Goal: Use online tool/utility: Utilize a website feature to perform a specific function

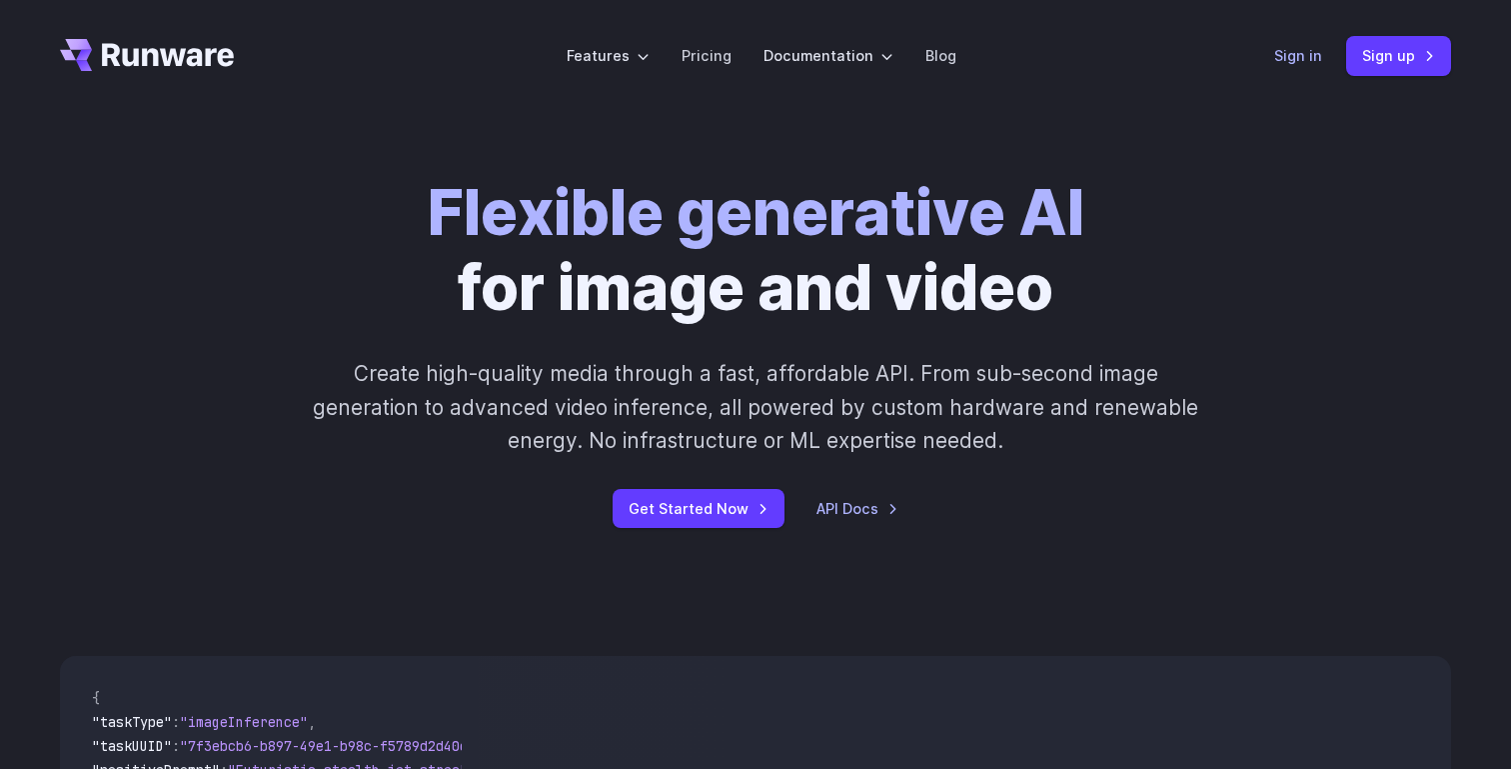
click at [1313, 55] on link "Sign in" at bounding box center [1298, 55] width 48 height 23
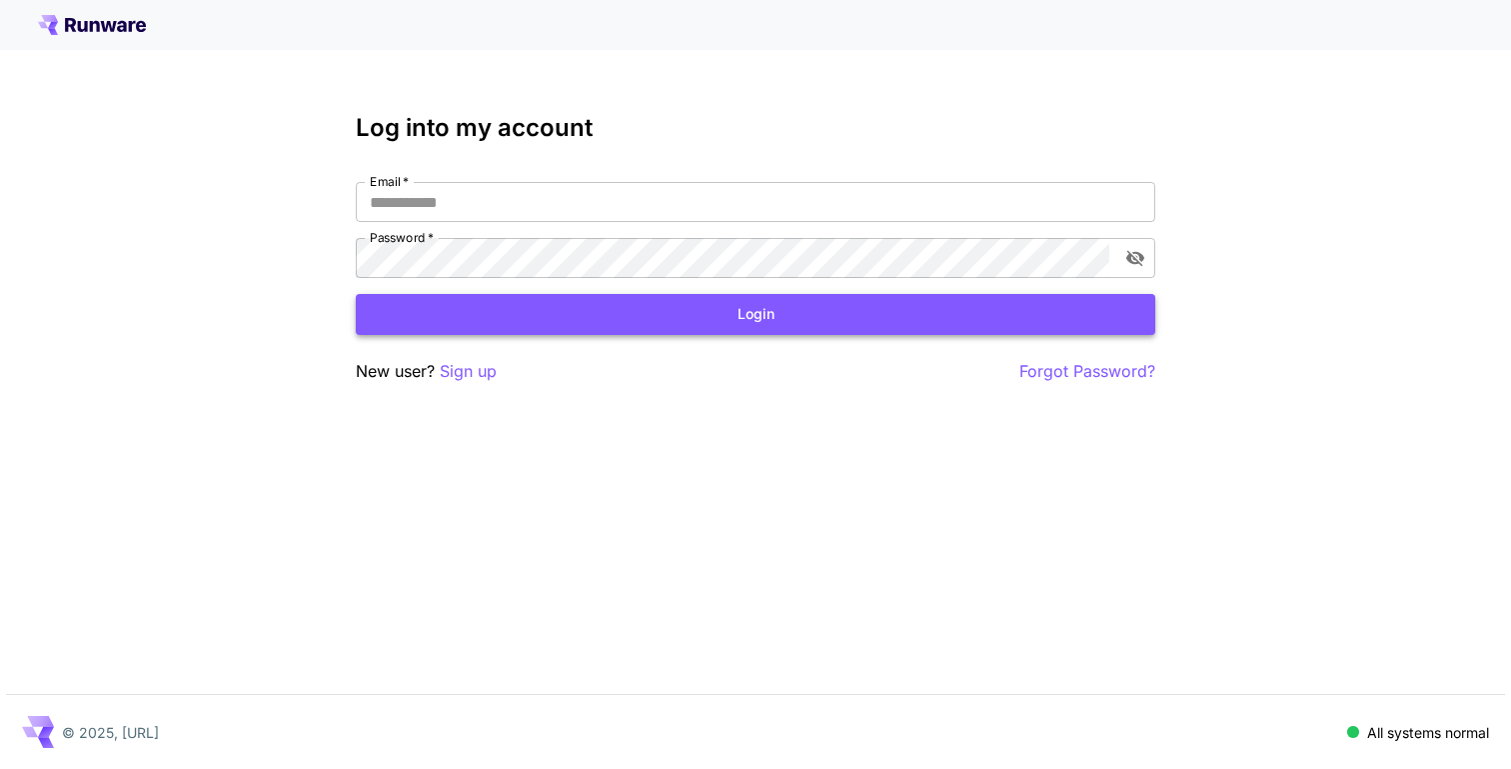
type input "**********"
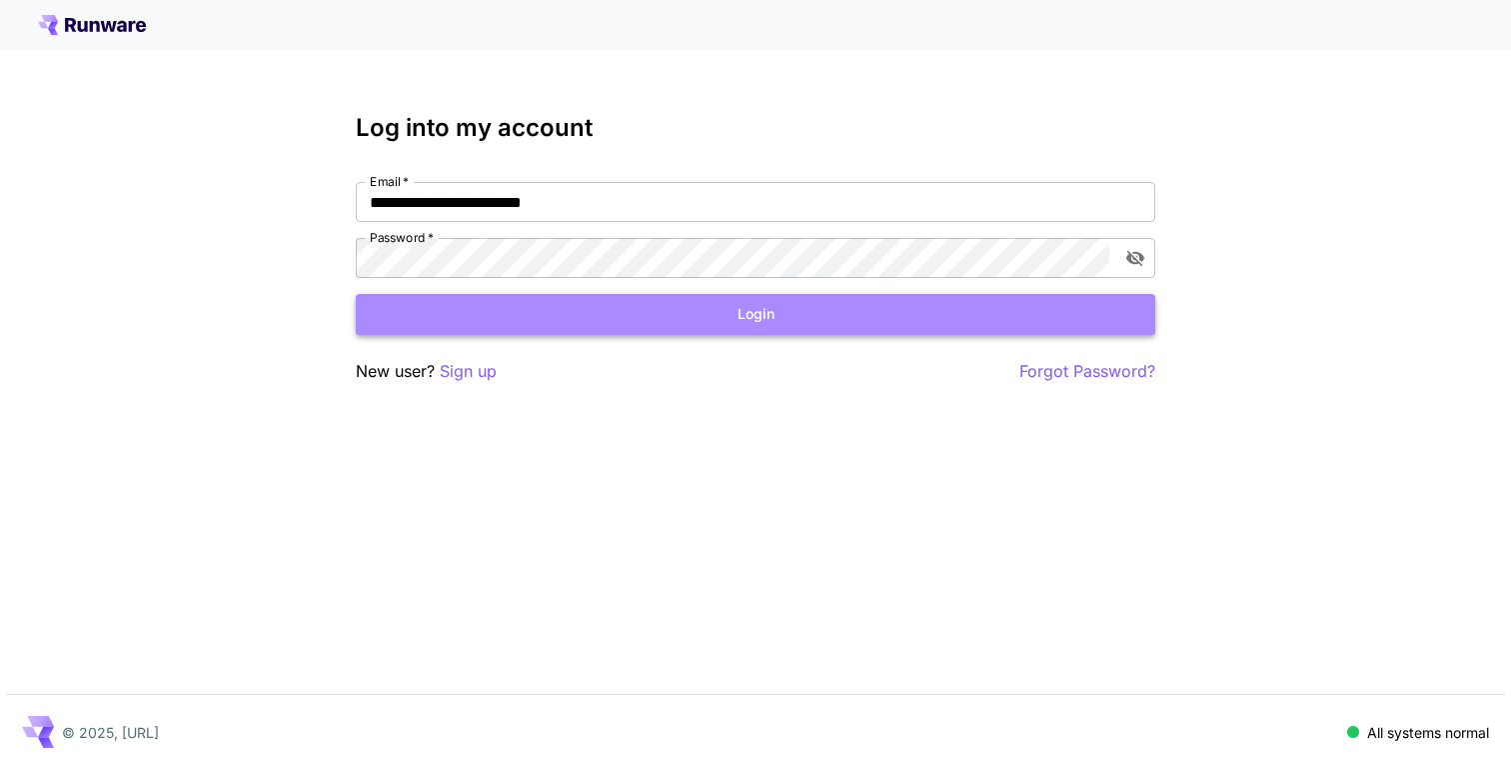
click at [529, 304] on button "Login" at bounding box center [756, 314] width 800 height 41
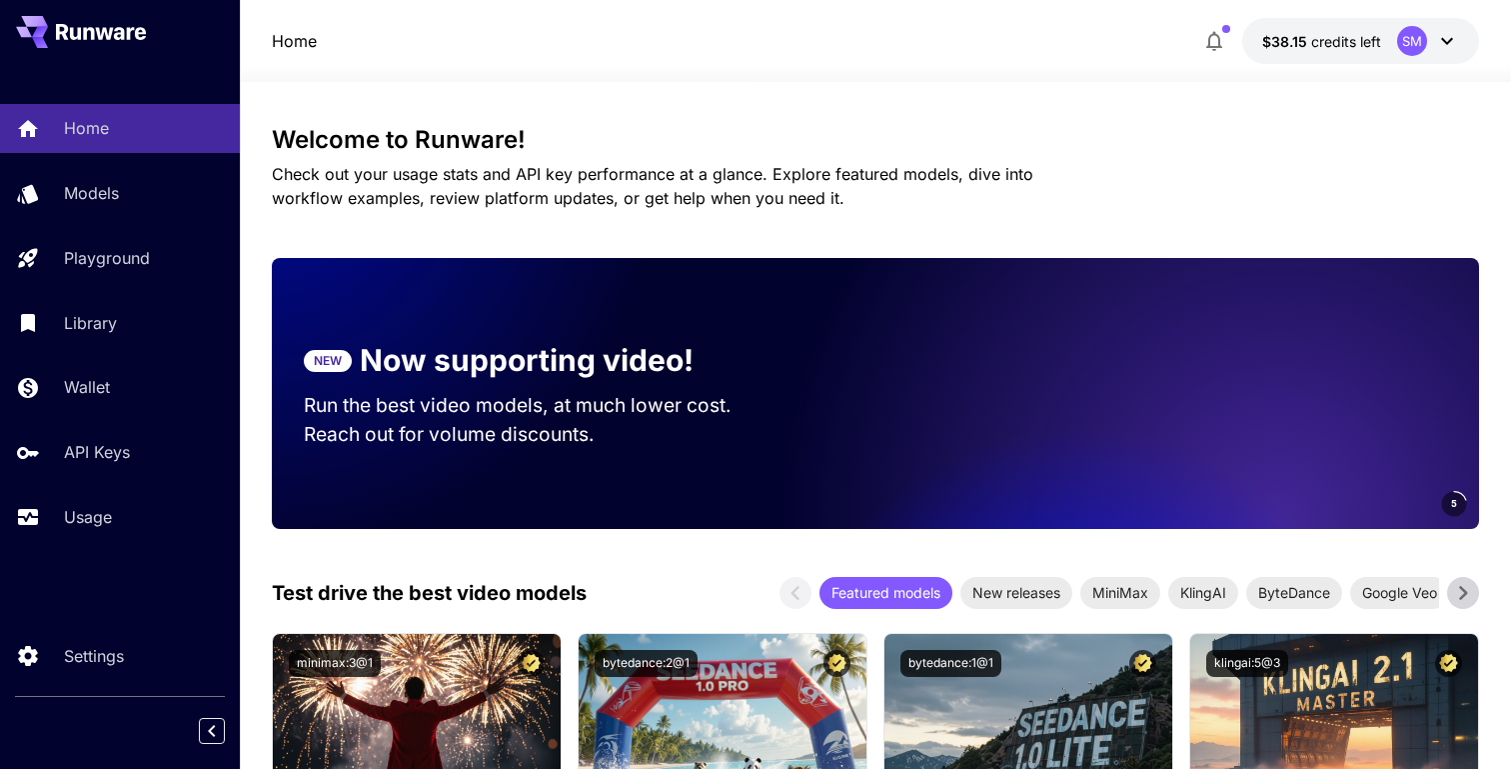
click at [704, 187] on p "Check out your usage stats and API key performance at a glance. Explore feature…" at bounding box center [688, 186] width 832 height 48
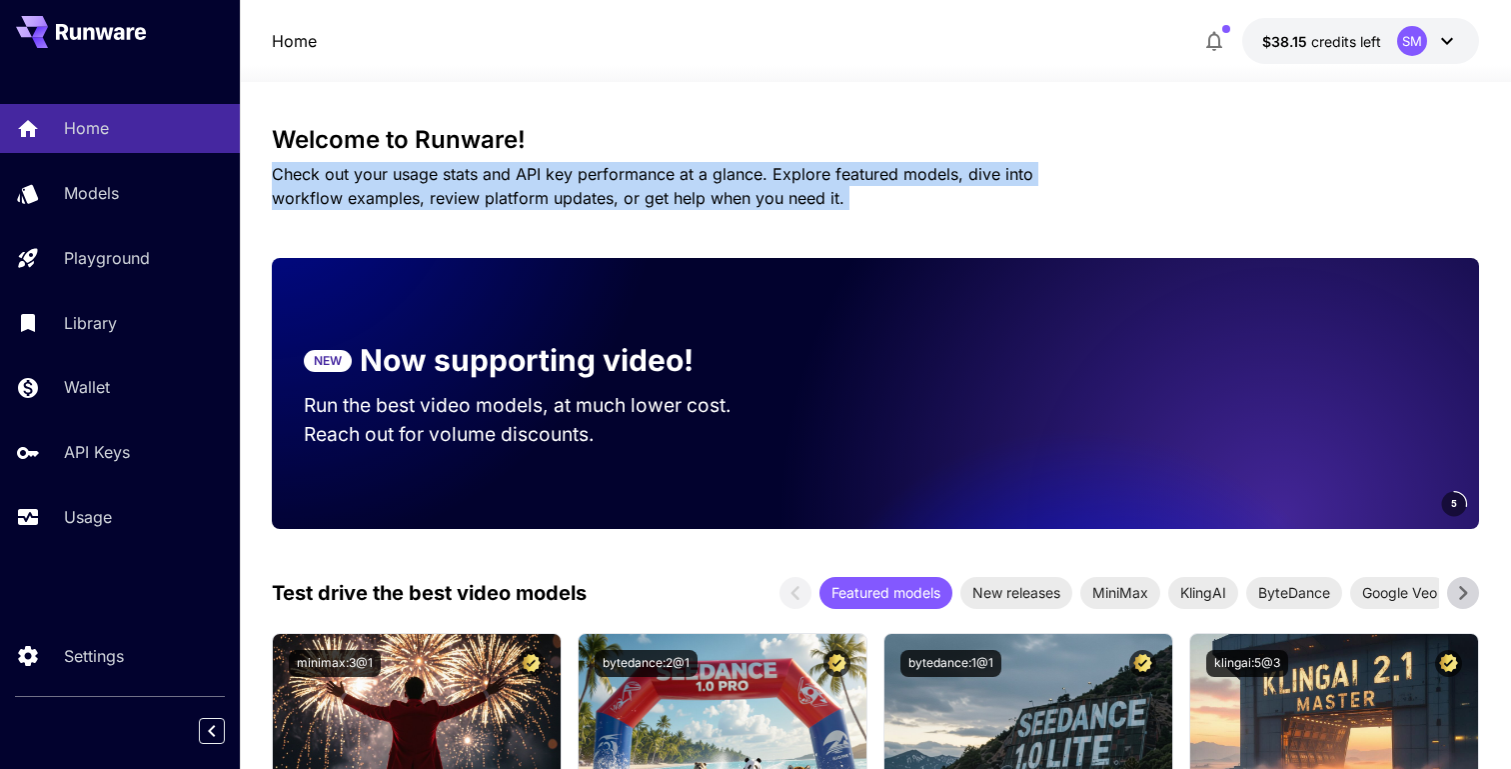
click at [704, 187] on p "Check out your usage stats and API key performance at a glance. Explore feature…" at bounding box center [688, 186] width 832 height 48
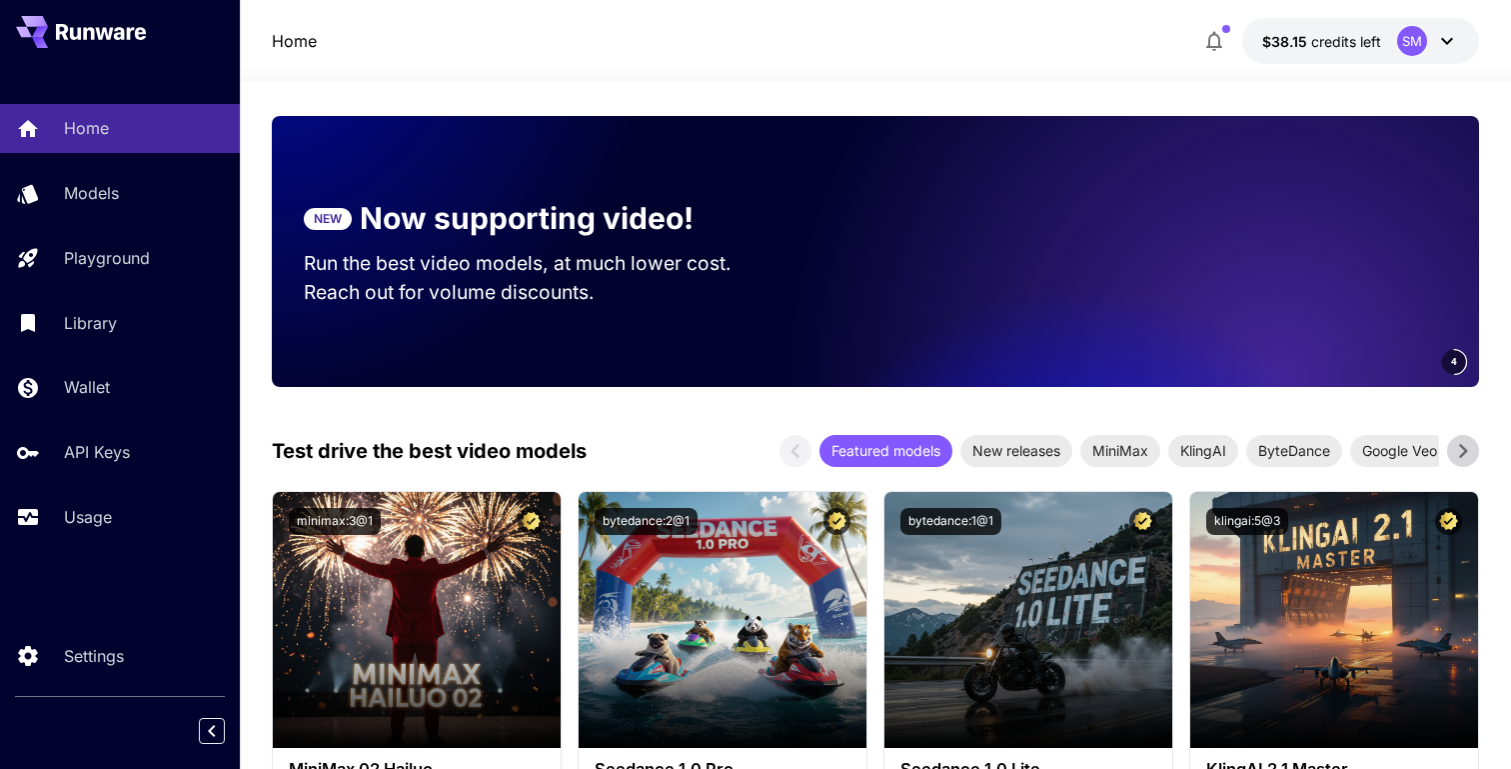
scroll to position [155, 0]
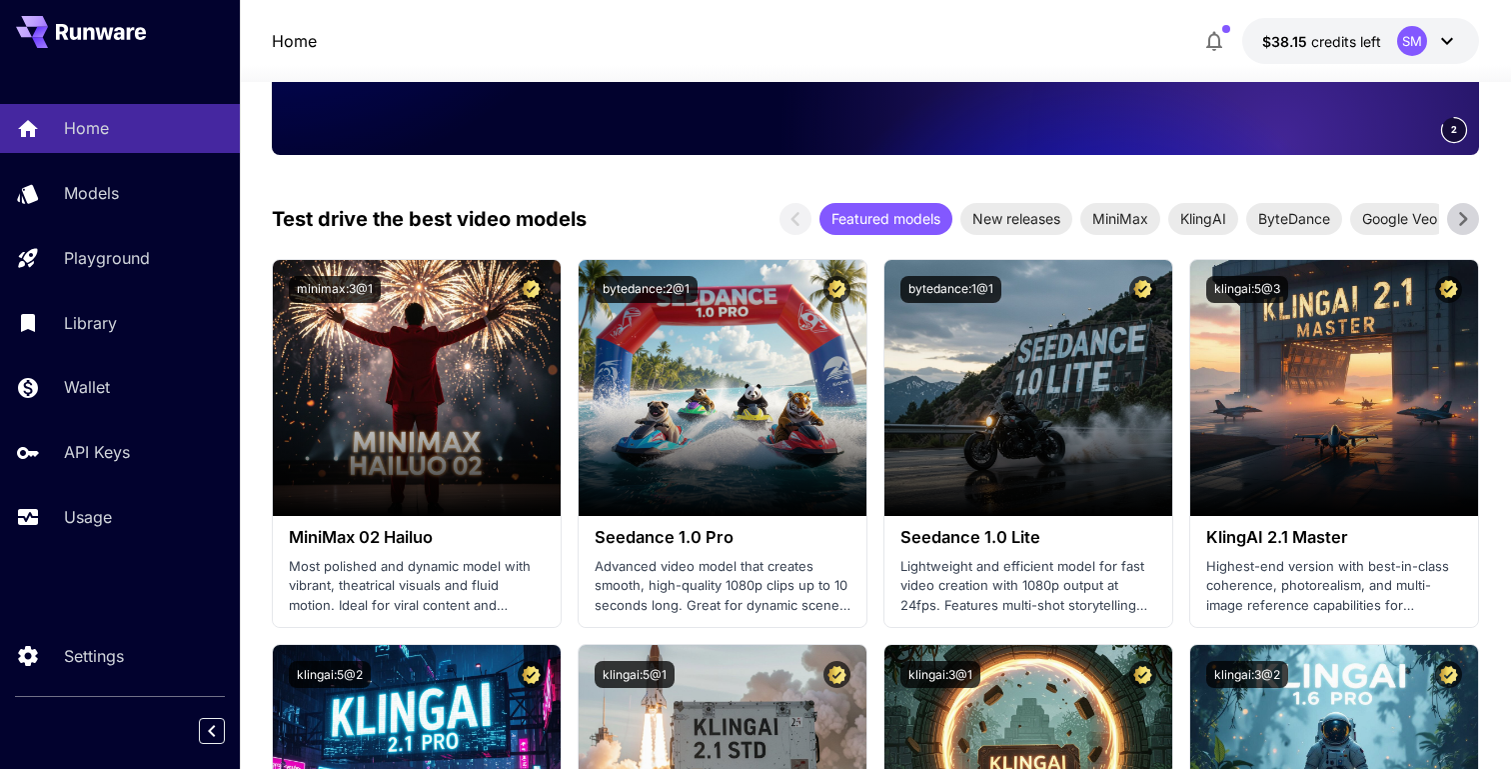
scroll to position [0, 0]
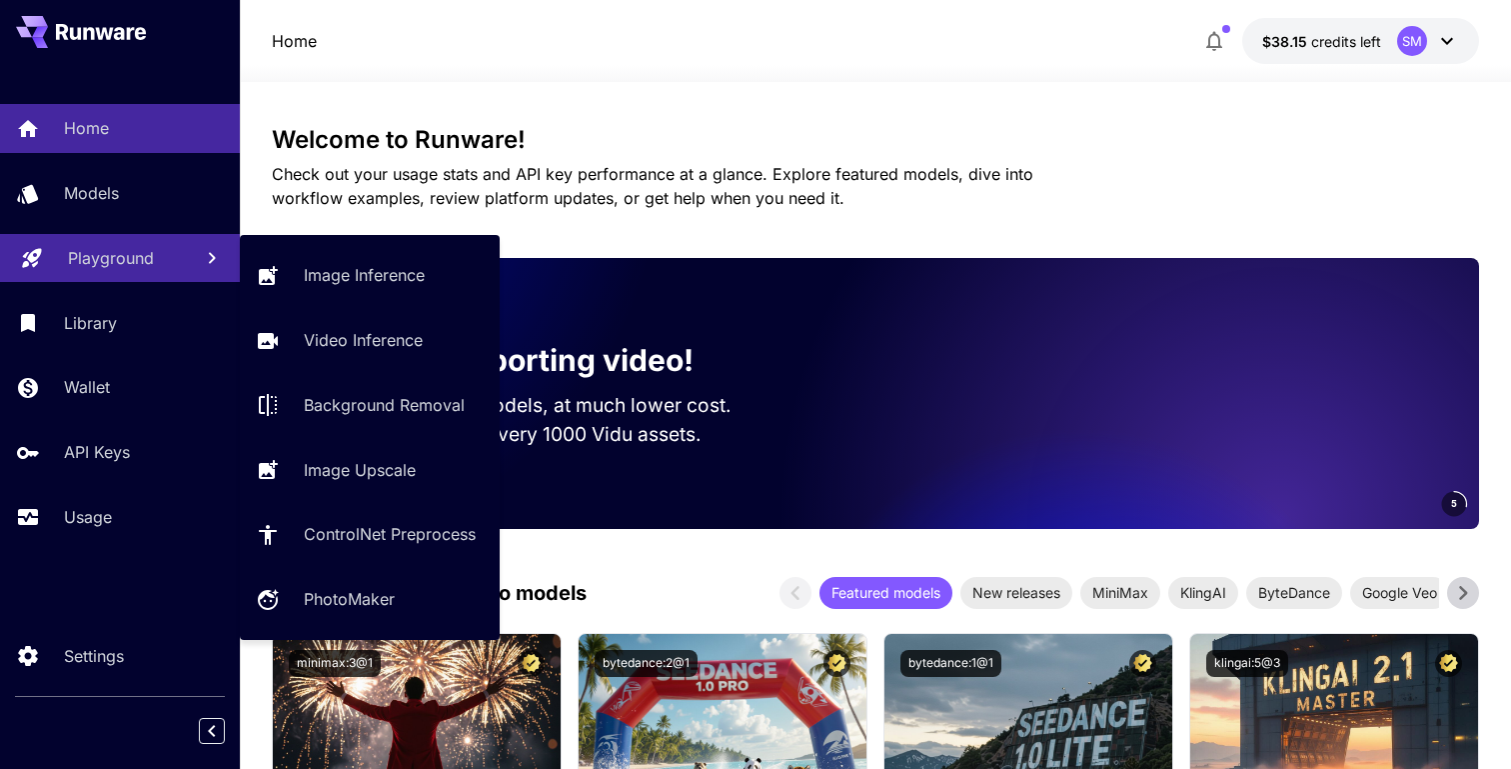
click at [147, 264] on p "Playground" at bounding box center [111, 258] width 86 height 24
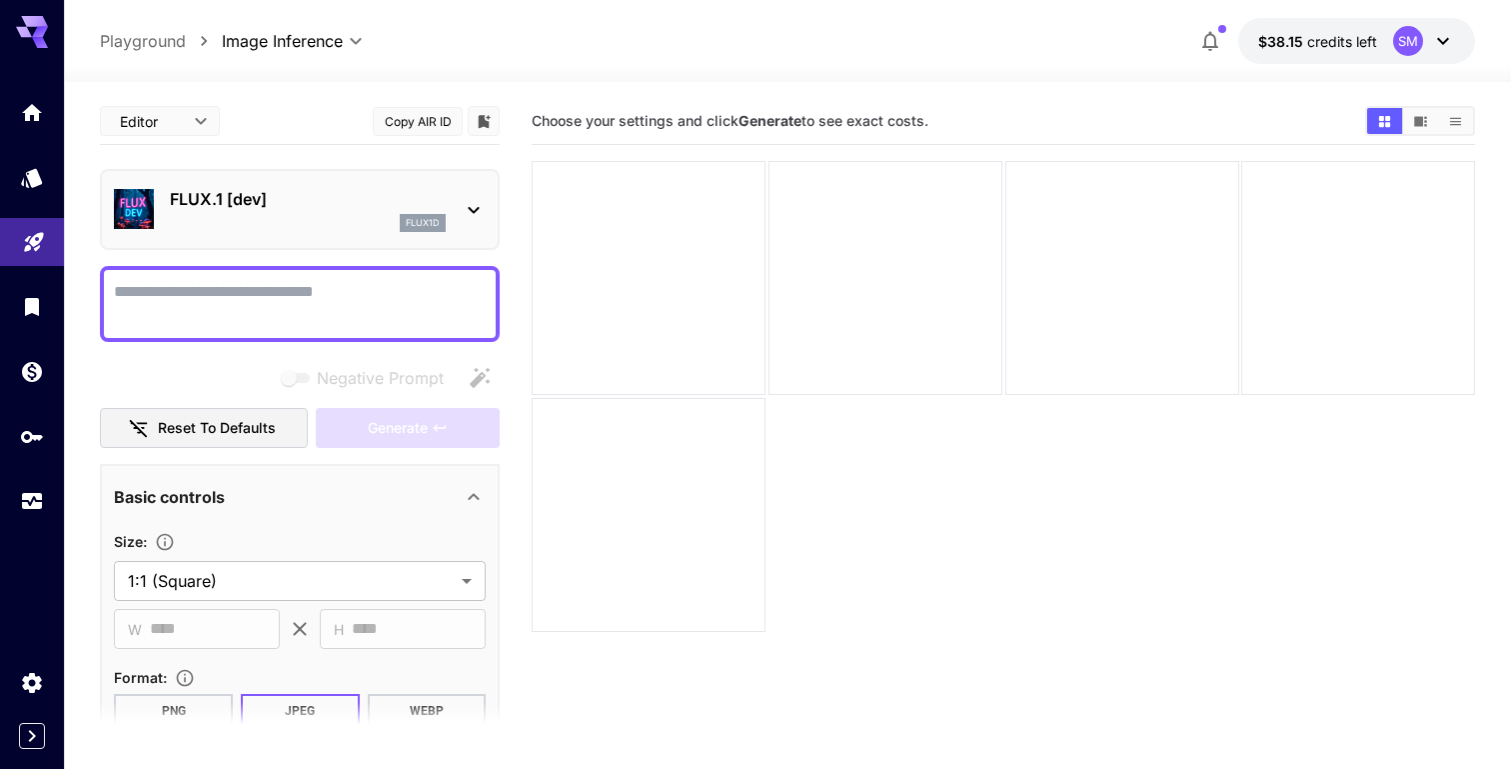
click at [225, 298] on textarea "Negative Prompt" at bounding box center [300, 304] width 372 height 48
click at [270, 197] on p "FLUX.1 [dev]" at bounding box center [308, 199] width 276 height 24
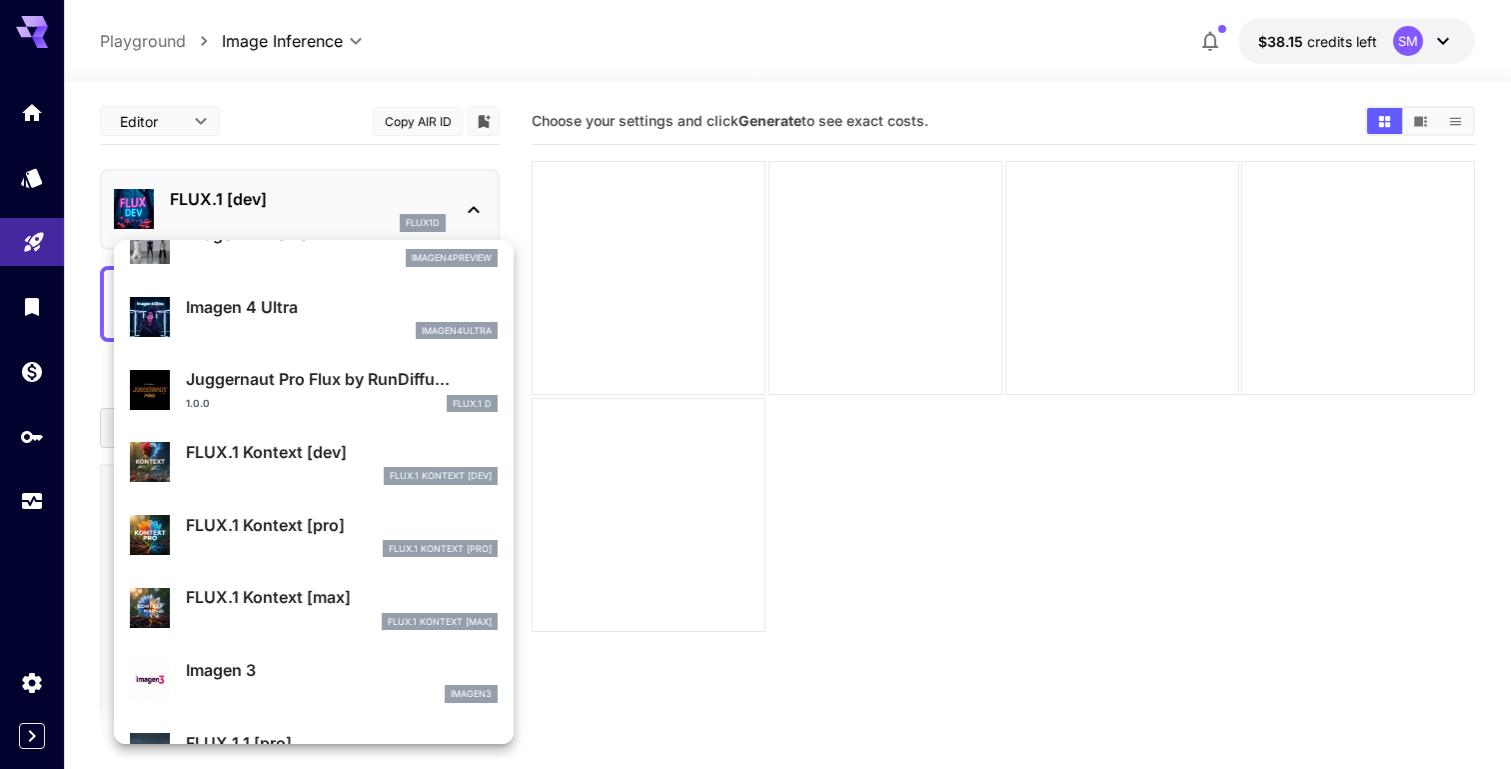
scroll to position [692, 0]
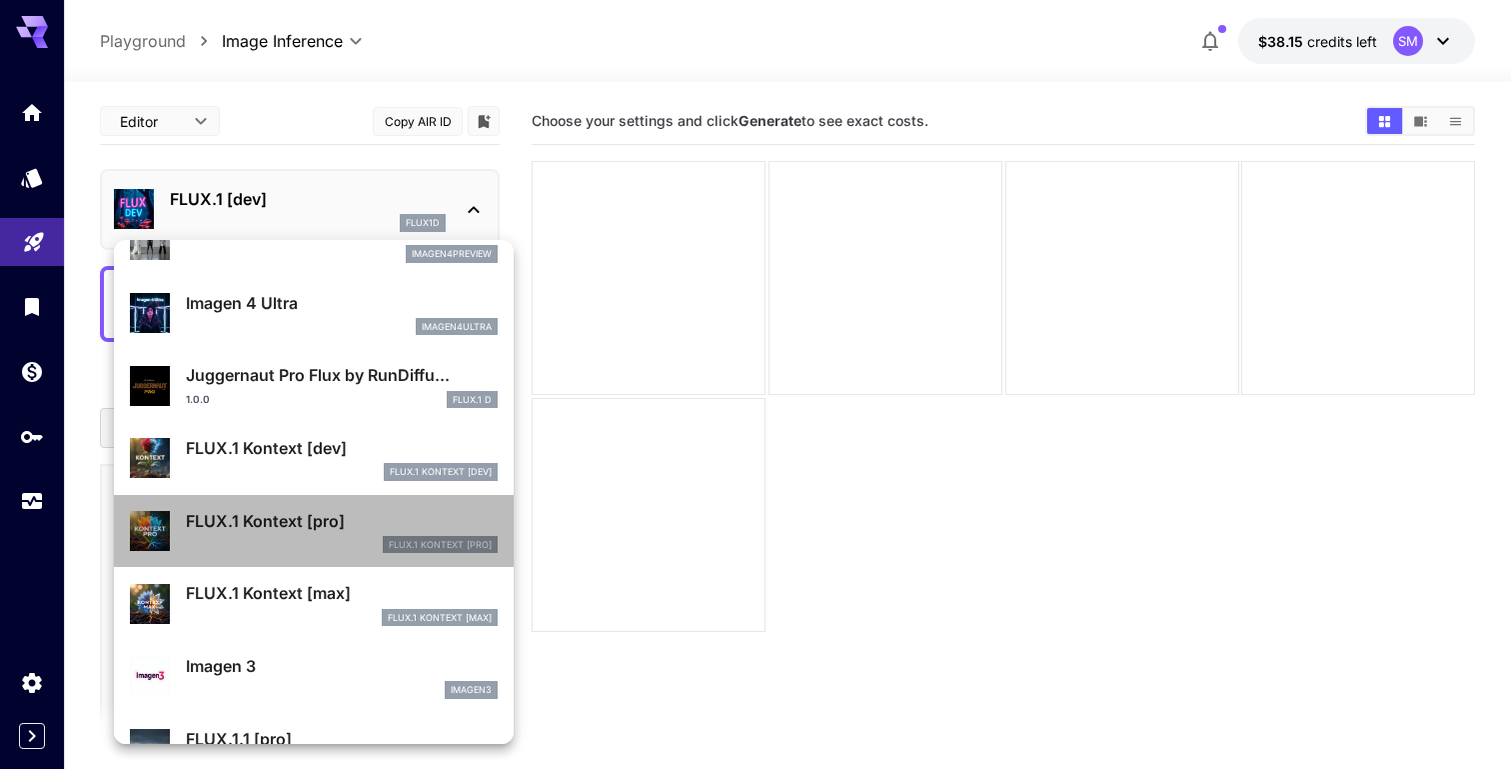
click at [319, 524] on p "FLUX.1 Kontext [pro]" at bounding box center [342, 521] width 312 height 24
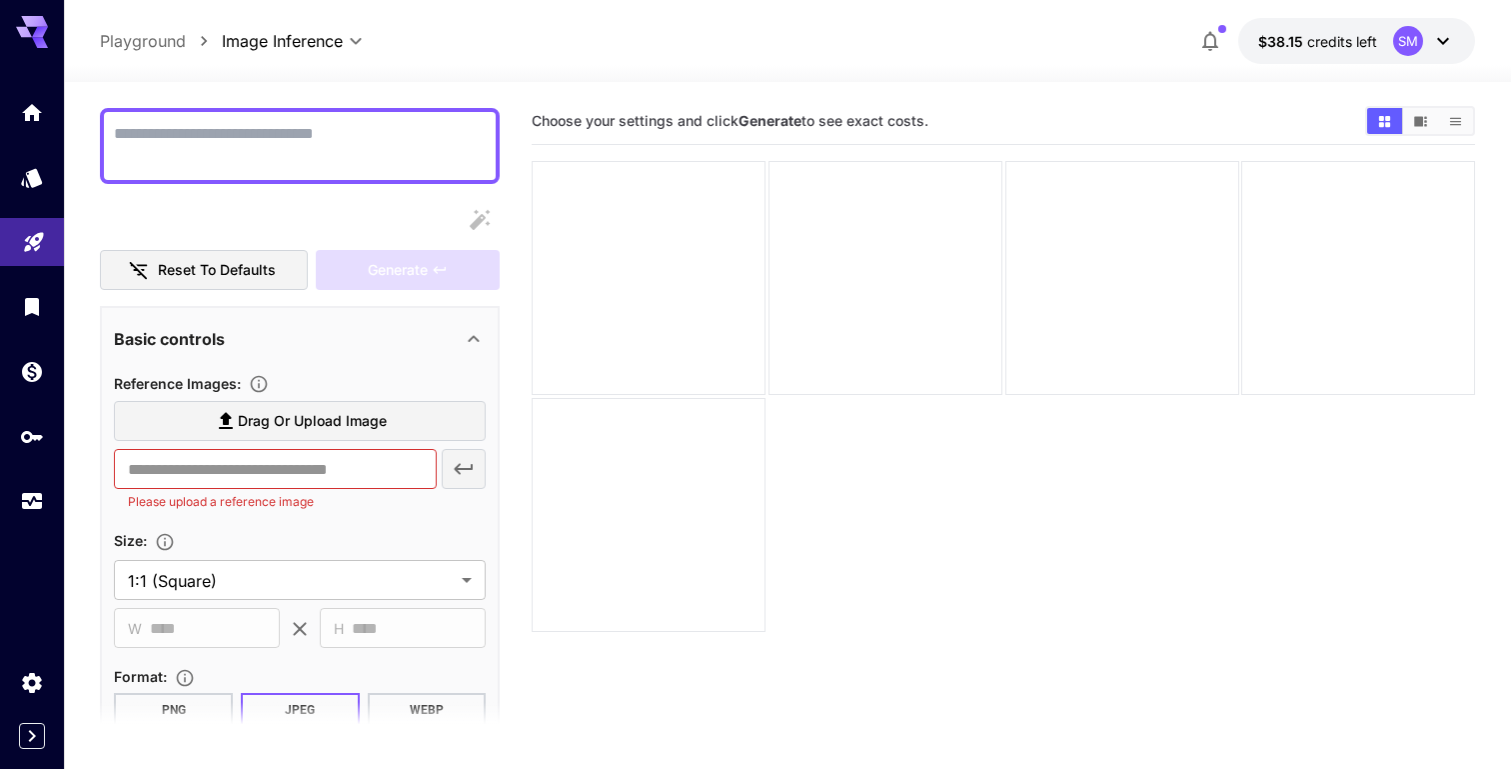
scroll to position [170, 0]
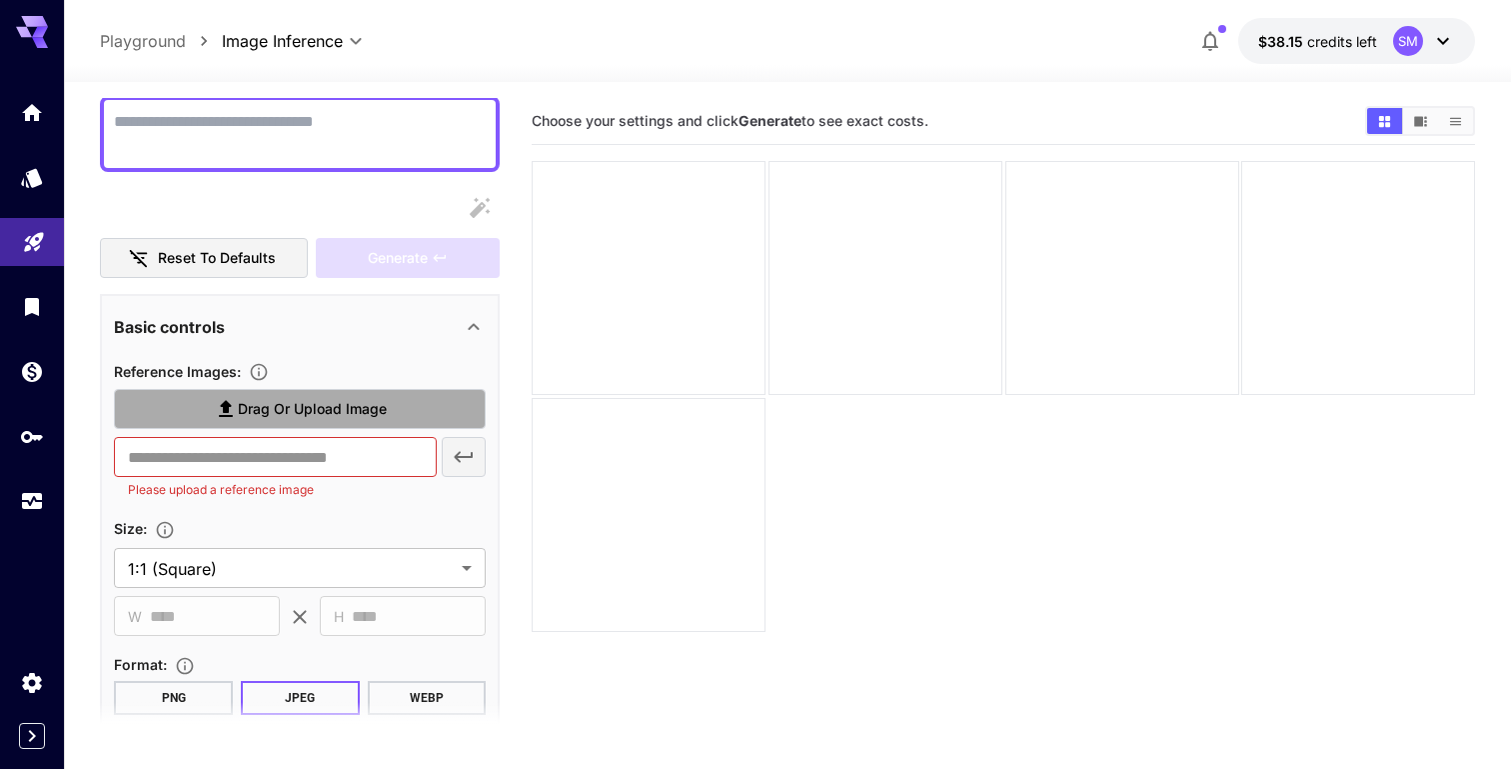
click at [366, 402] on span "Drag or upload image" at bounding box center [312, 409] width 149 height 25
click at [0, 0] on input "Drag or upload image" at bounding box center [0, 0] width 0 height 0
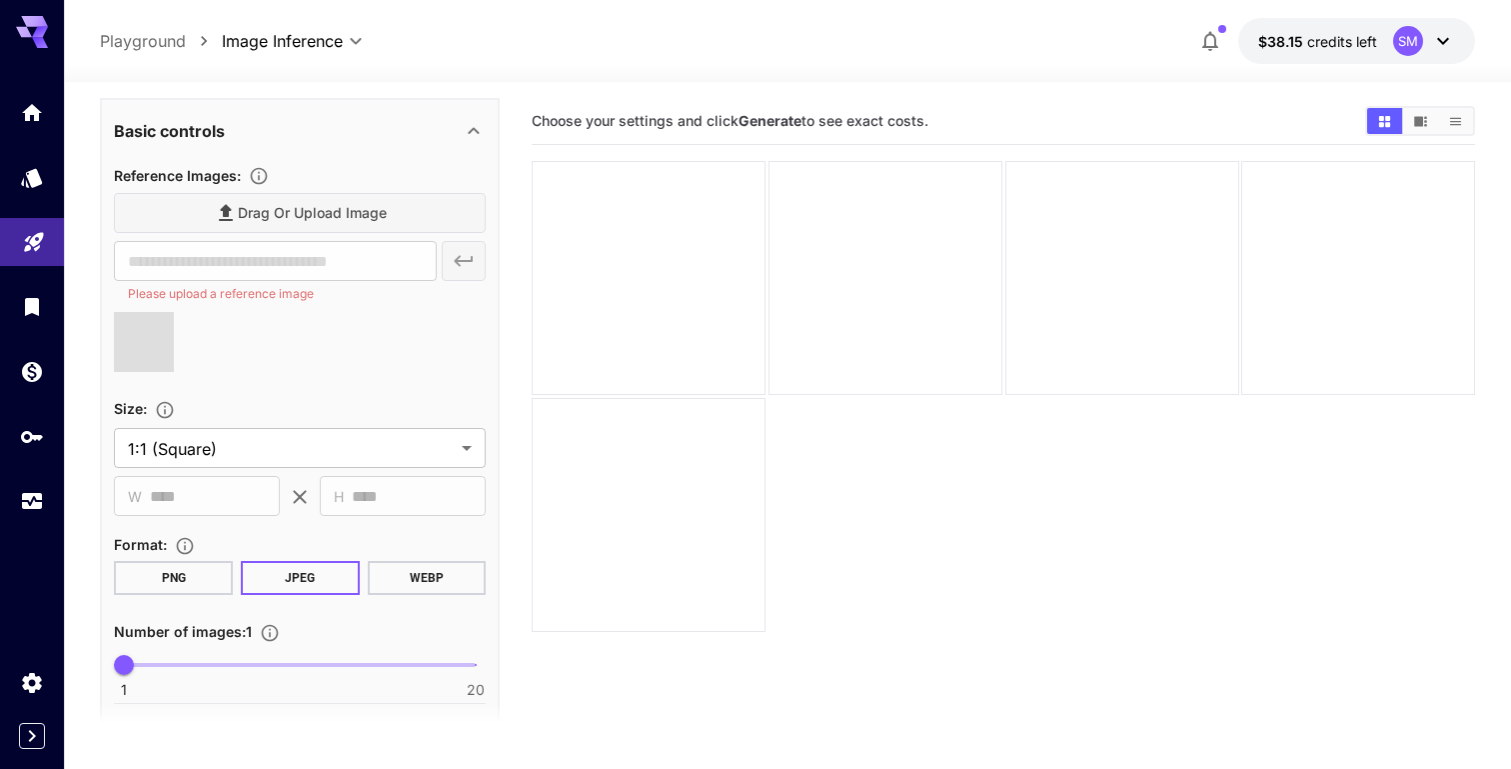
scroll to position [377, 0]
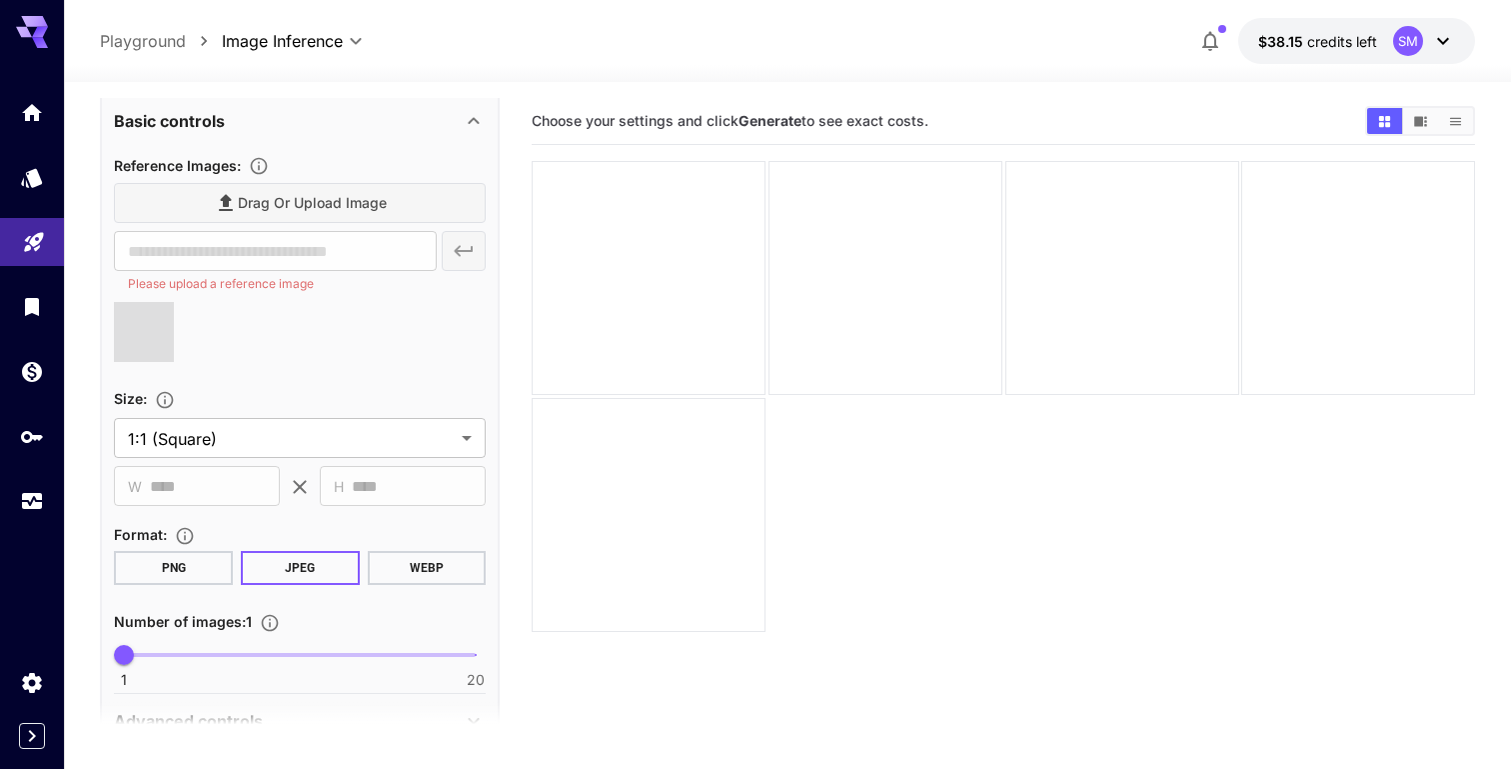
type input "**********"
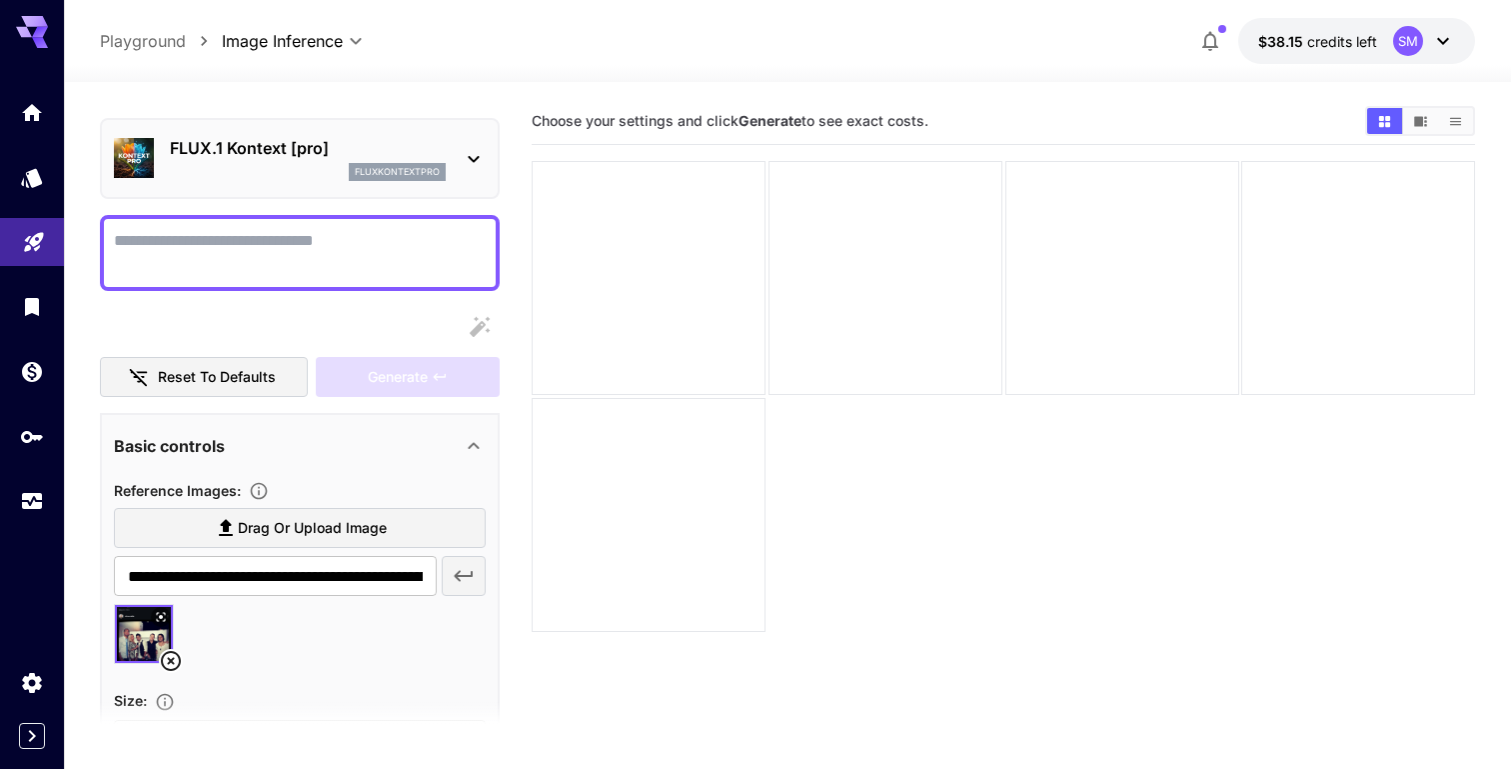
scroll to position [46, 0]
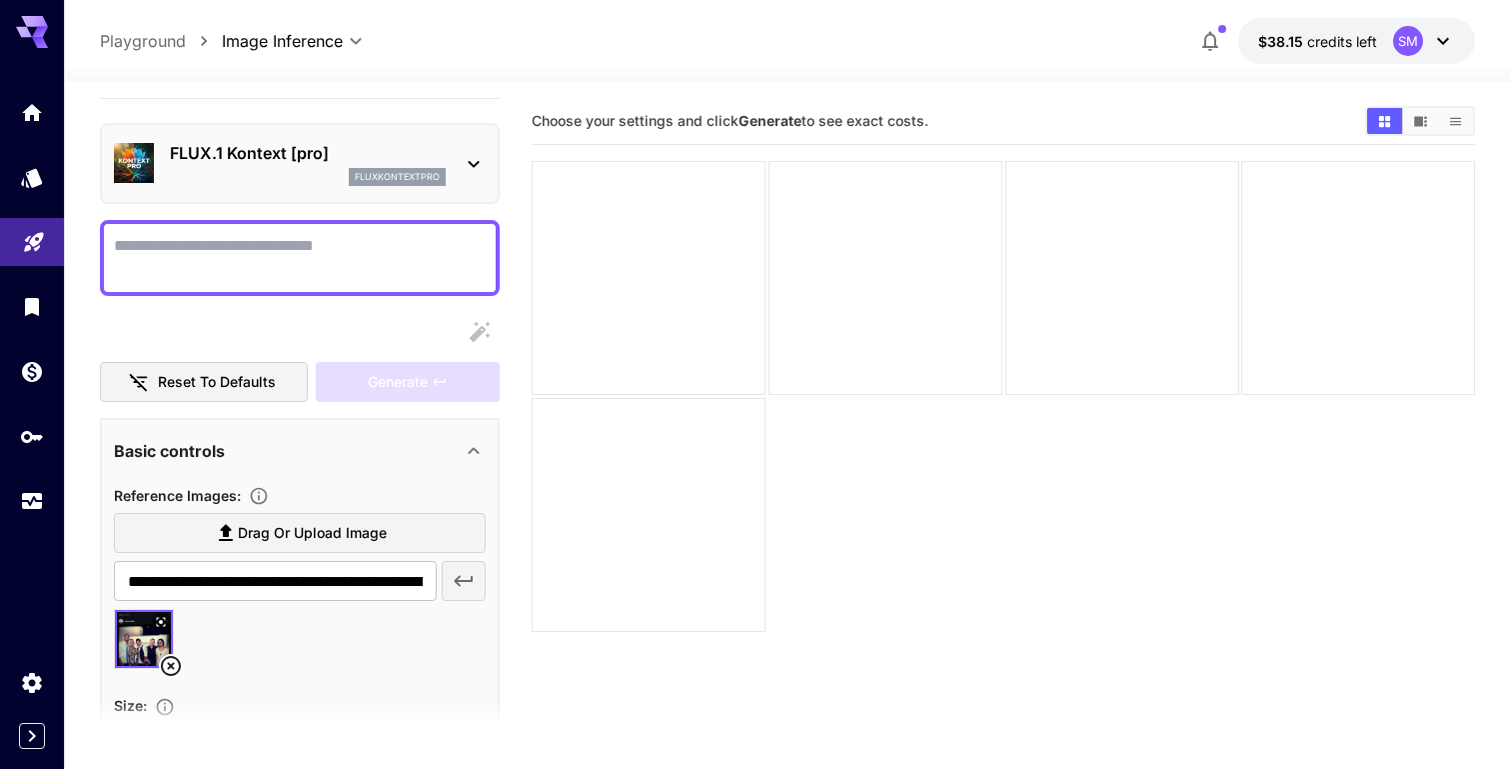
click at [348, 237] on textarea "Display cost in response" at bounding box center [300, 258] width 372 height 48
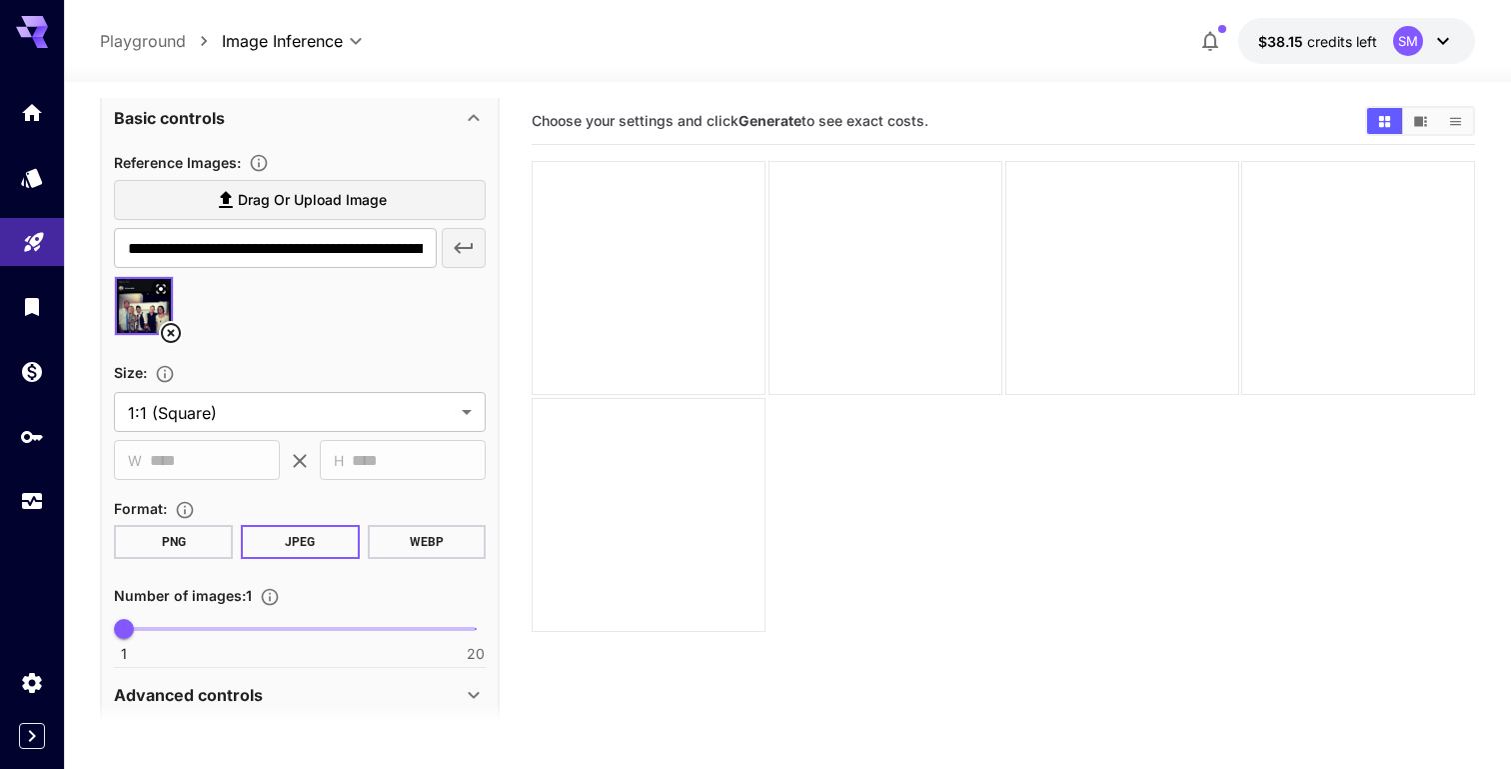
scroll to position [481, 0]
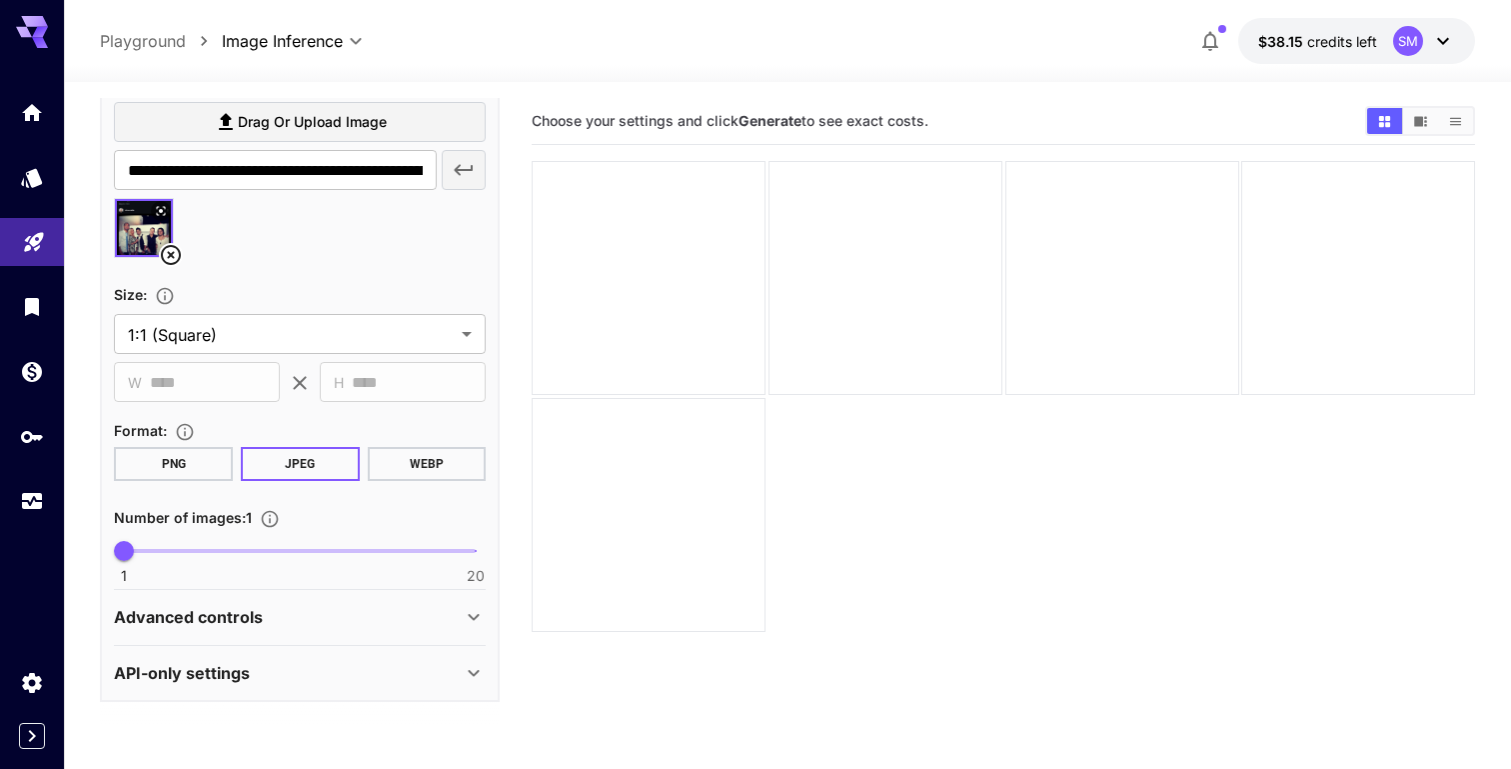
type textarea "**********"
type input "*"
drag, startPoint x: 256, startPoint y: 557, endPoint x: 198, endPoint y: 560, distance: 58.1
click at [198, 560] on span "1 20 5" at bounding box center [300, 551] width 352 height 30
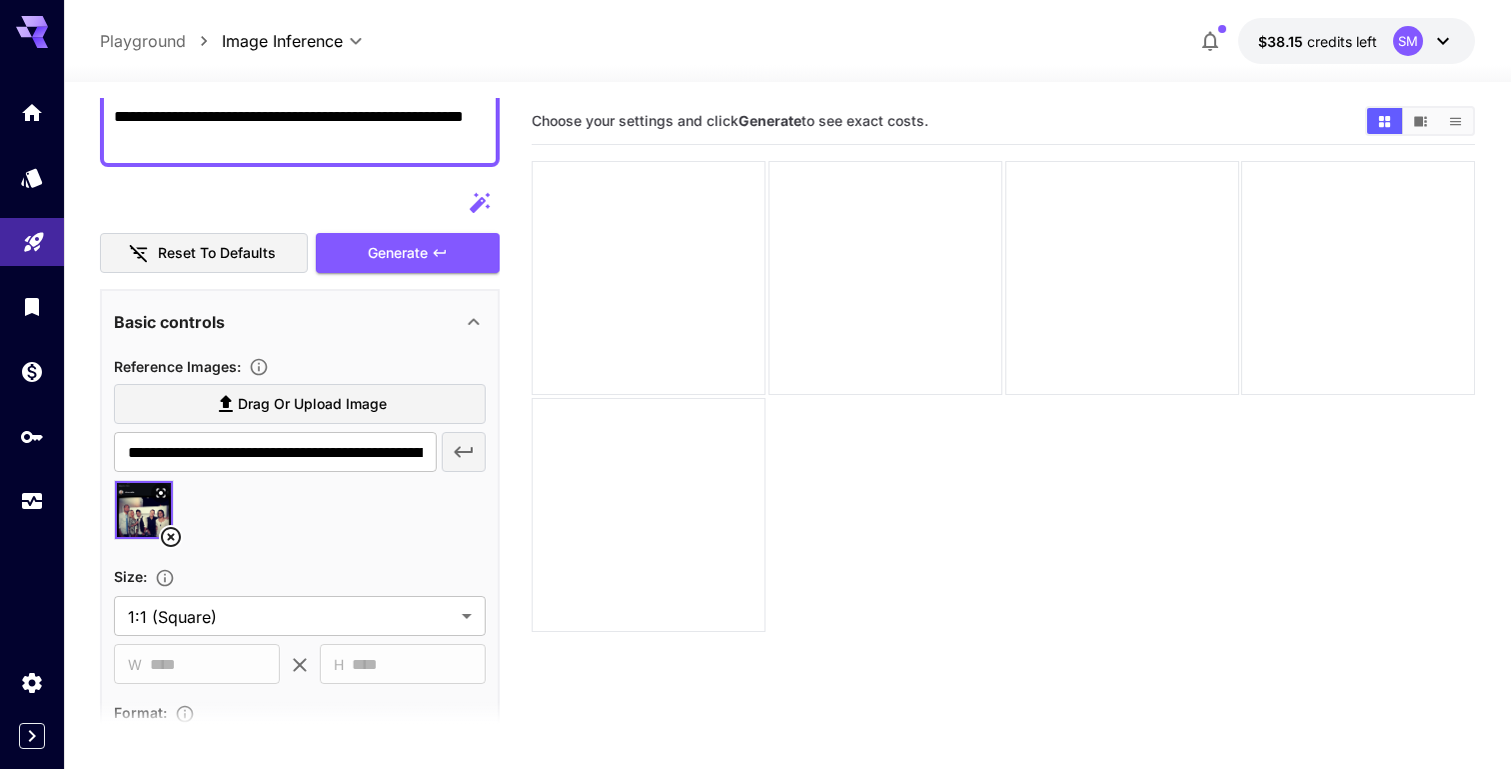
scroll to position [0, 0]
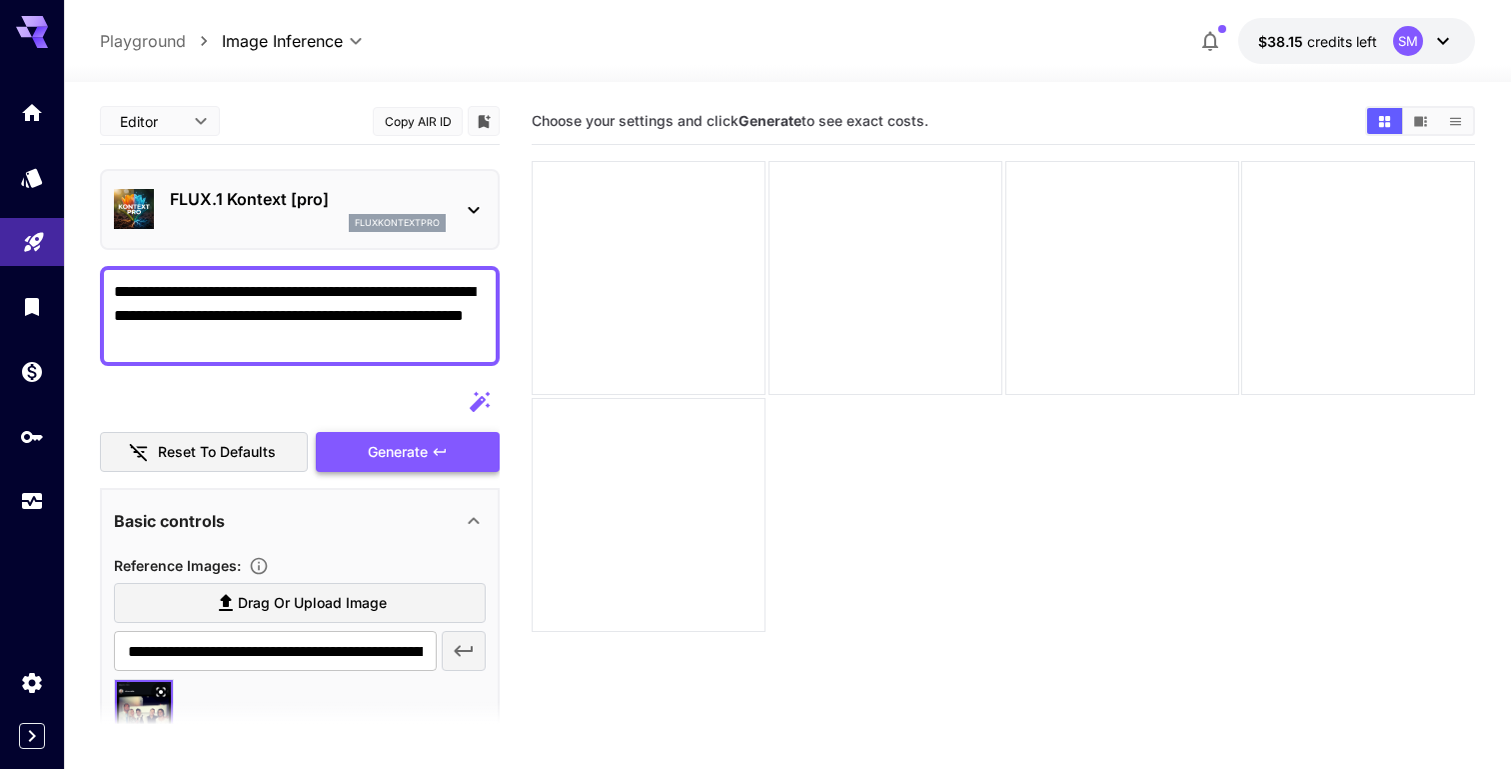
click at [388, 453] on span "Generate" at bounding box center [398, 452] width 60 height 25
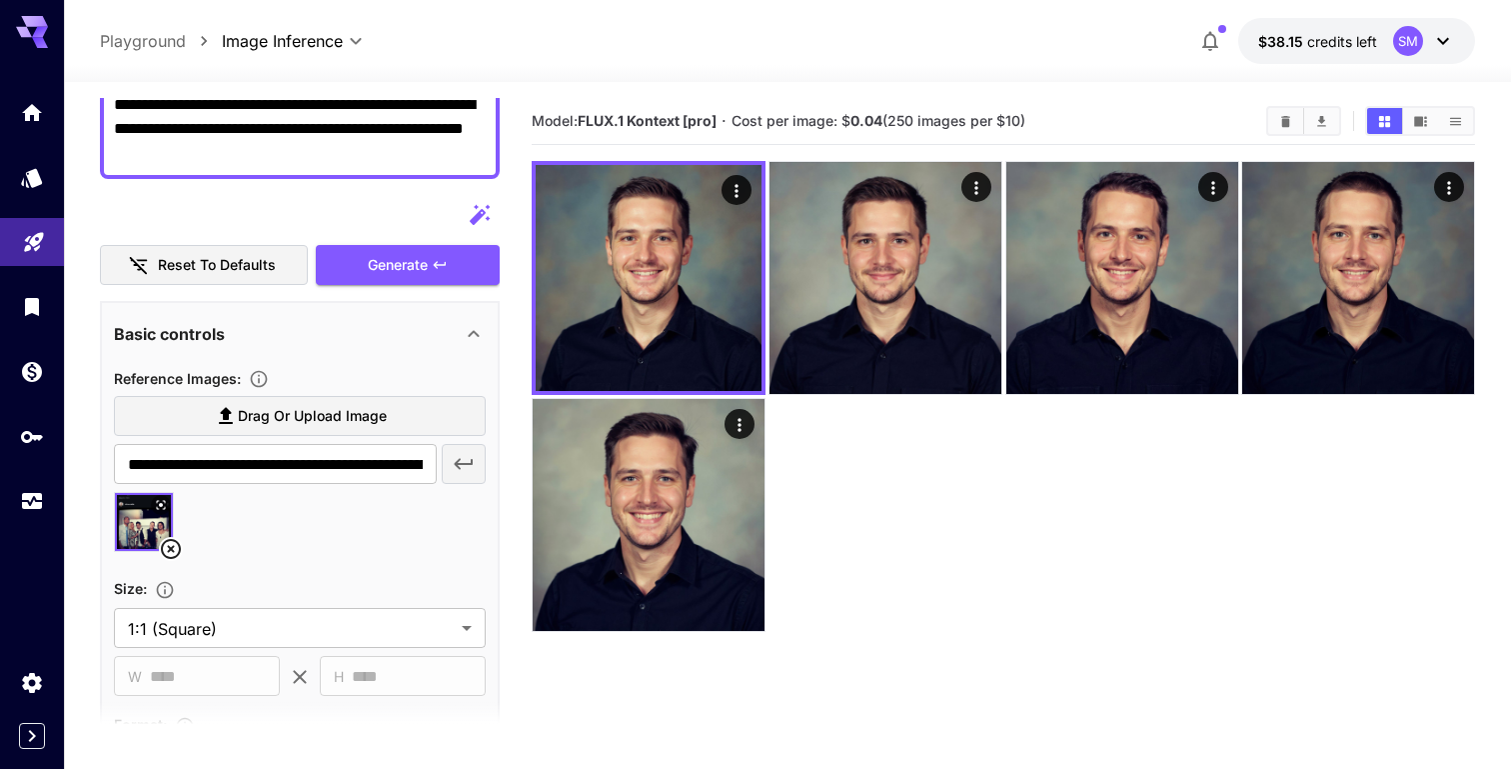
scroll to position [208, 0]
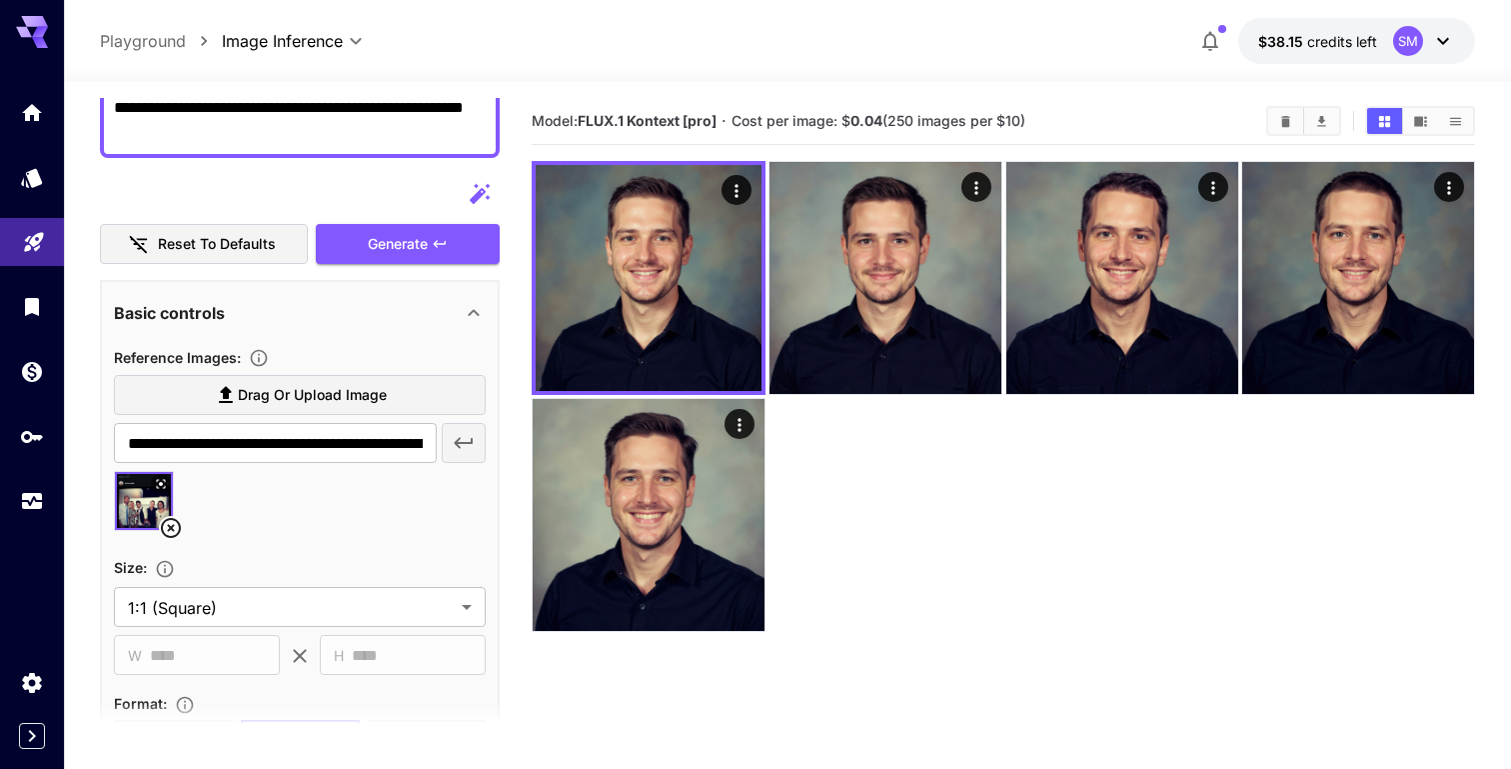
click at [170, 530] on icon at bounding box center [171, 528] width 20 height 20
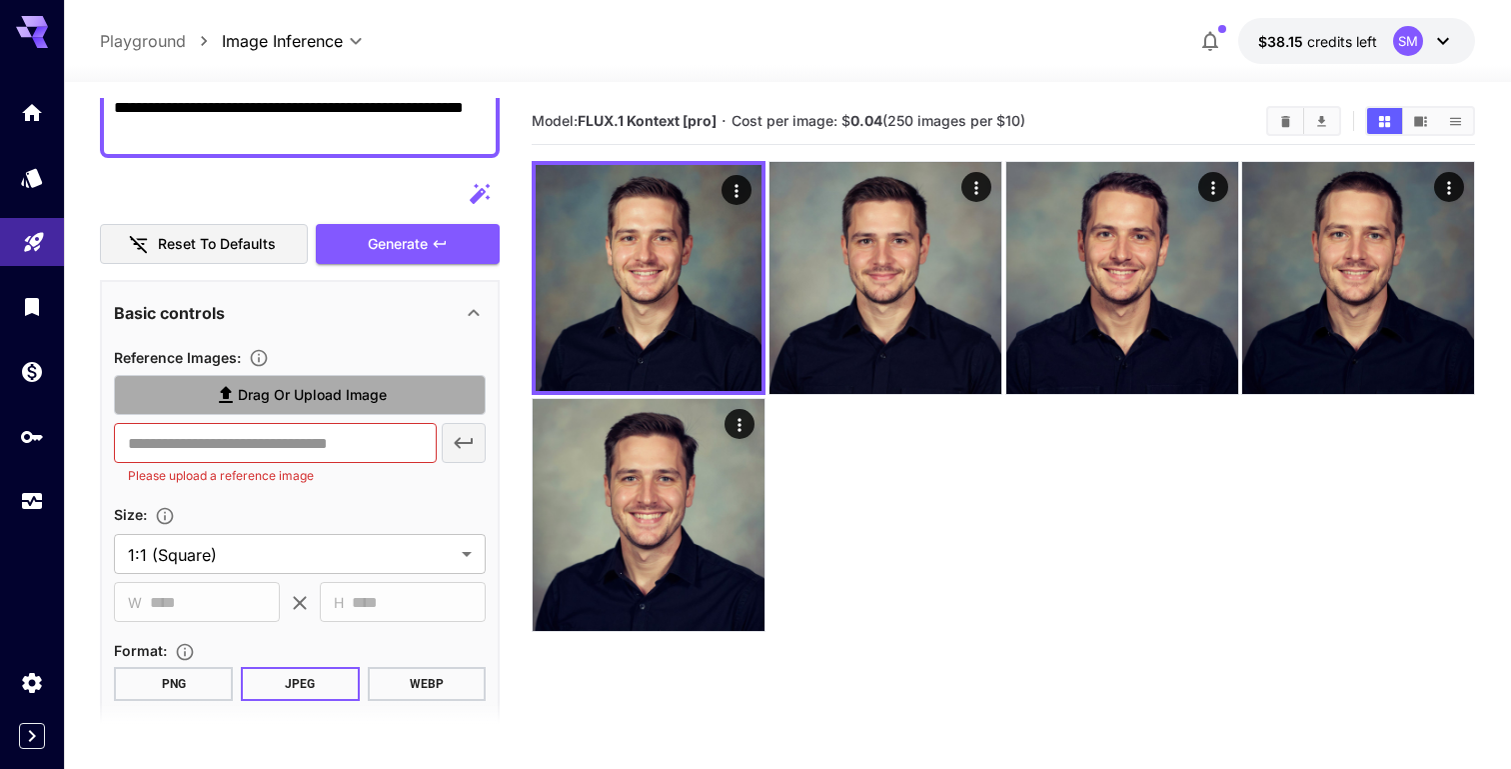
click at [400, 401] on label "Drag or upload image" at bounding box center [300, 395] width 372 height 41
click at [0, 0] on input "Drag or upload image" at bounding box center [0, 0] width 0 height 0
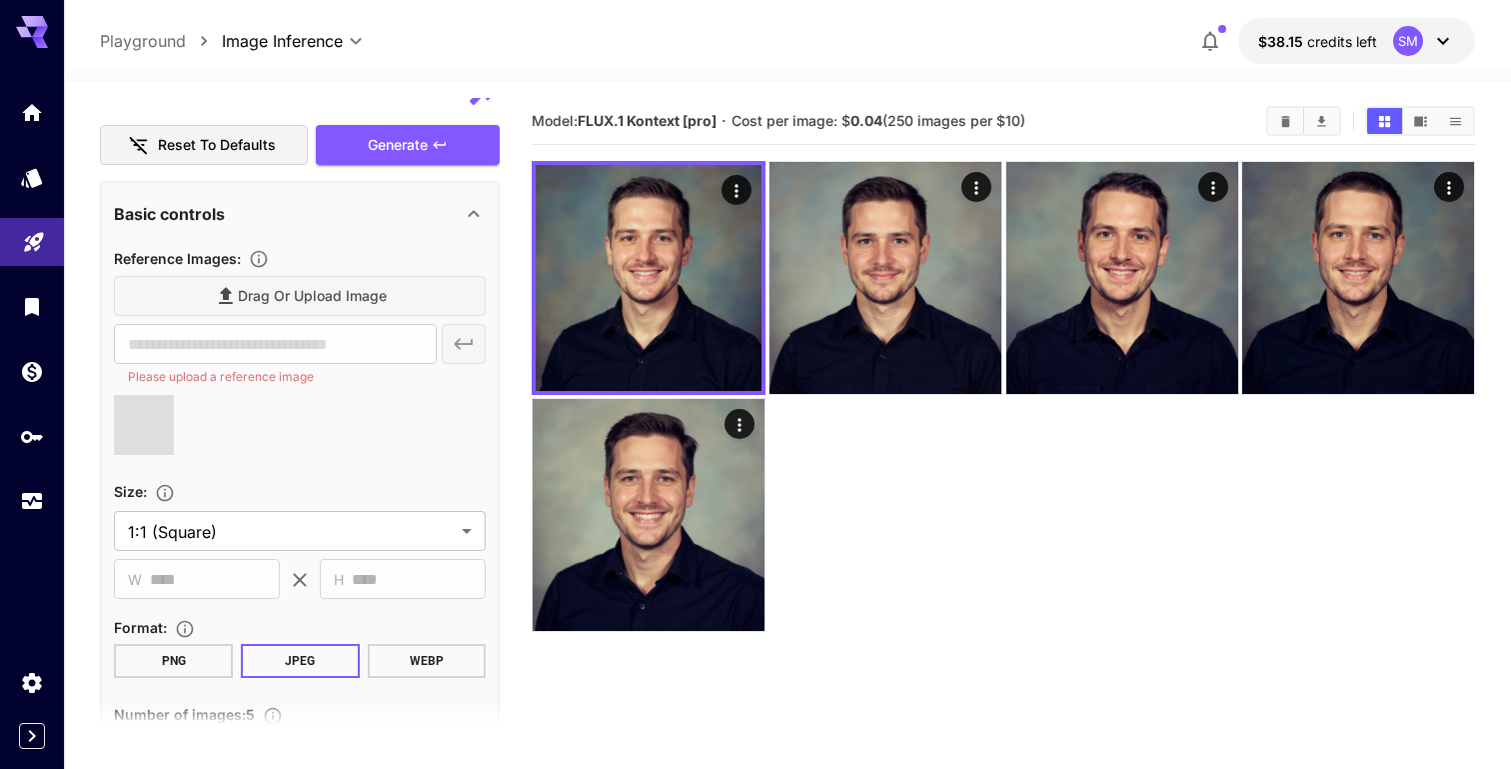
type input "**********"
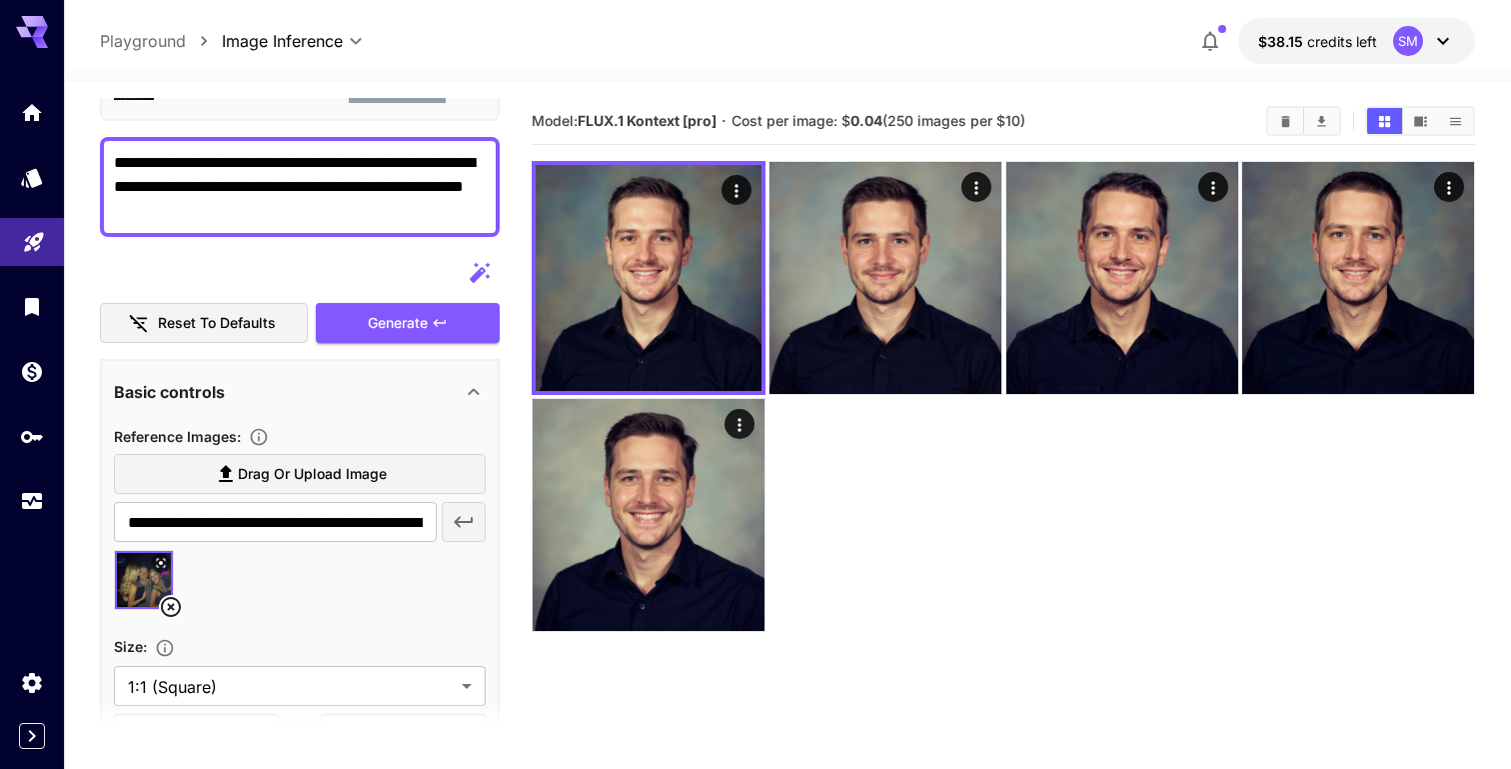
scroll to position [116, 0]
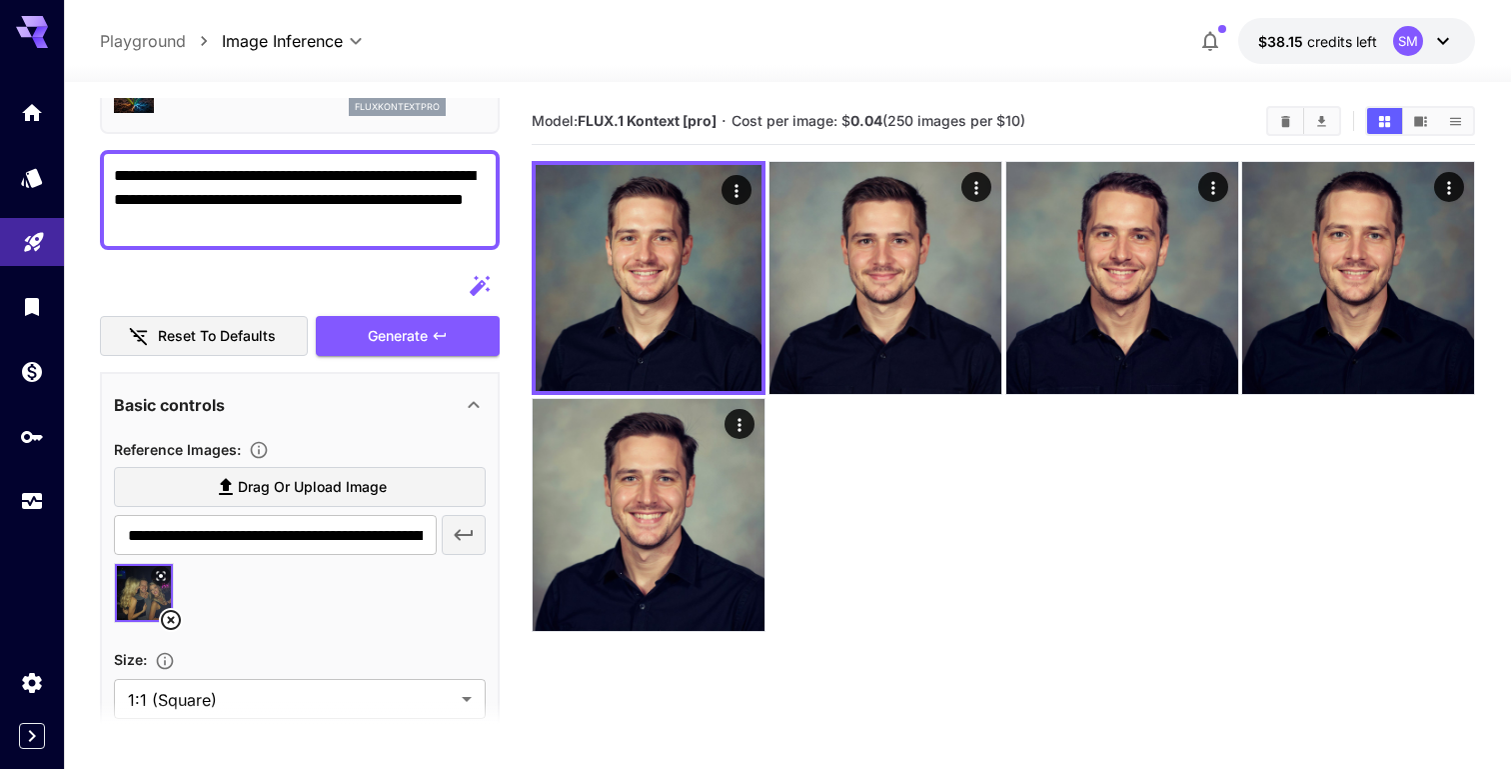
click at [457, 161] on div "**********" at bounding box center [300, 200] width 400 height 100
click at [463, 175] on textarea "**********" at bounding box center [300, 200] width 372 height 72
drag, startPoint x: 237, startPoint y: 200, endPoint x: 91, endPoint y: 202, distance: 145.9
click at [91, 202] on section "**********" at bounding box center [787, 504] width 1447 height 845
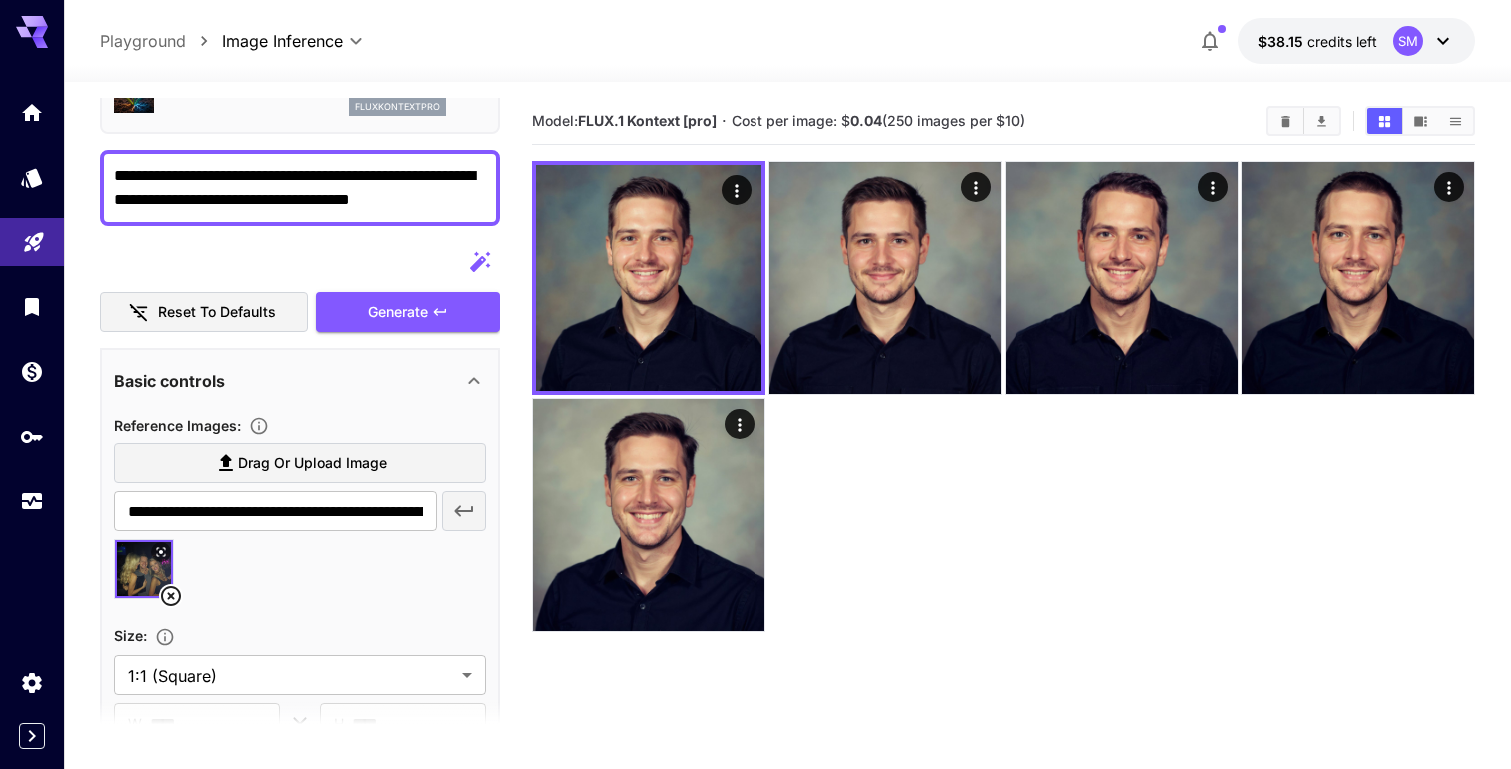
drag, startPoint x: 158, startPoint y: 203, endPoint x: 317, endPoint y: 207, distance: 159.0
click at [317, 207] on textarea "**********" at bounding box center [300, 188] width 372 height 48
type textarea "**********"
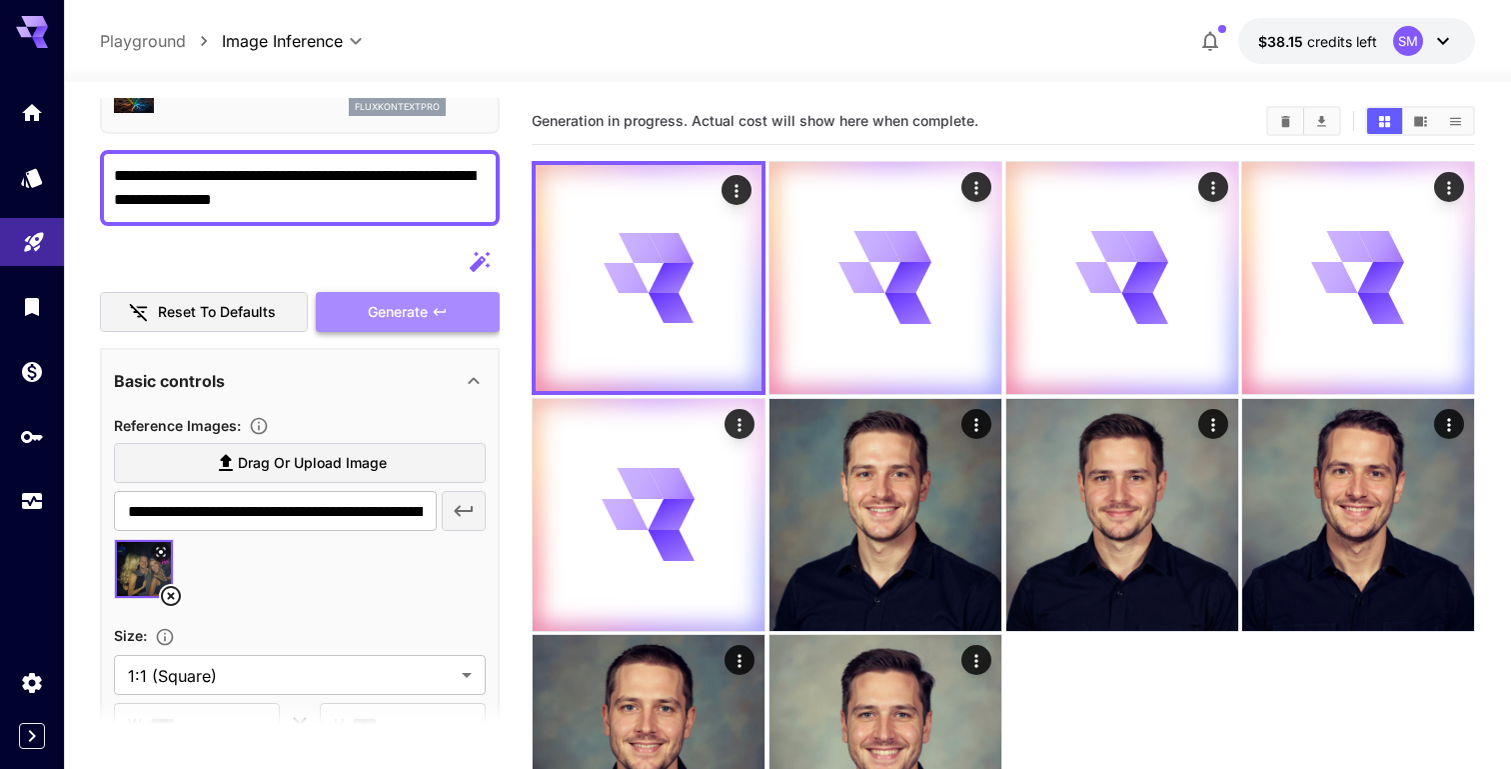
click at [437, 305] on icon "button" at bounding box center [440, 312] width 16 height 16
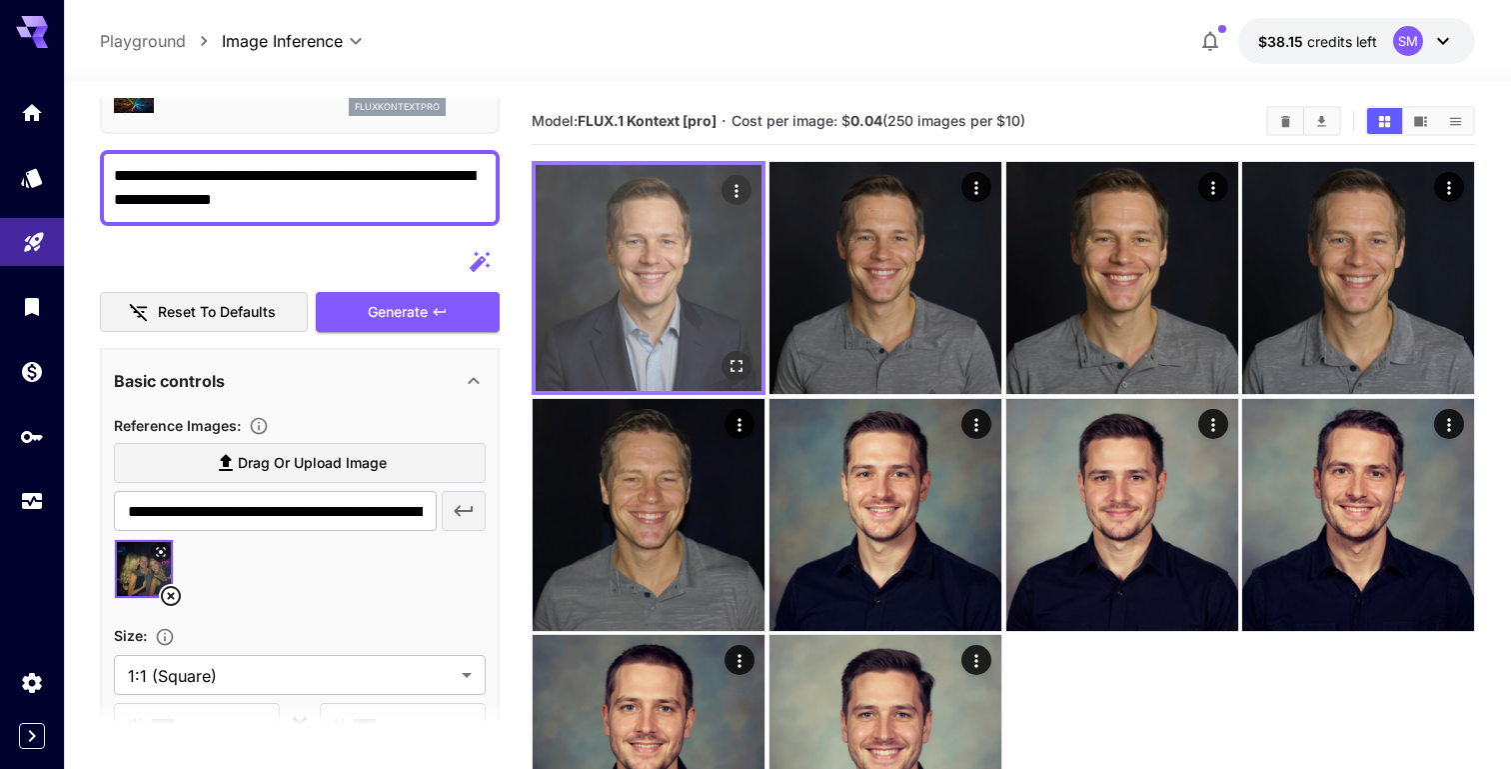
click at [655, 247] on img at bounding box center [649, 278] width 226 height 226
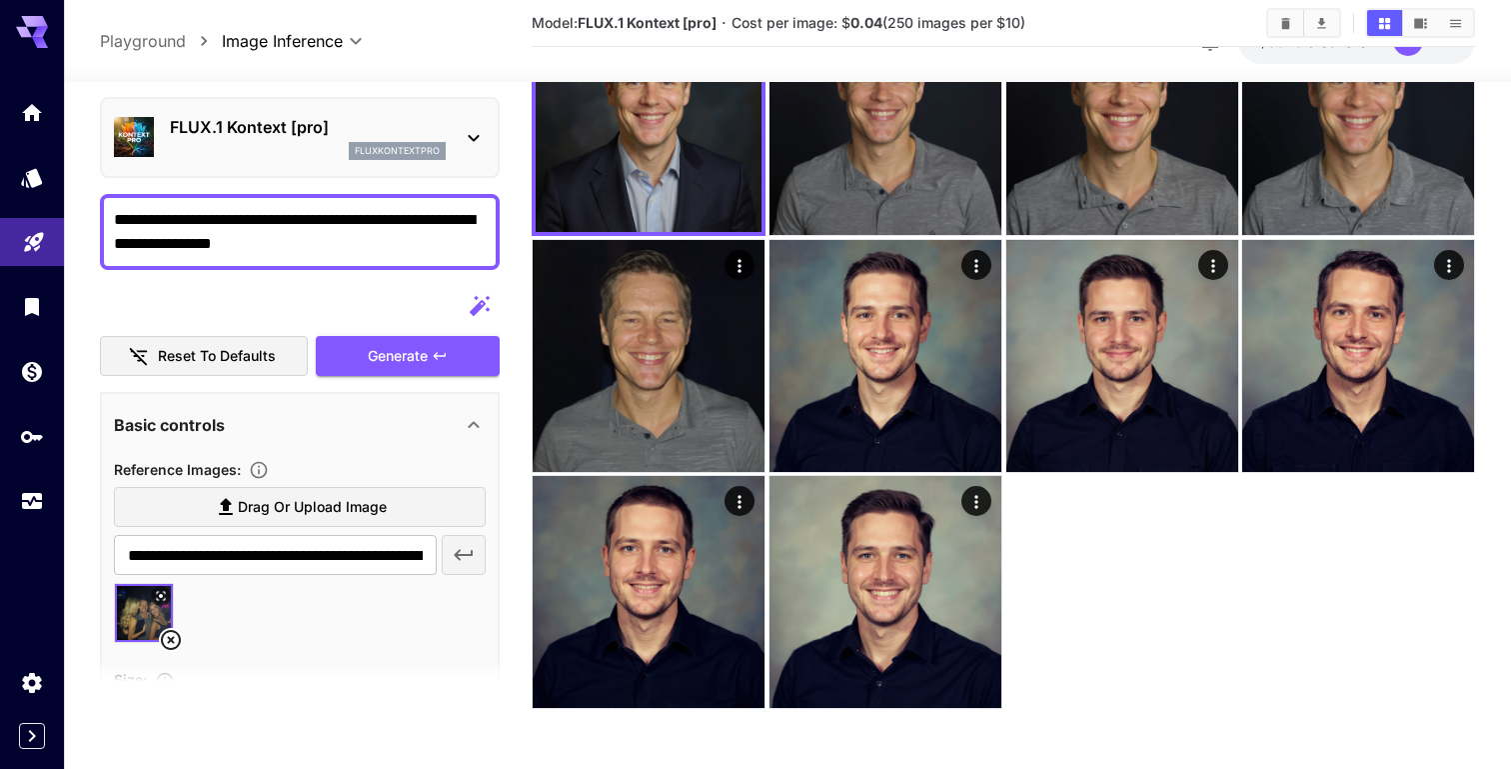
scroll to position [0, 0]
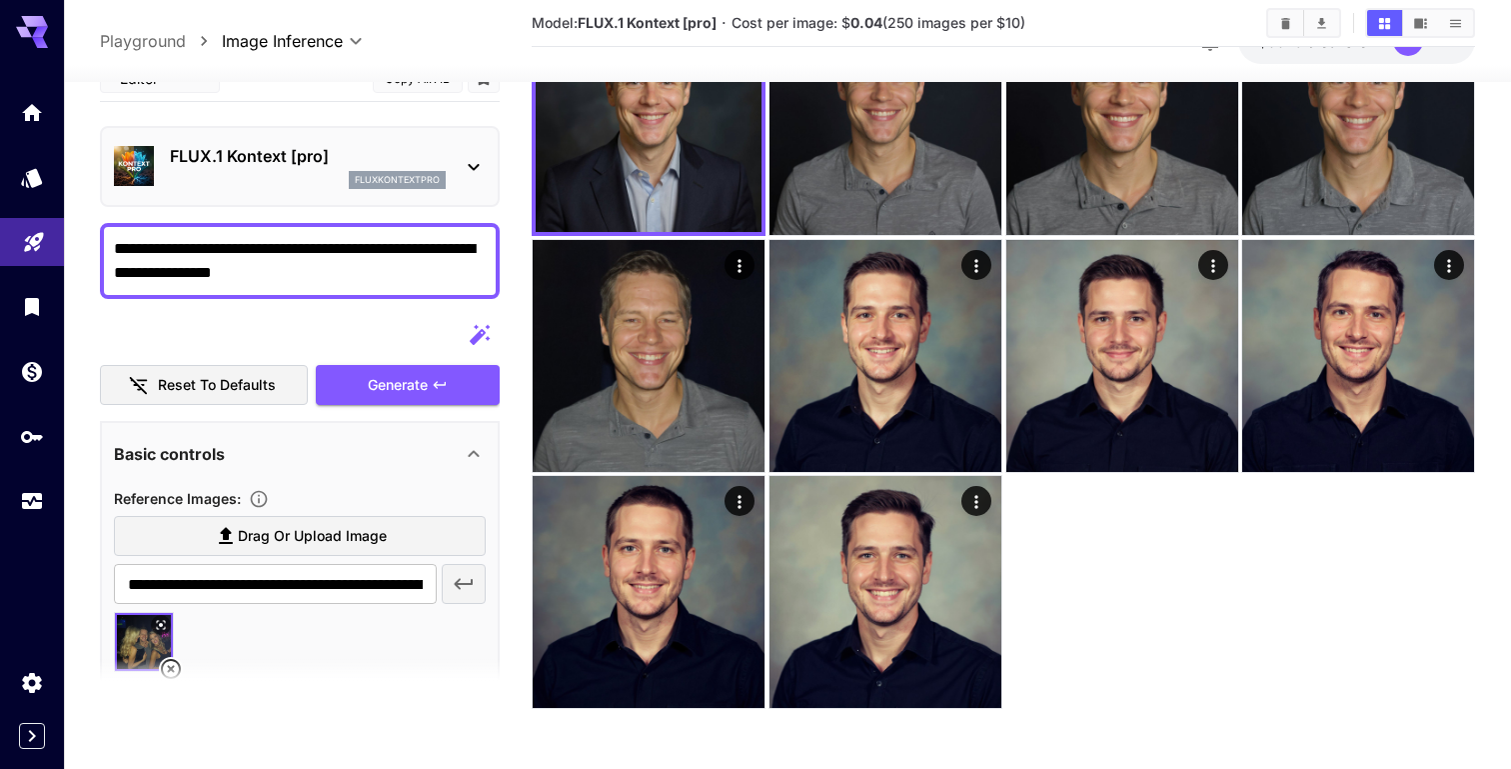
click at [167, 670] on section at bounding box center [300, 684] width 400 height 50
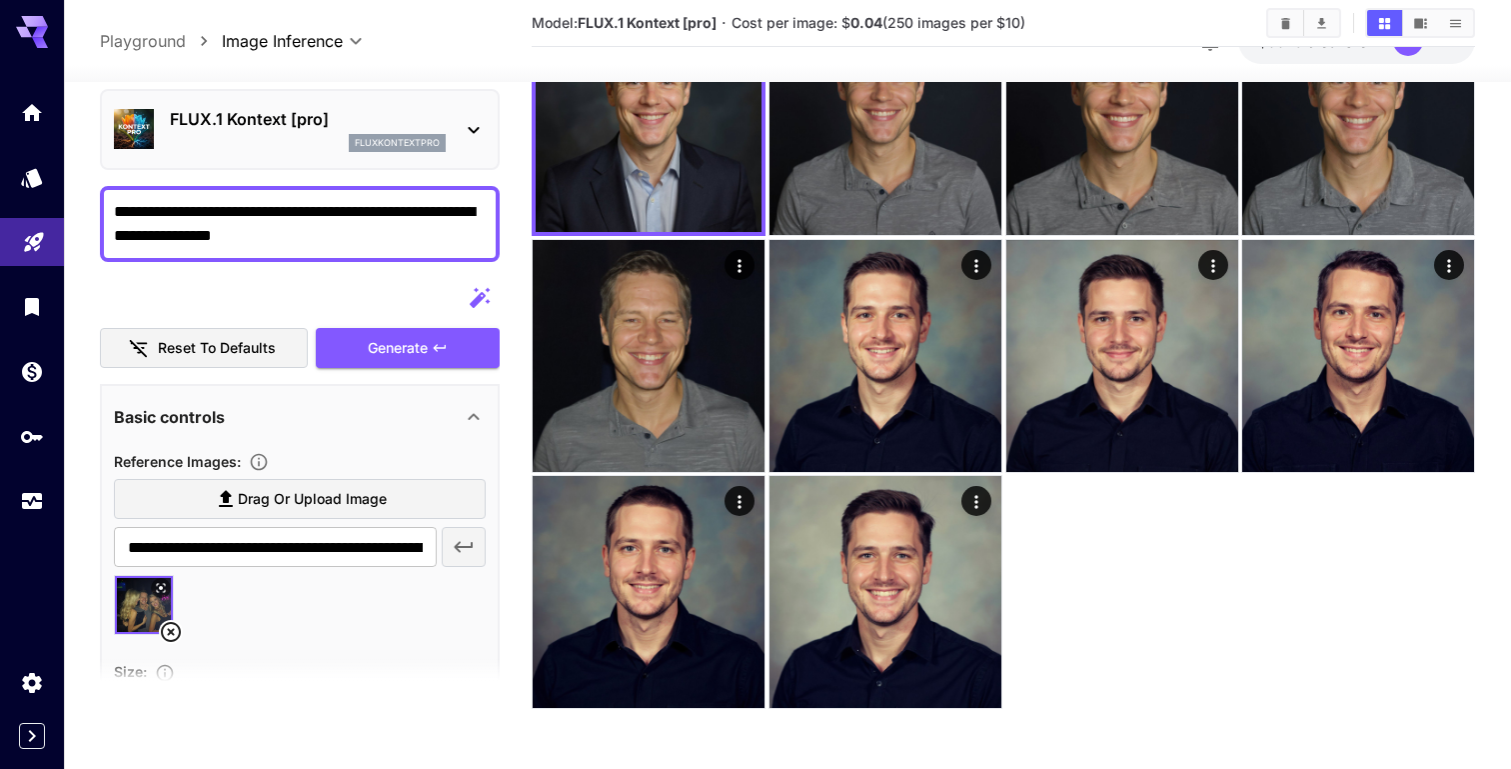
scroll to position [59, 0]
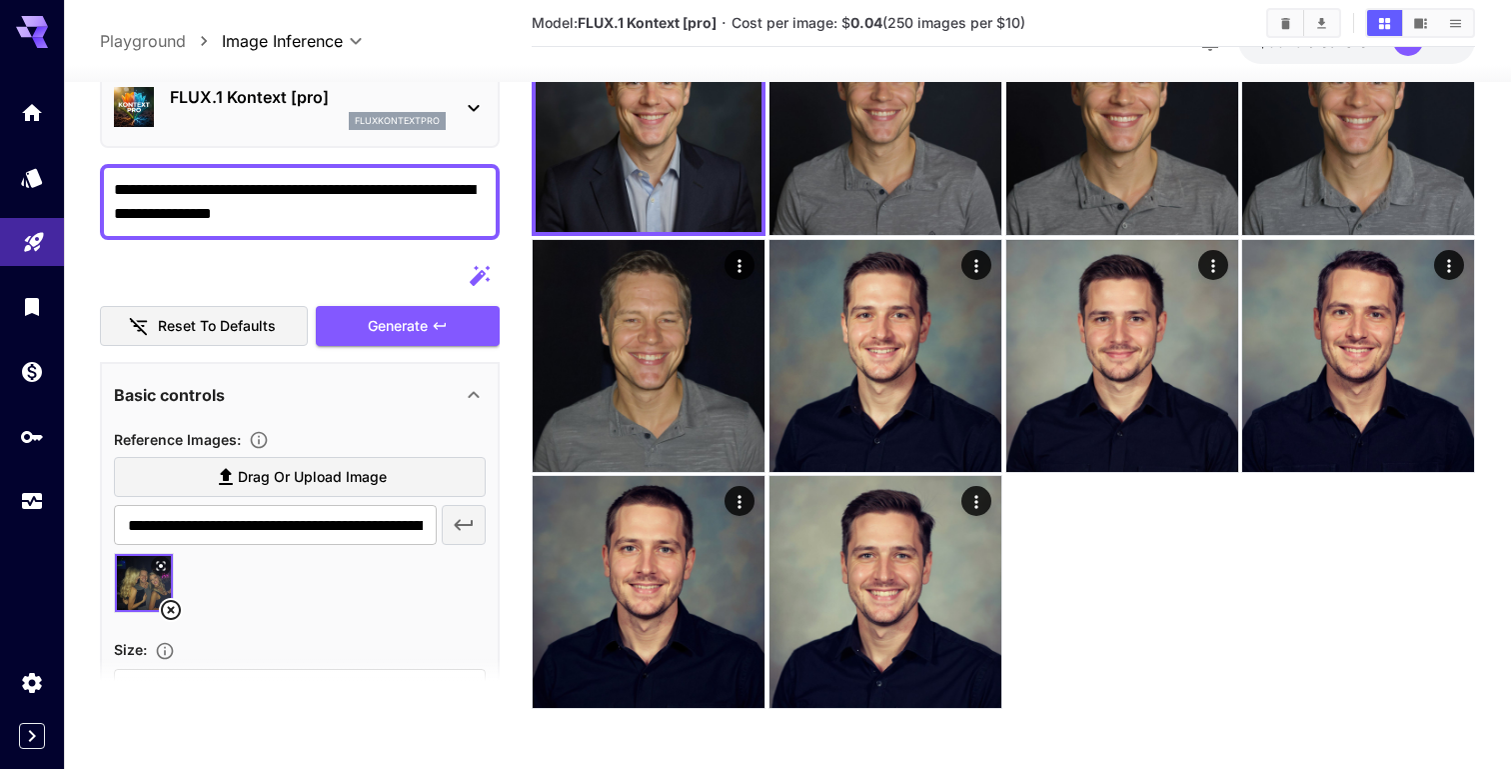
click at [174, 608] on icon at bounding box center [171, 611] width 24 height 24
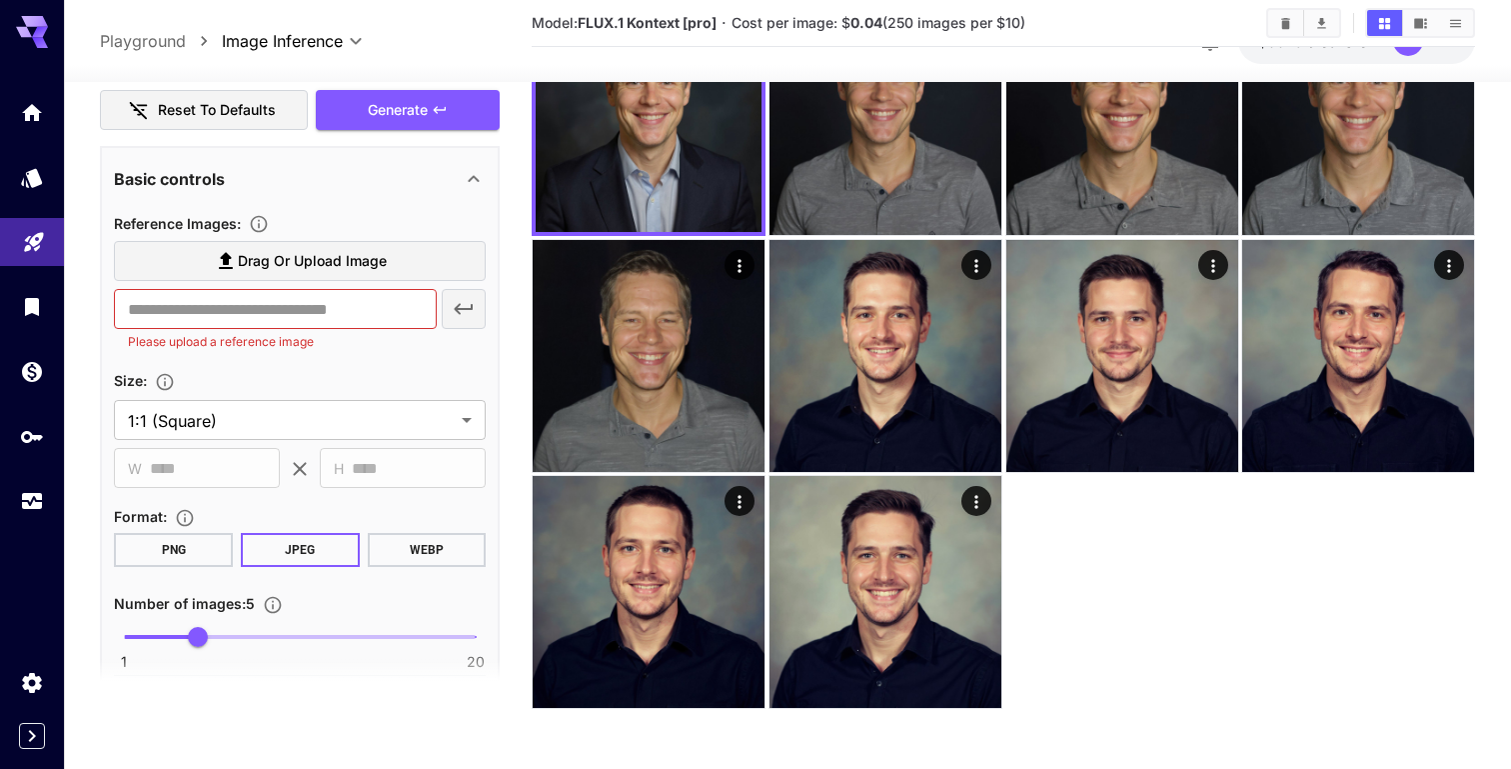
scroll to position [290, 0]
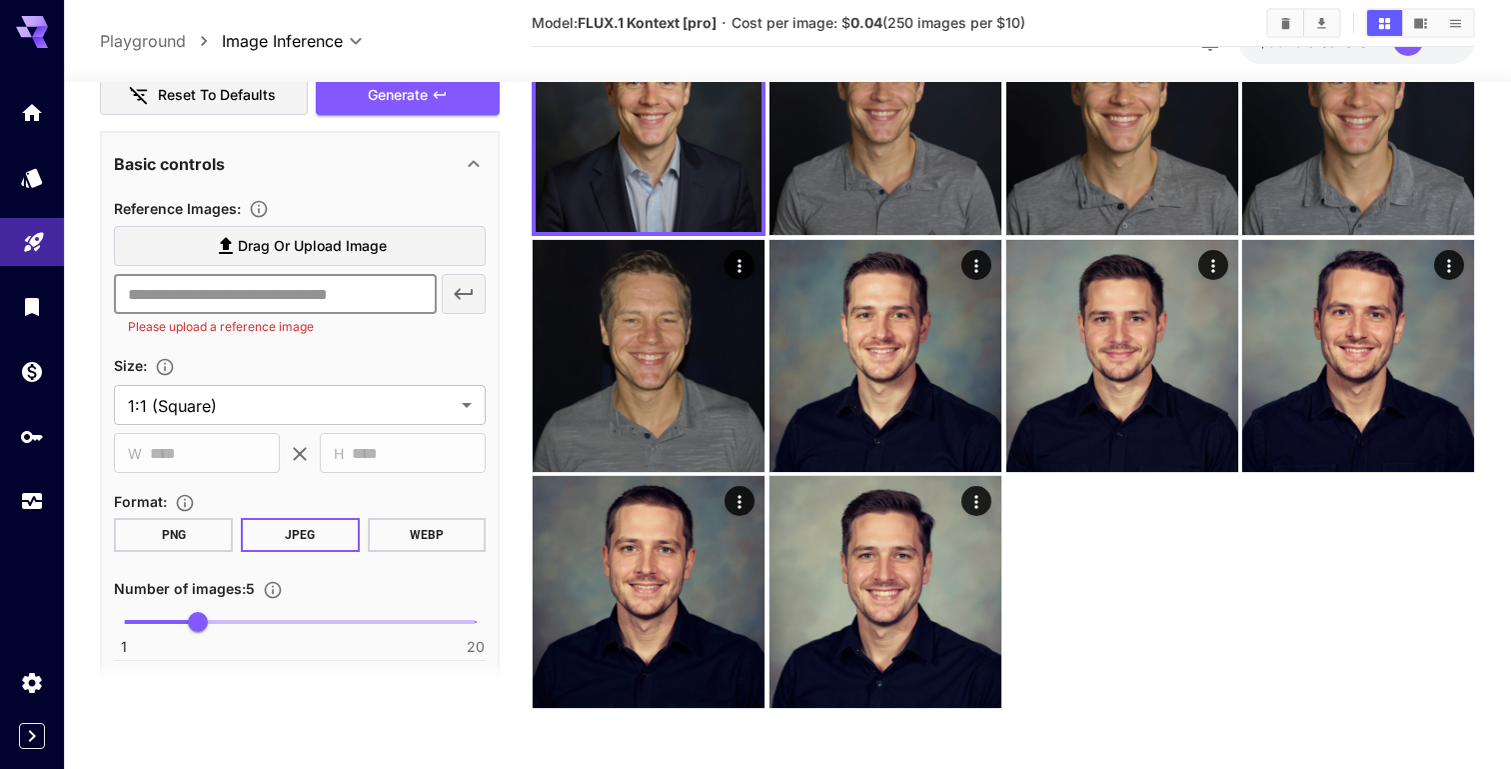
click at [305, 312] on input "text" at bounding box center [275, 295] width 323 height 40
click at [407, 252] on label "Drag or upload image" at bounding box center [300, 246] width 372 height 41
click at [0, 0] on input "Drag or upload image" at bounding box center [0, 0] width 0 height 0
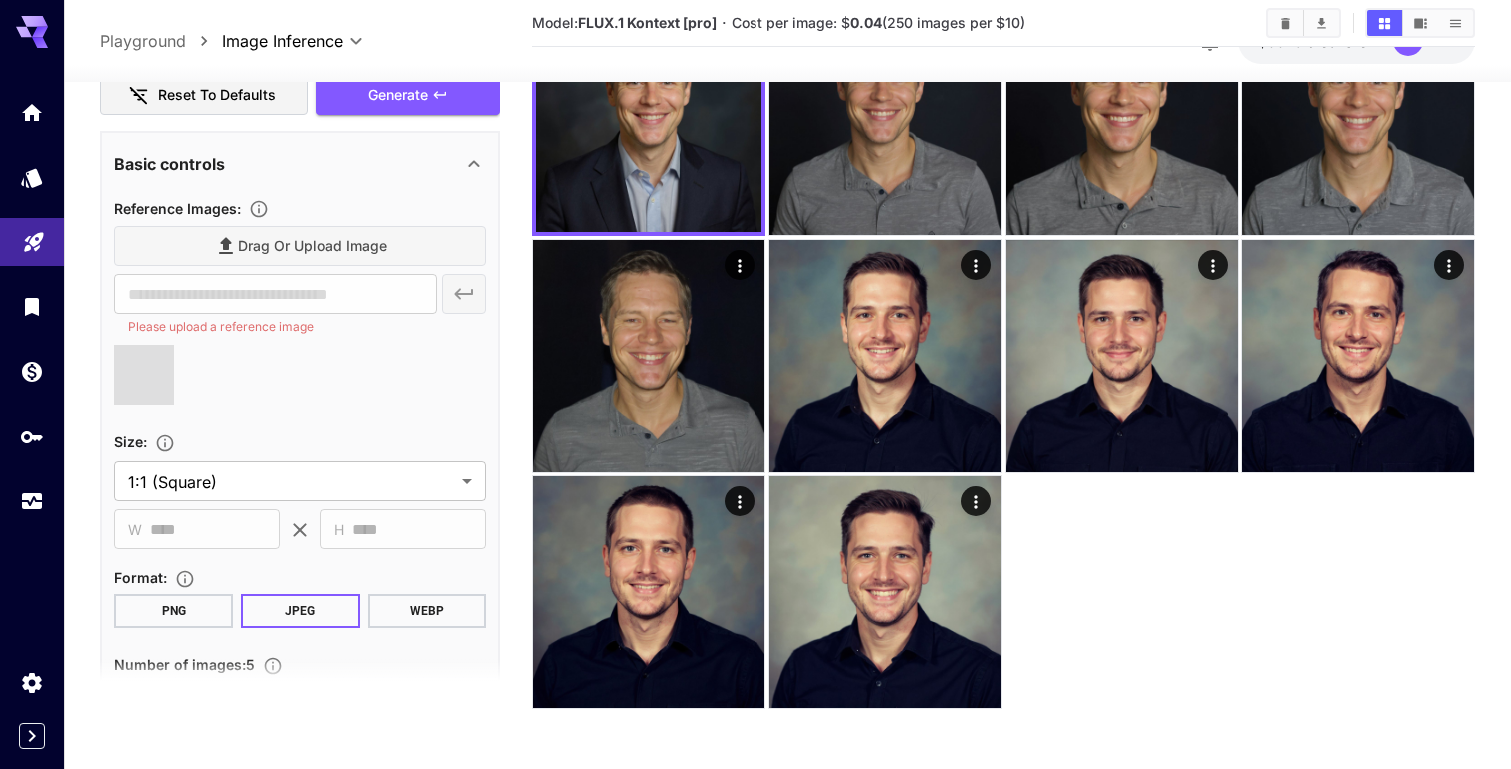
type input "**********"
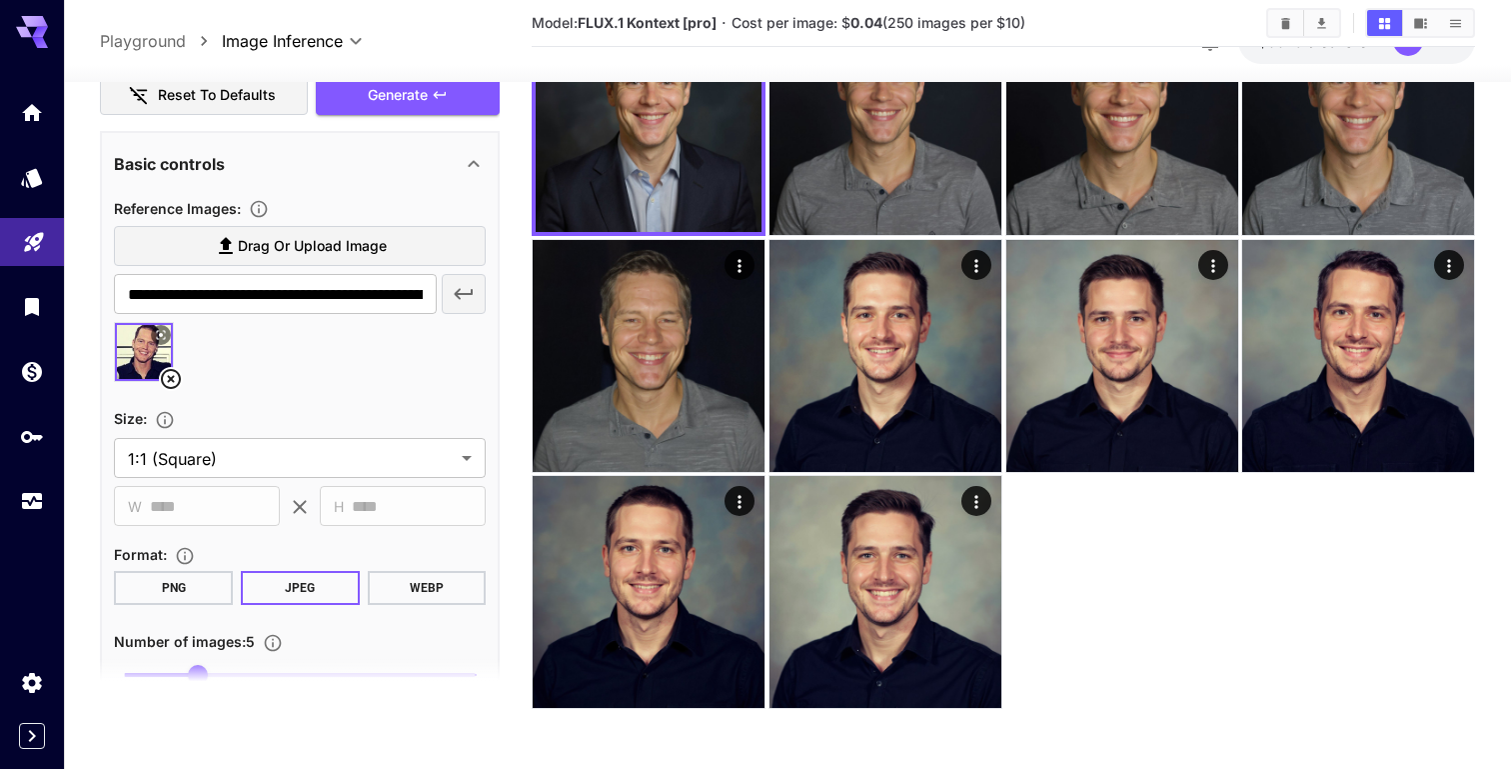
scroll to position [0, 0]
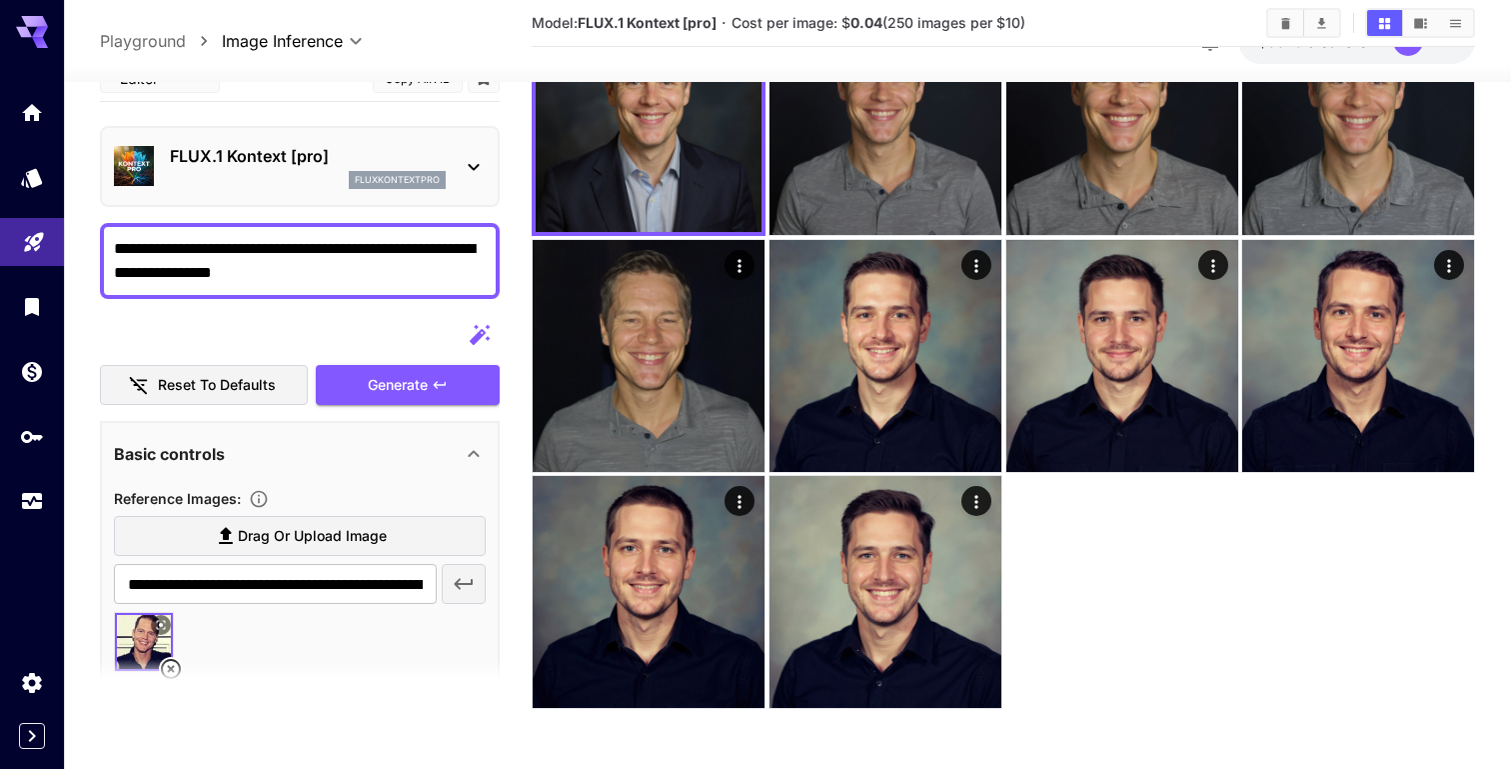
drag, startPoint x: 310, startPoint y: 273, endPoint x: 162, endPoint y: 274, distance: 147.9
click at [162, 274] on textarea "**********" at bounding box center [300, 261] width 372 height 48
type textarea "**********"
click at [367, 380] on div "Reset to defaults Generate" at bounding box center [300, 360] width 400 height 91
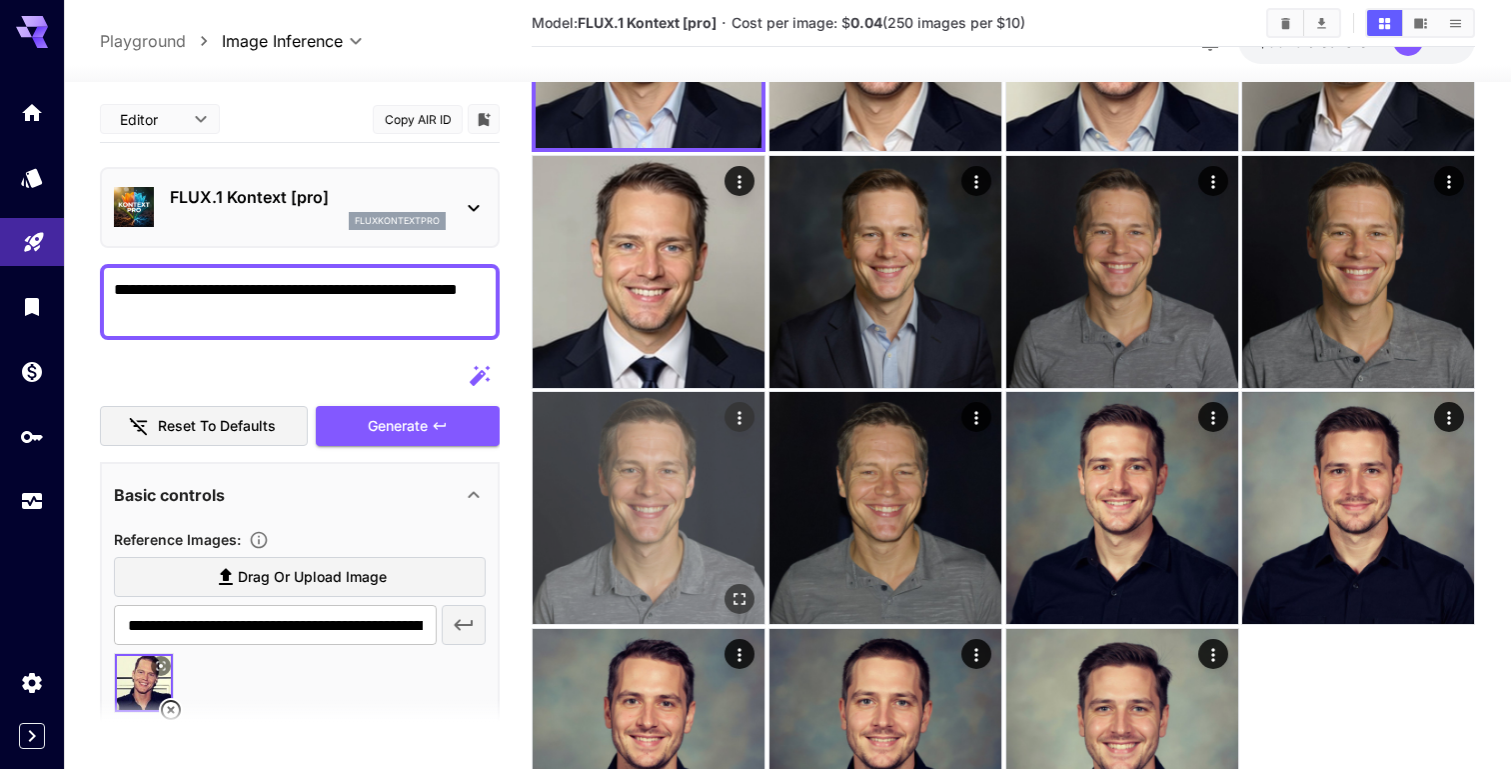
scroll to position [244, 0]
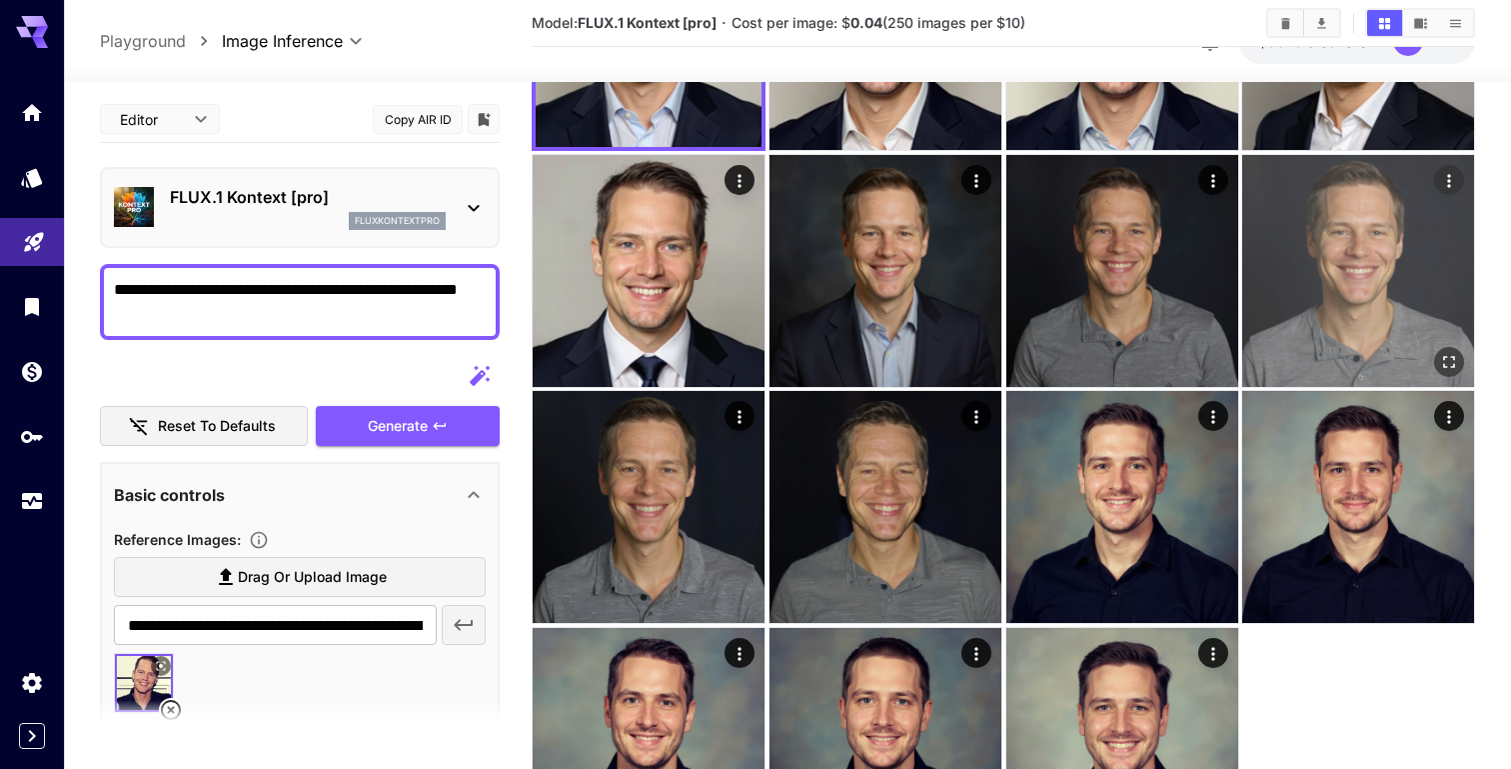
click at [1348, 275] on img at bounding box center [1358, 271] width 232 height 232
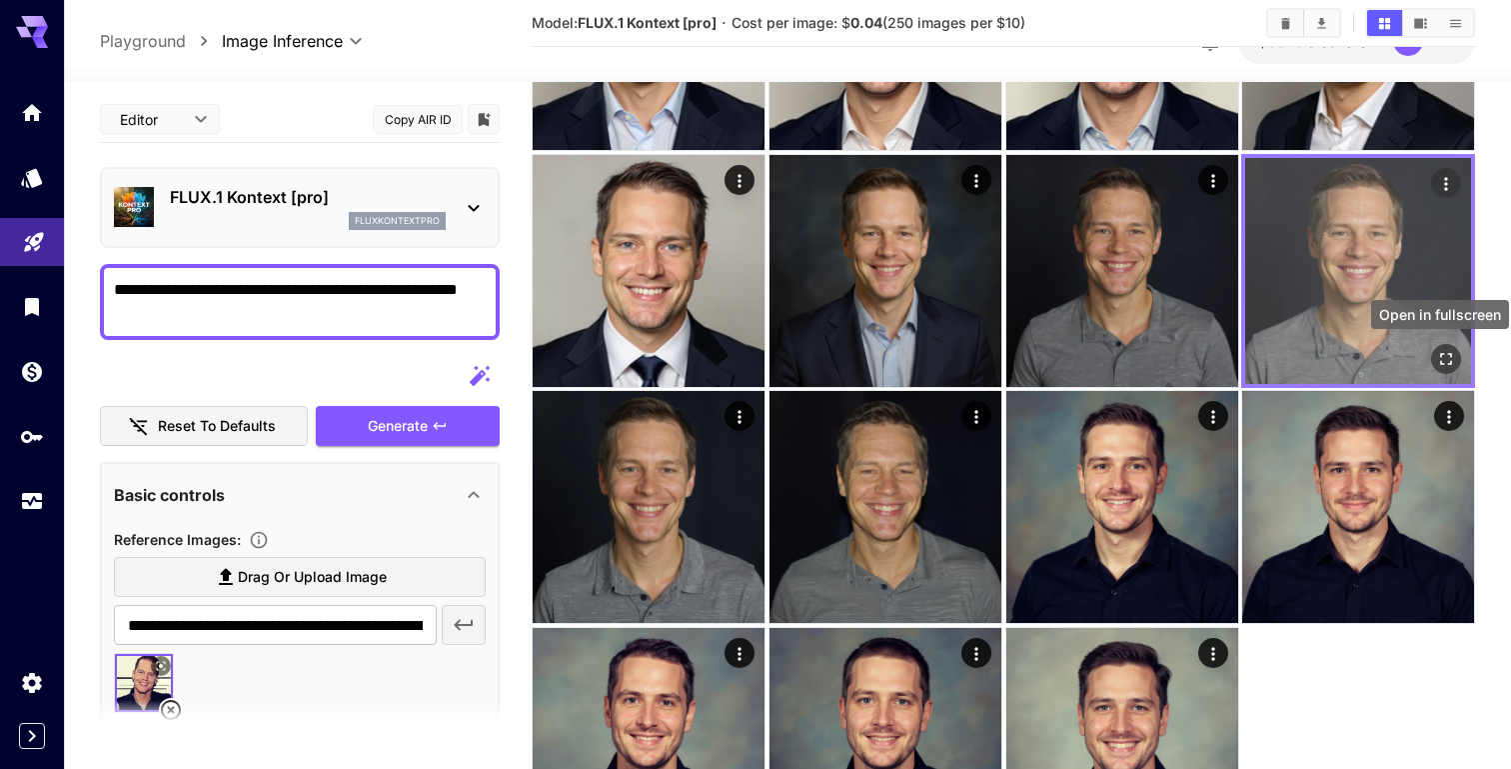
click at [1449, 356] on icon "Open in fullscreen" at bounding box center [1446, 358] width 20 height 20
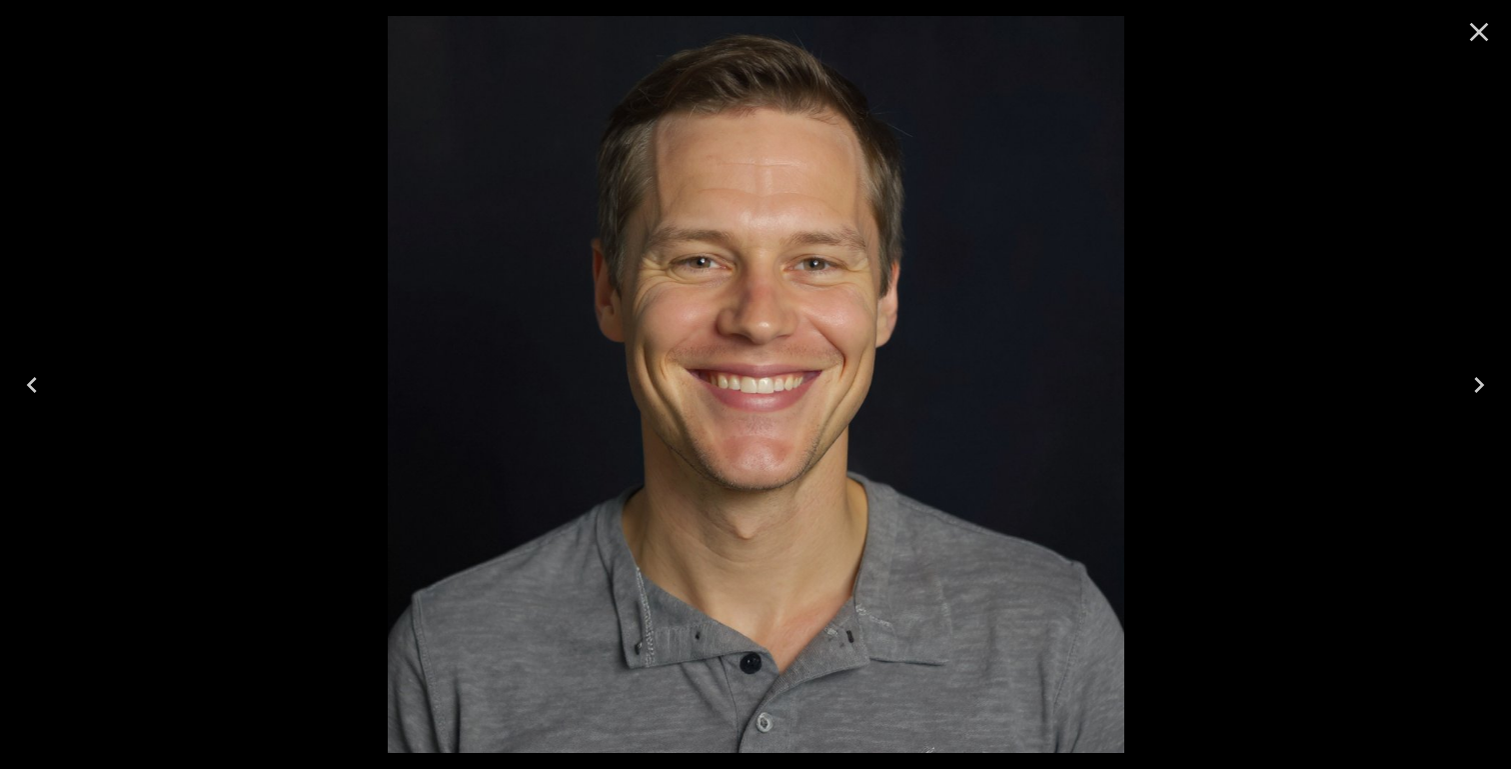
click at [1480, 36] on icon "Close" at bounding box center [1479, 32] width 32 height 32
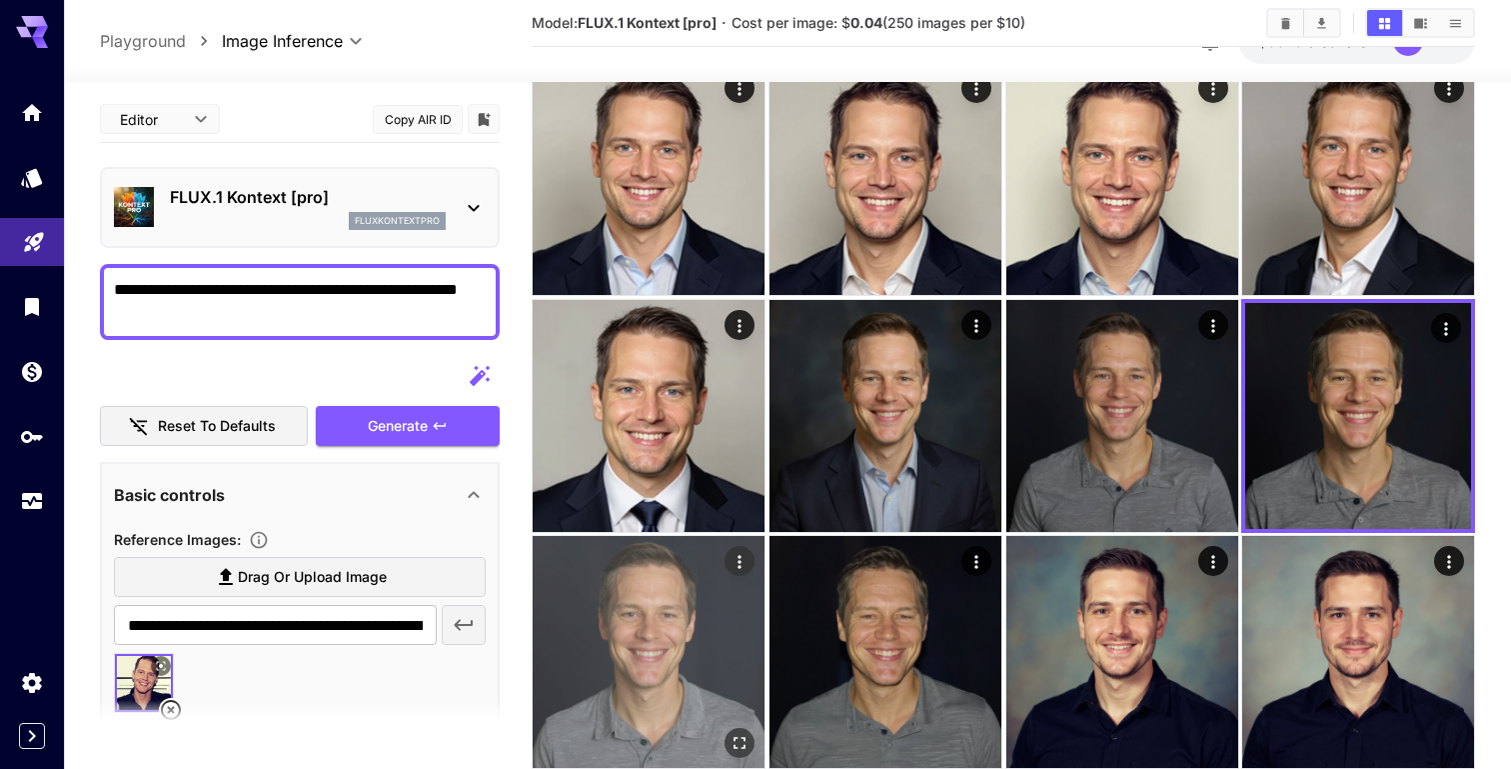
scroll to position [0, 0]
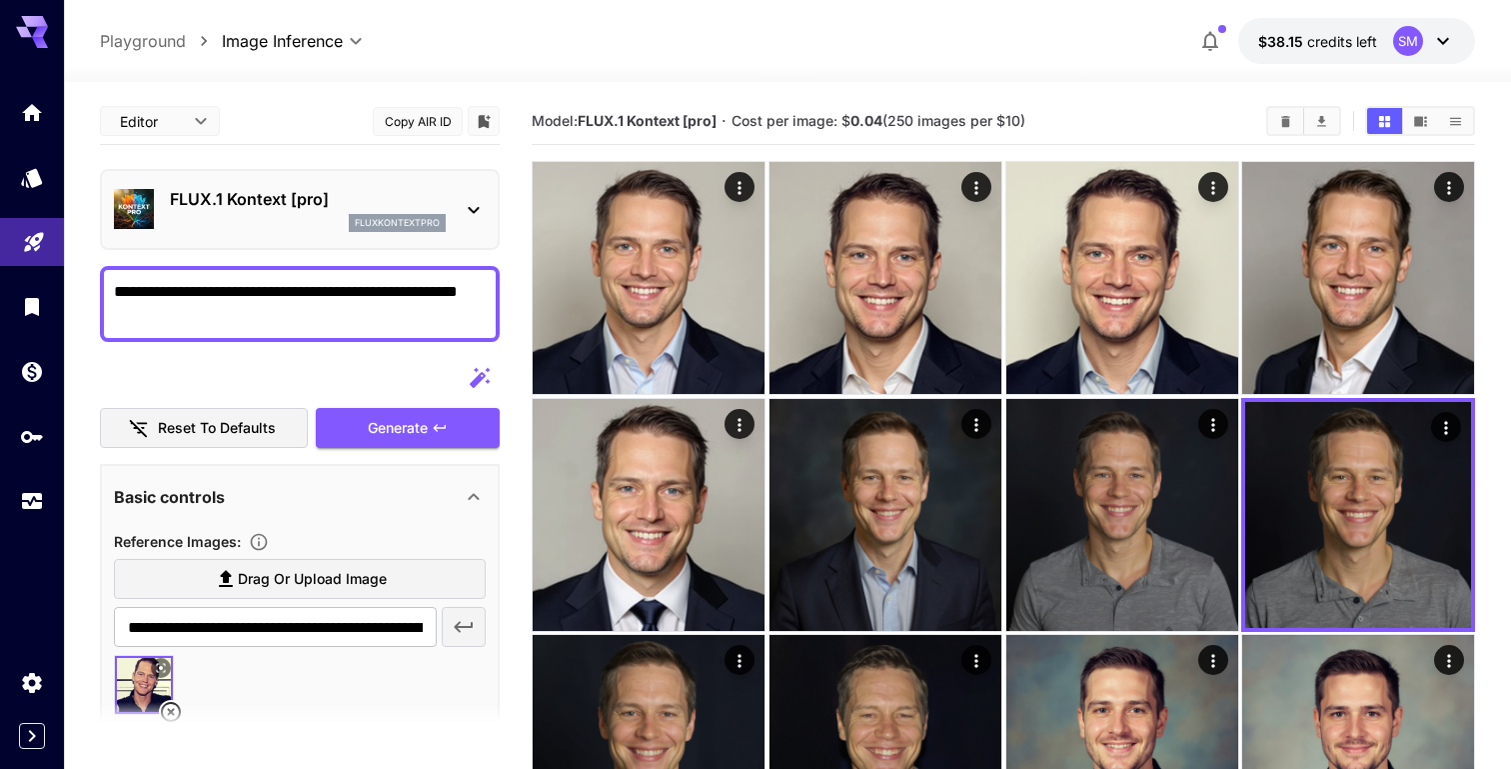
click at [353, 370] on div at bounding box center [300, 378] width 400 height 40
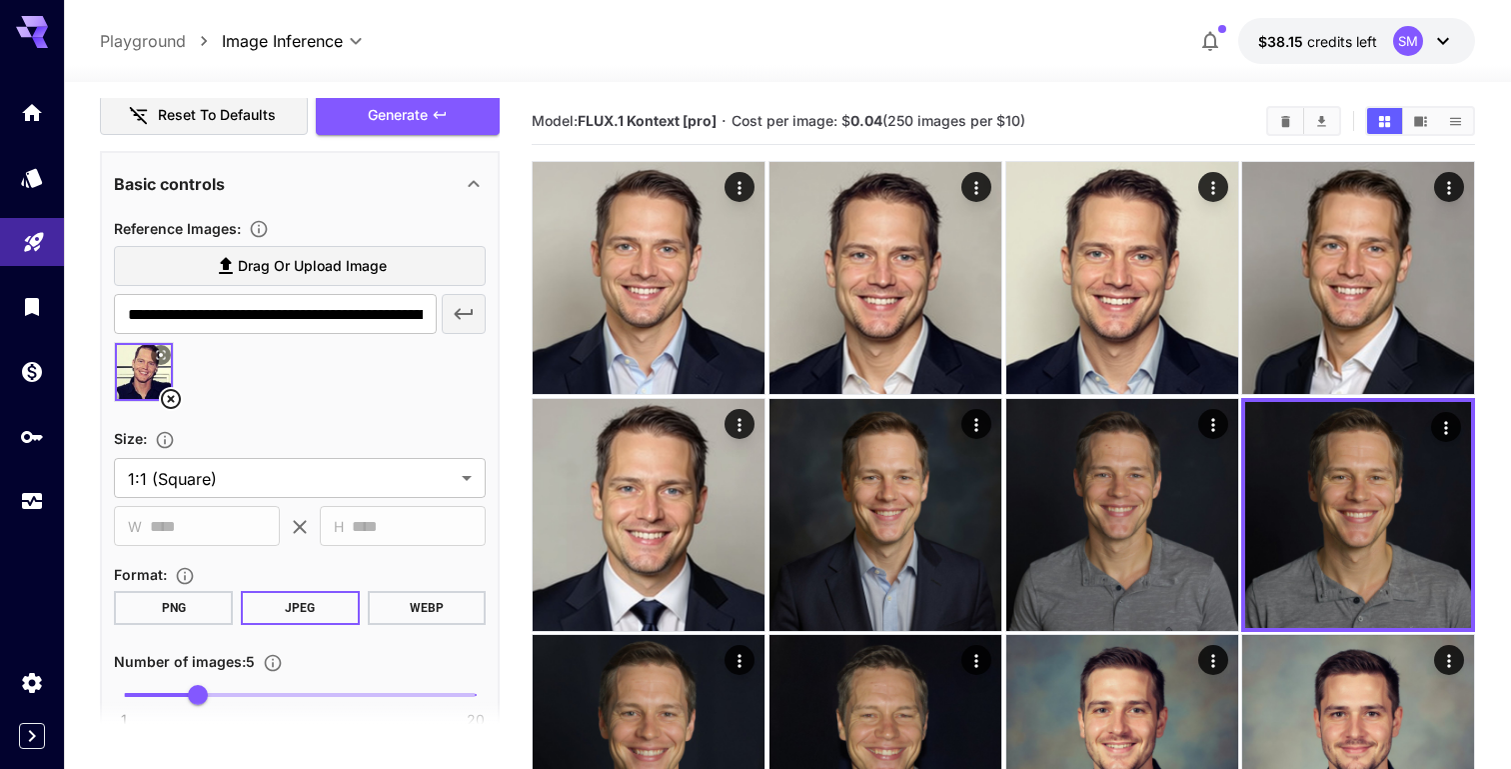
scroll to position [314, 0]
click at [178, 399] on icon at bounding box center [171, 398] width 24 height 24
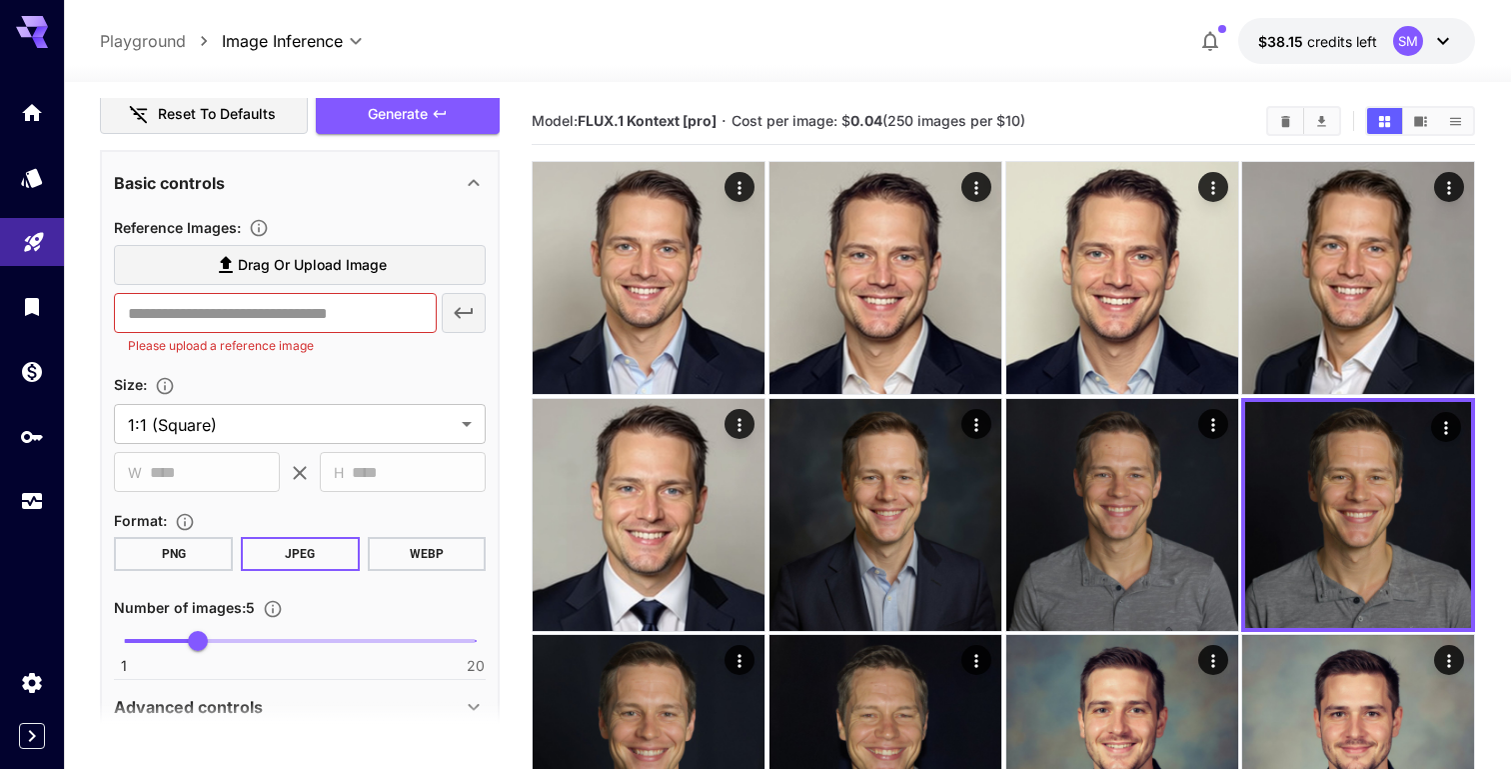
click at [246, 263] on span "Drag or upload image" at bounding box center [312, 265] width 149 height 25
click at [0, 0] on input "Drag or upload image" at bounding box center [0, 0] width 0 height 0
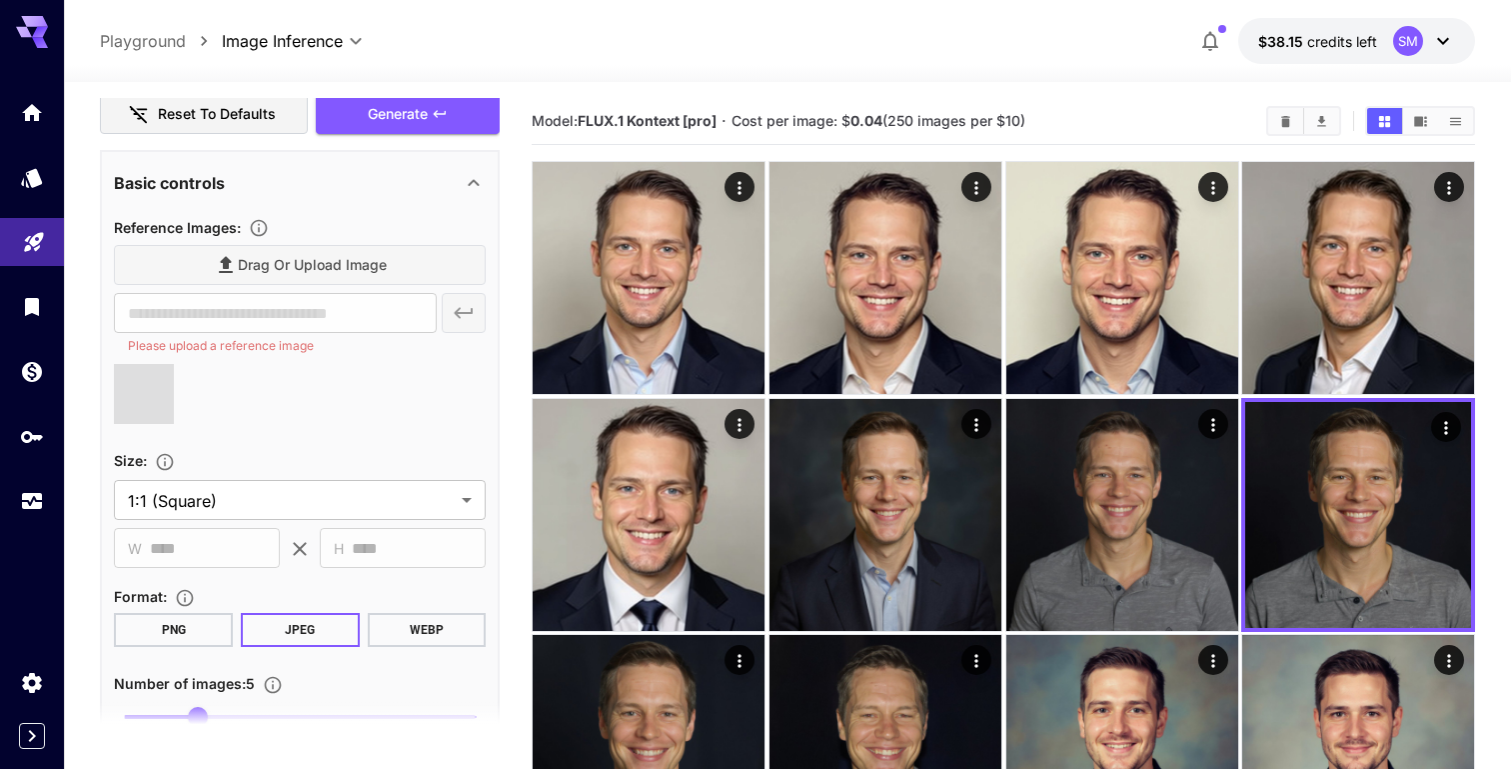
type input "**********"
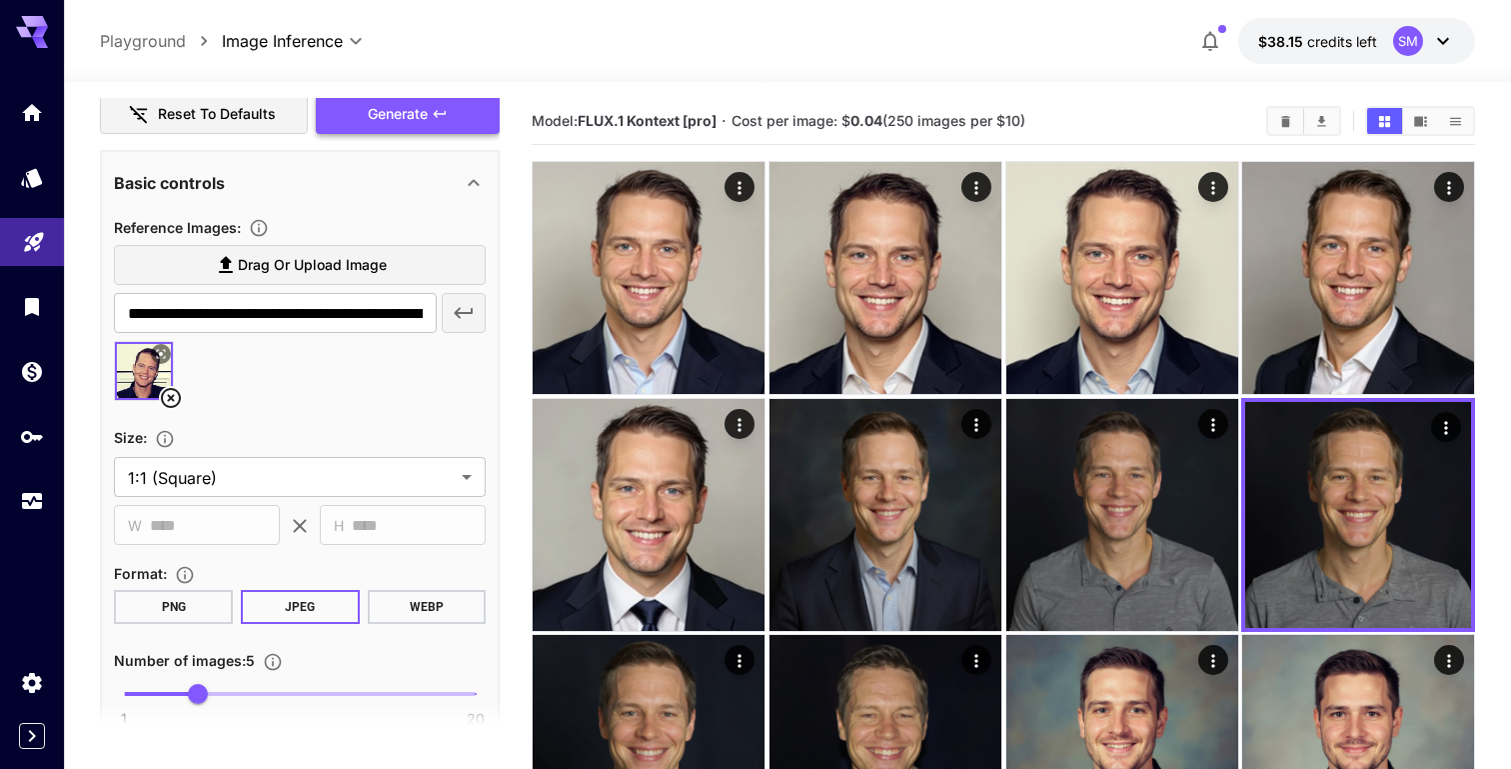
click at [431, 112] on button "Generate" at bounding box center [408, 114] width 184 height 41
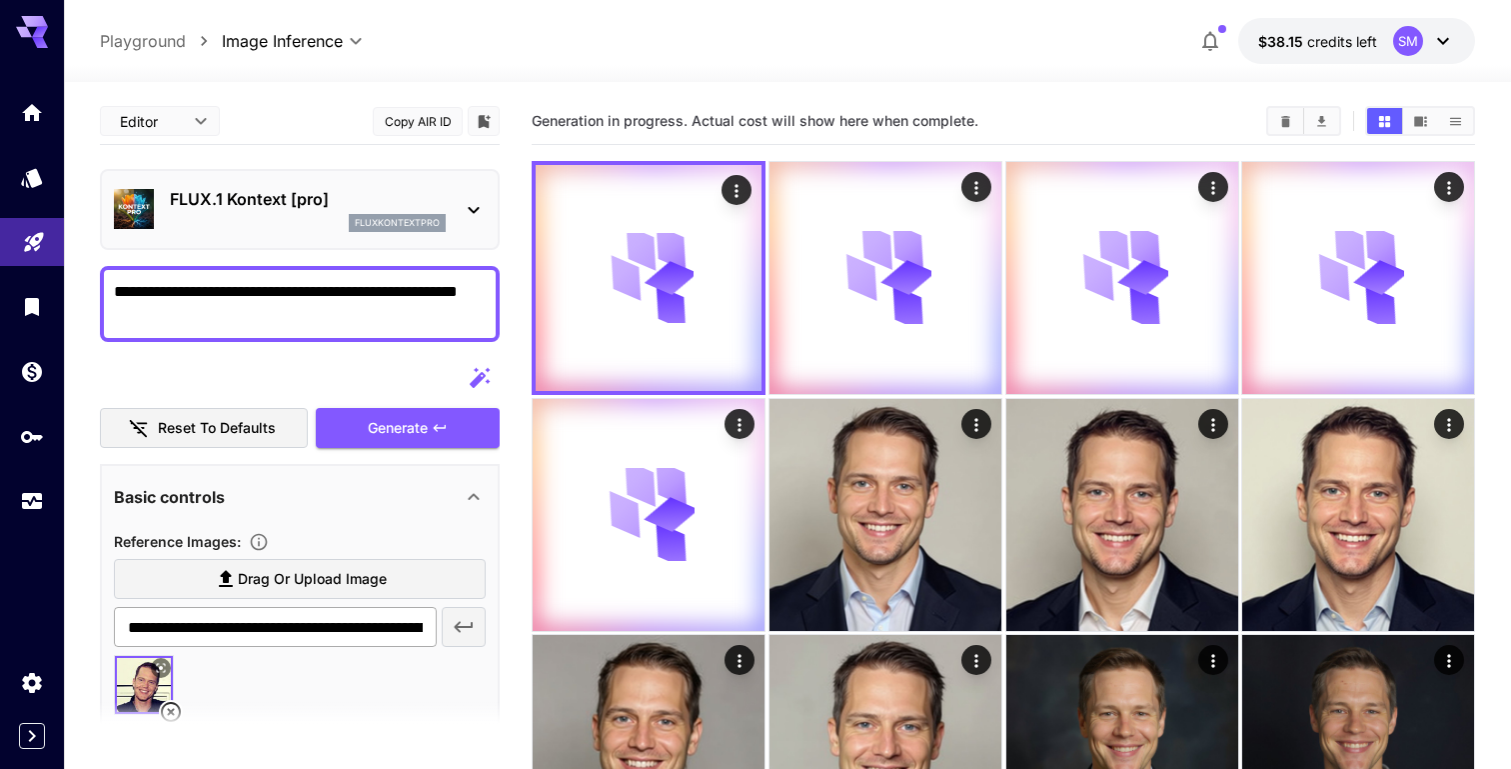
scroll to position [4, 0]
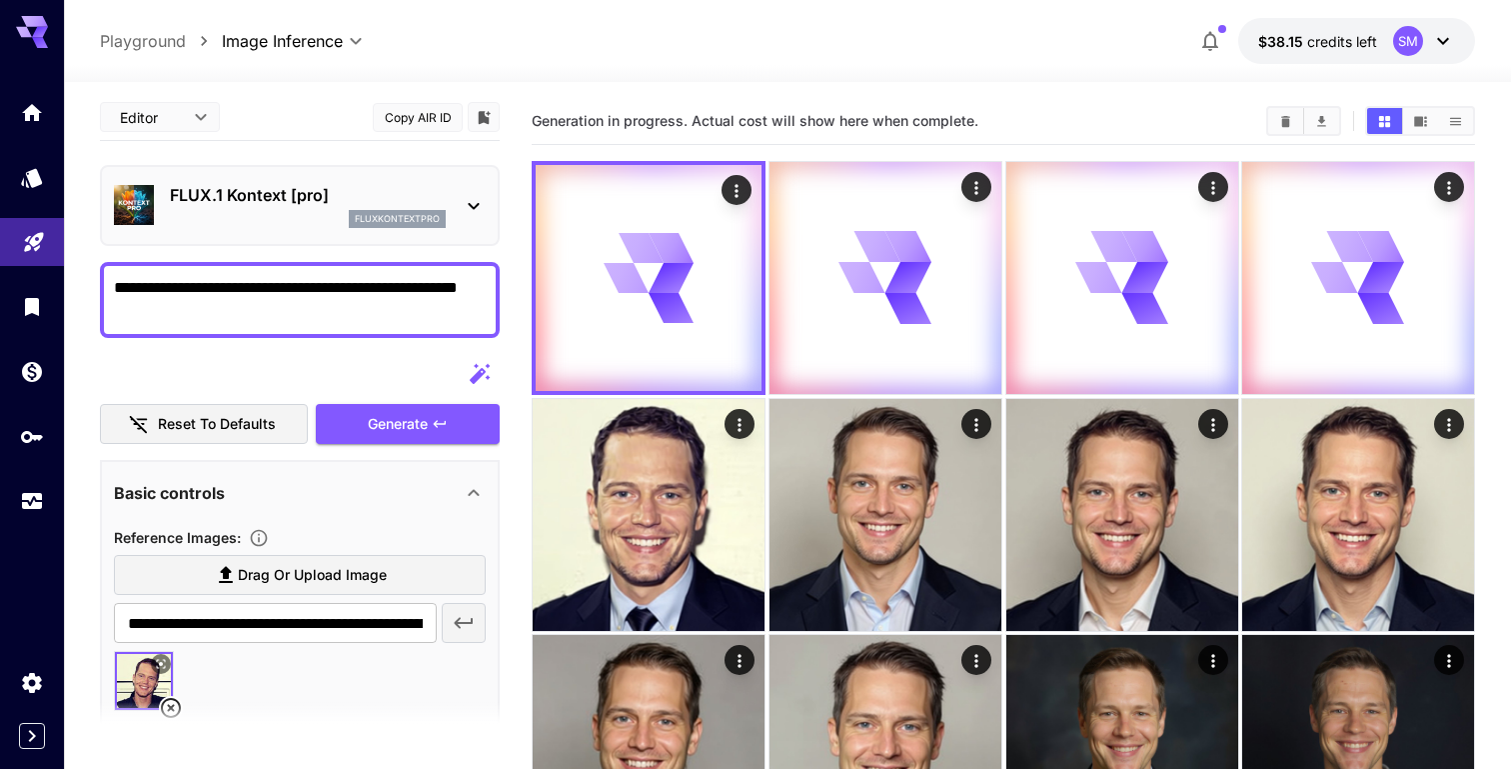
click at [391, 194] on p "FLUX.1 Kontext [pro]" at bounding box center [308, 195] width 276 height 24
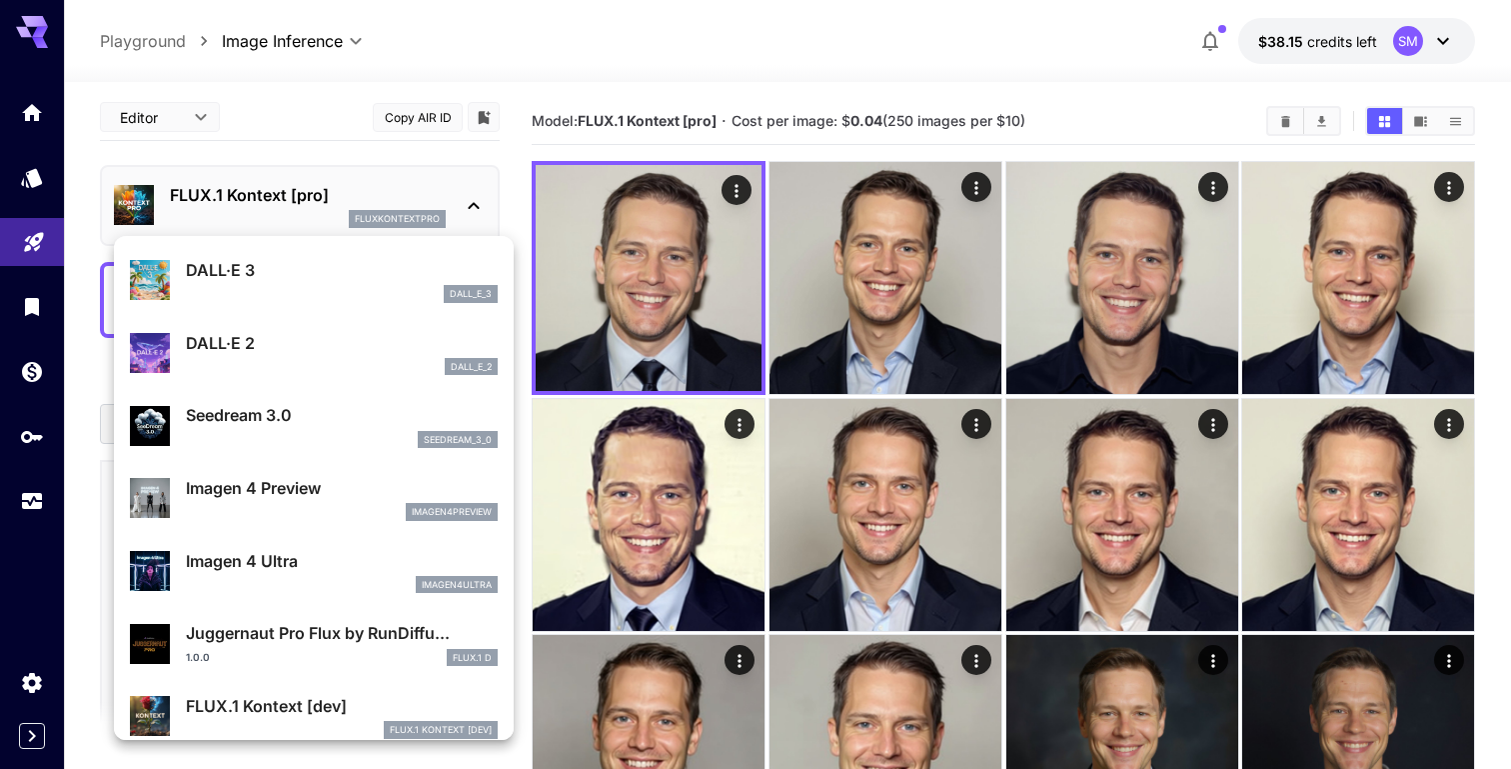
scroll to position [424, 0]
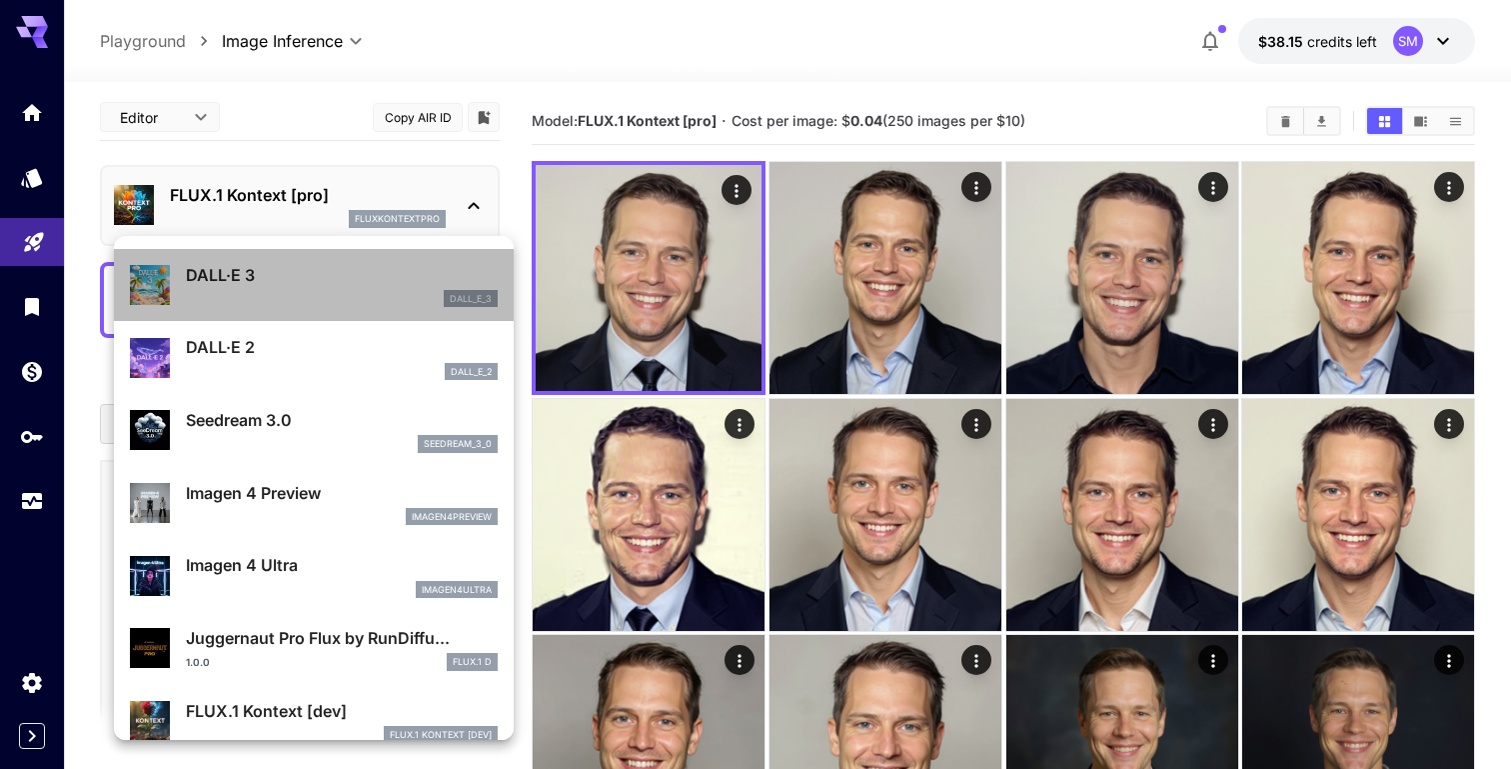
click at [347, 292] on div "dall_e_3" at bounding box center [342, 299] width 312 height 18
type input "*"
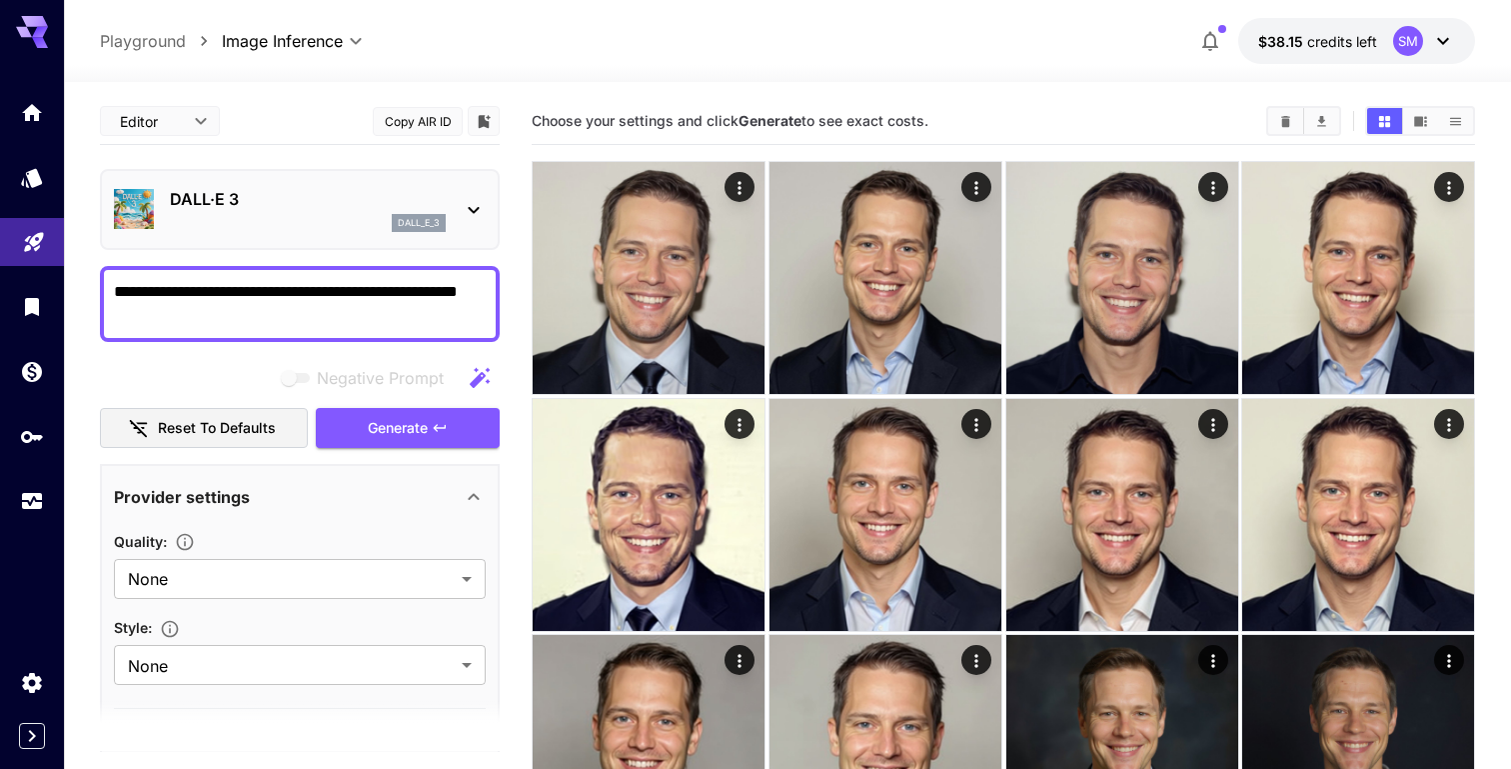
click at [418, 216] on p "dall_e_3" at bounding box center [419, 223] width 42 height 14
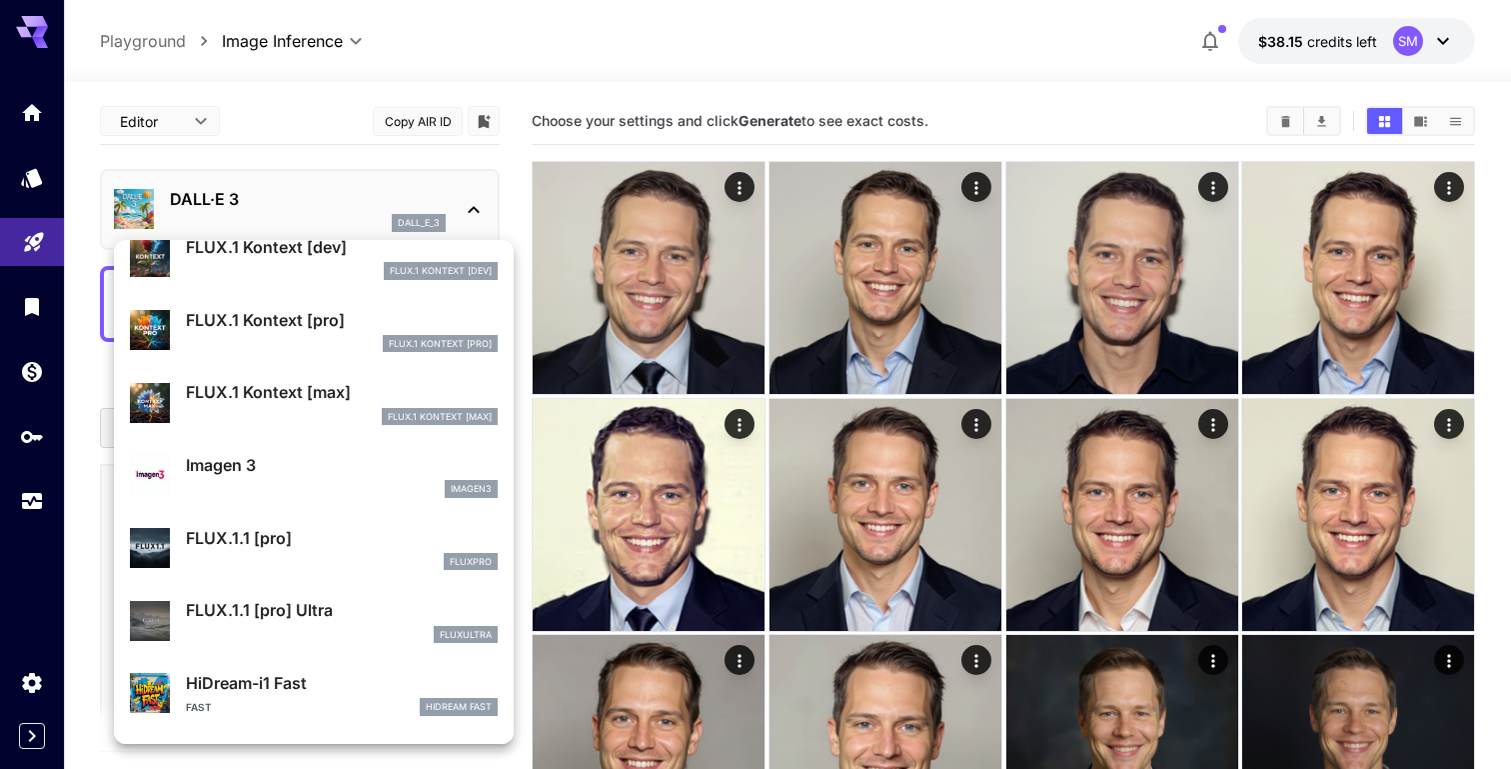
scroll to position [907, 0]
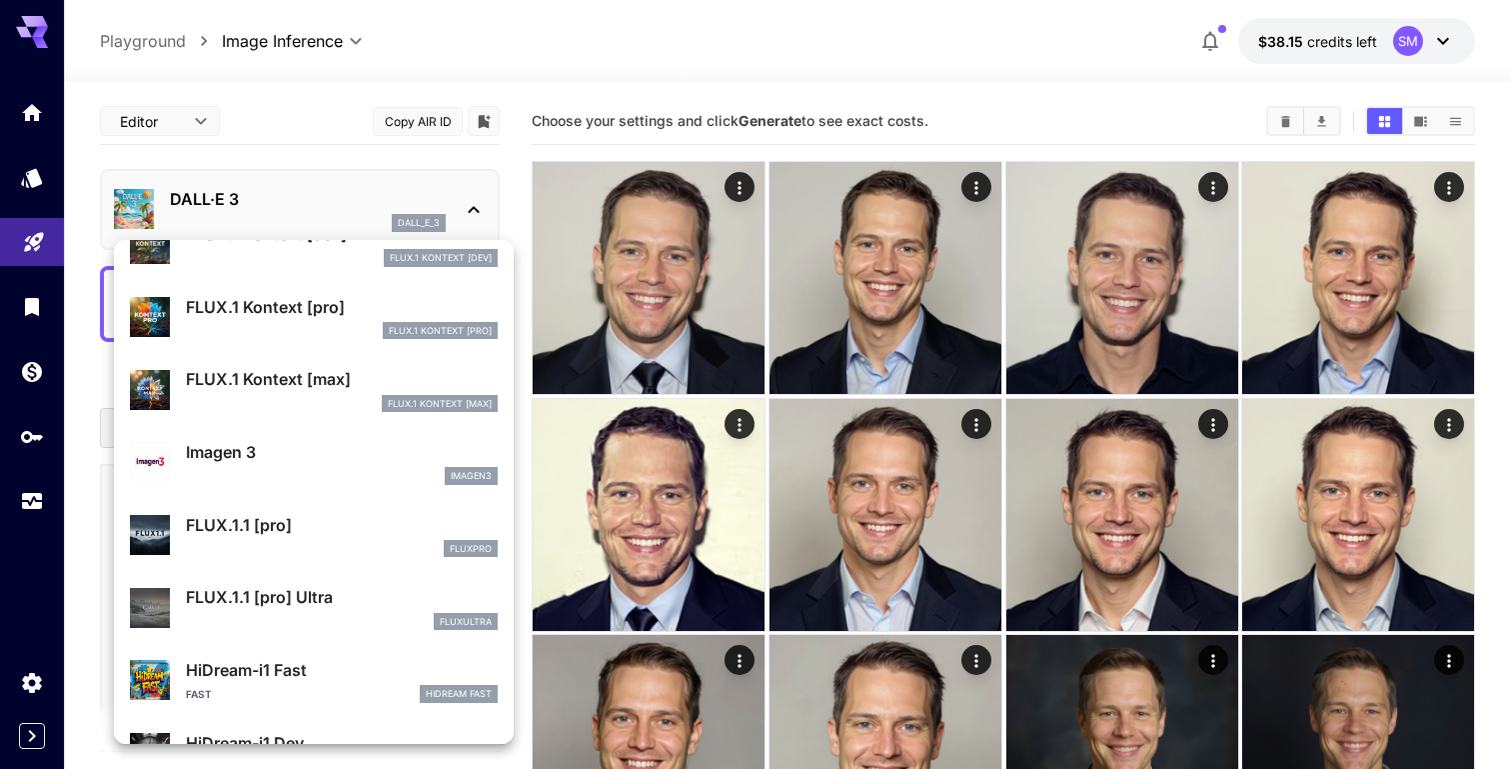
click at [38, 313] on div at bounding box center [755, 384] width 1511 height 769
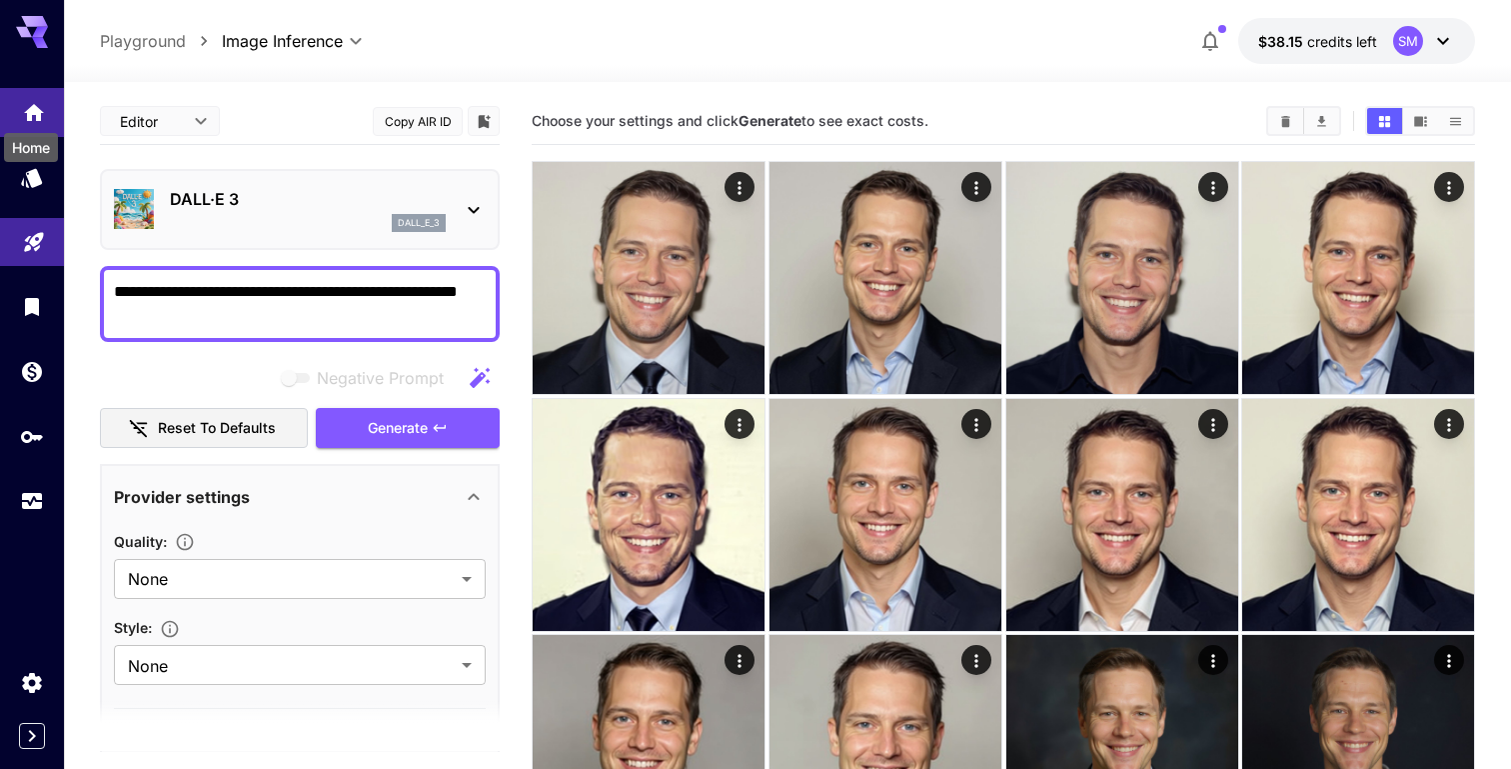
click at [37, 98] on icon "Home" at bounding box center [34, 107] width 24 height 24
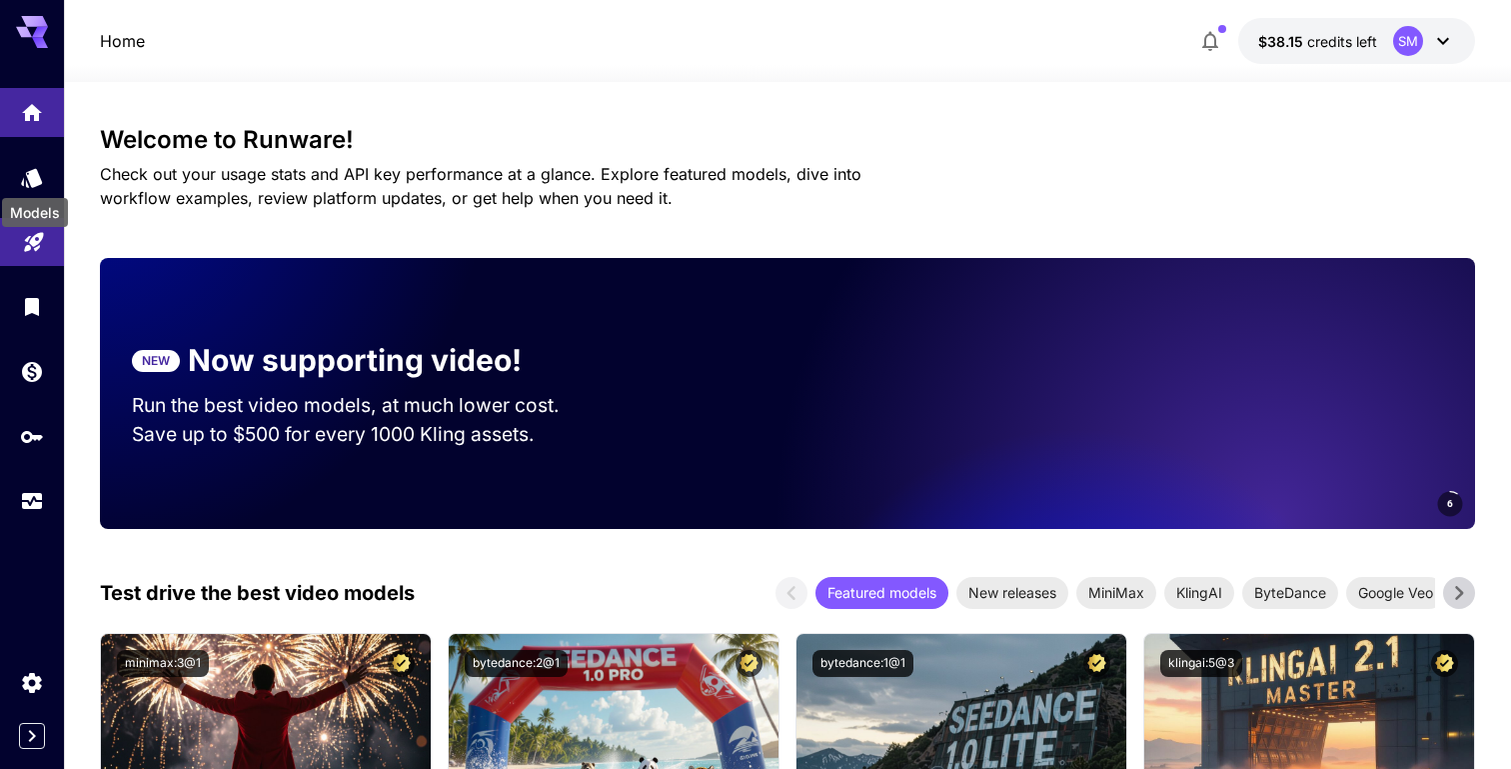
click at [30, 196] on div "Models" at bounding box center [35, 206] width 70 height 45
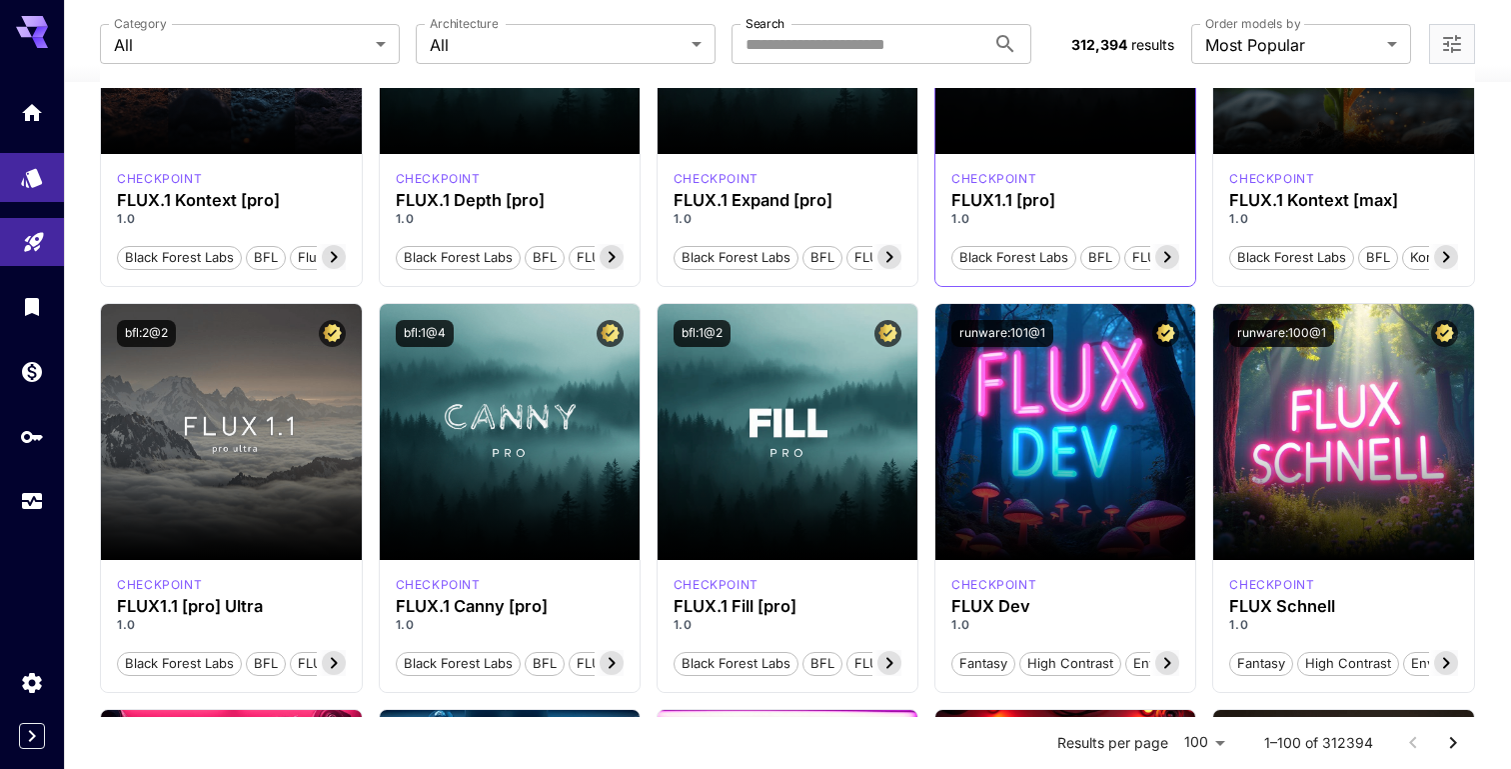
scroll to position [774, 0]
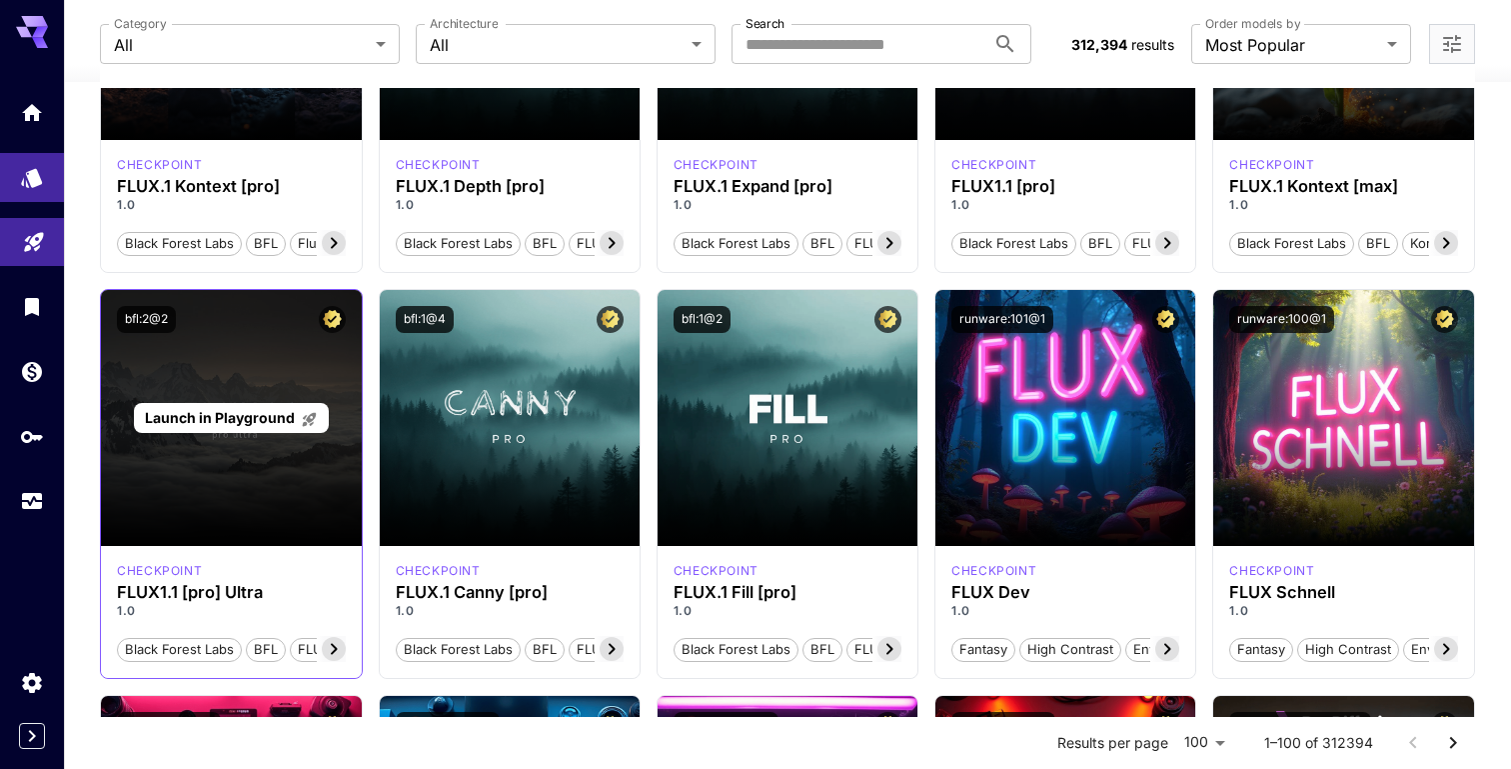
click at [246, 407] on p "Launch in Playground" at bounding box center [231, 417] width 173 height 21
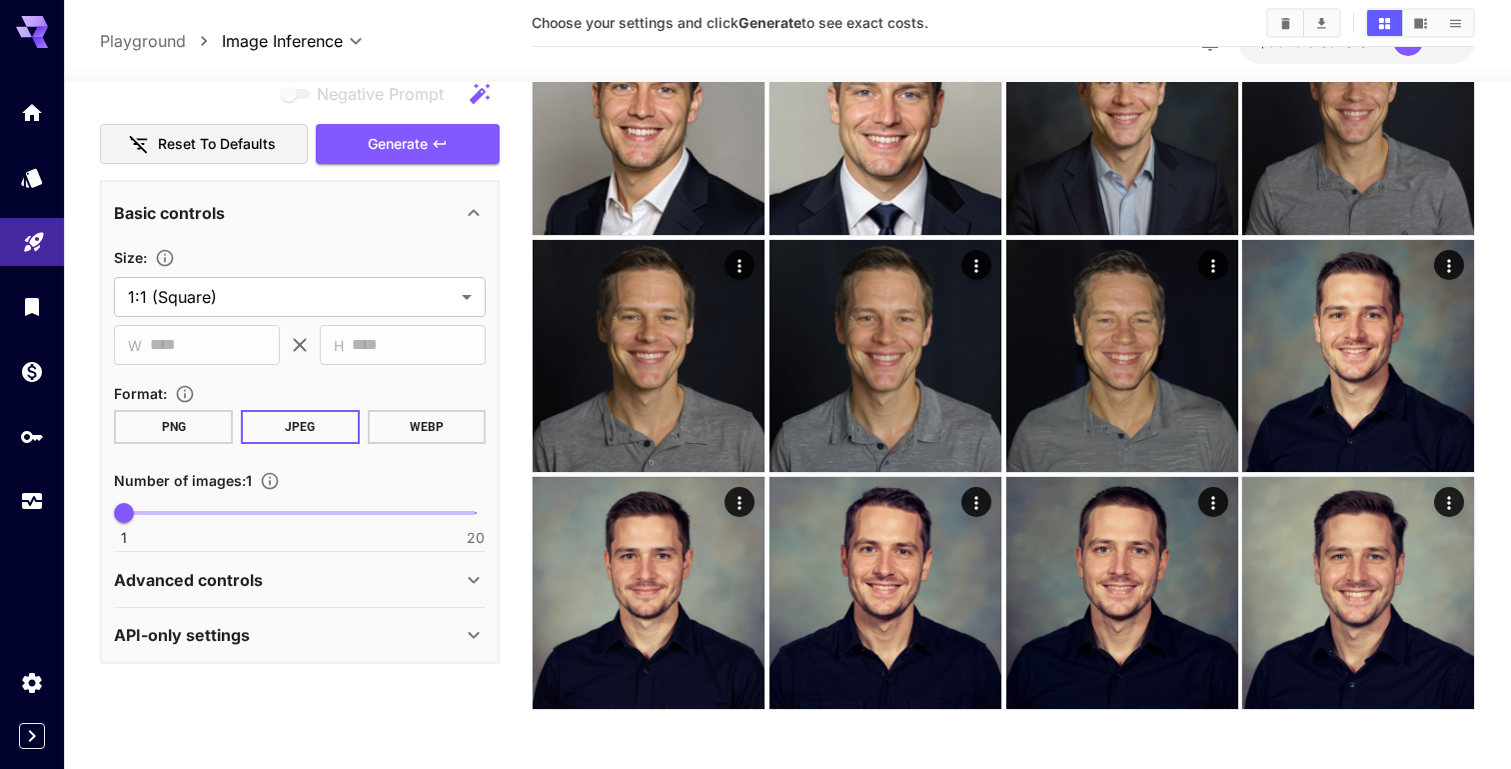
scroll to position [246, 0]
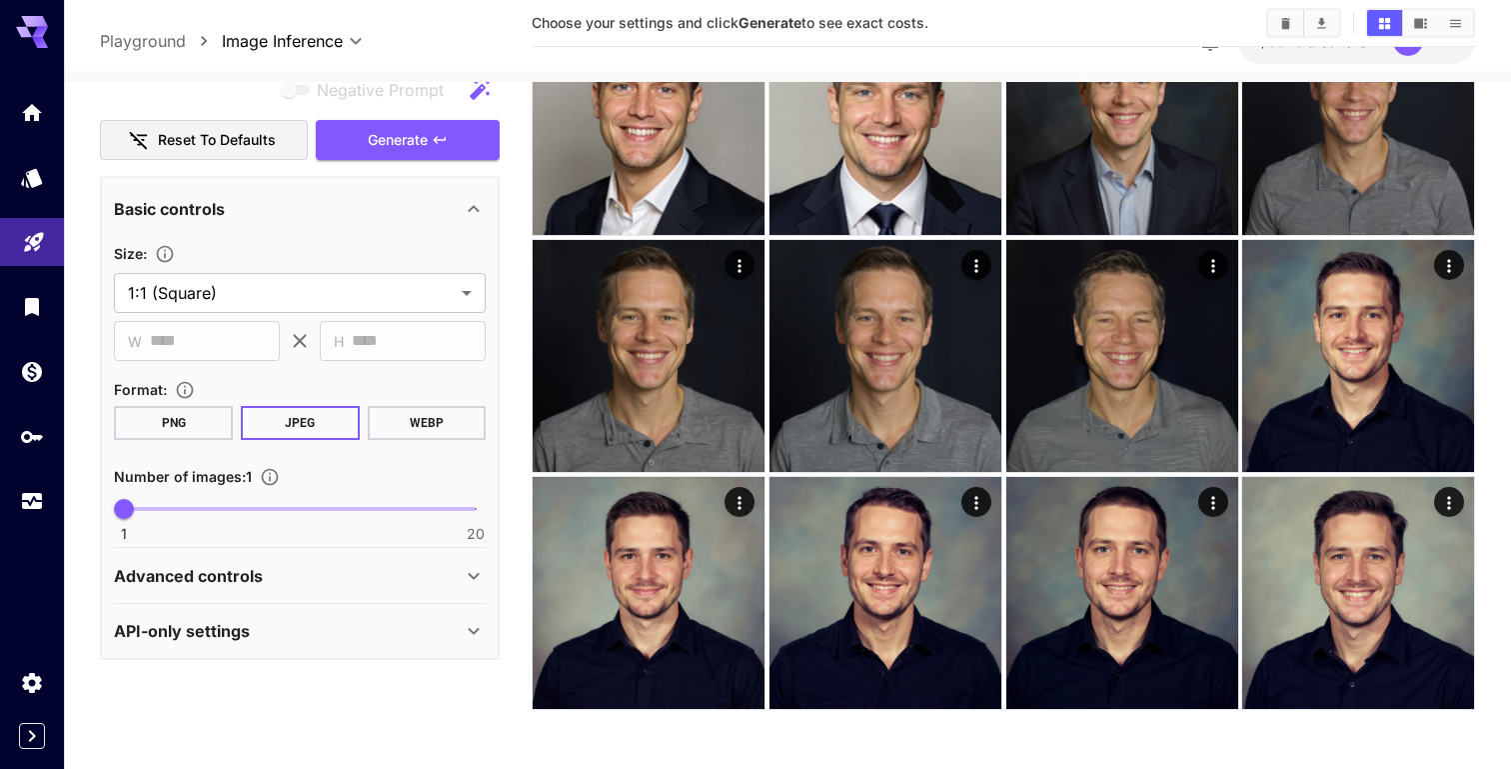
click at [222, 584] on p "Advanced controls" at bounding box center [188, 575] width 149 height 24
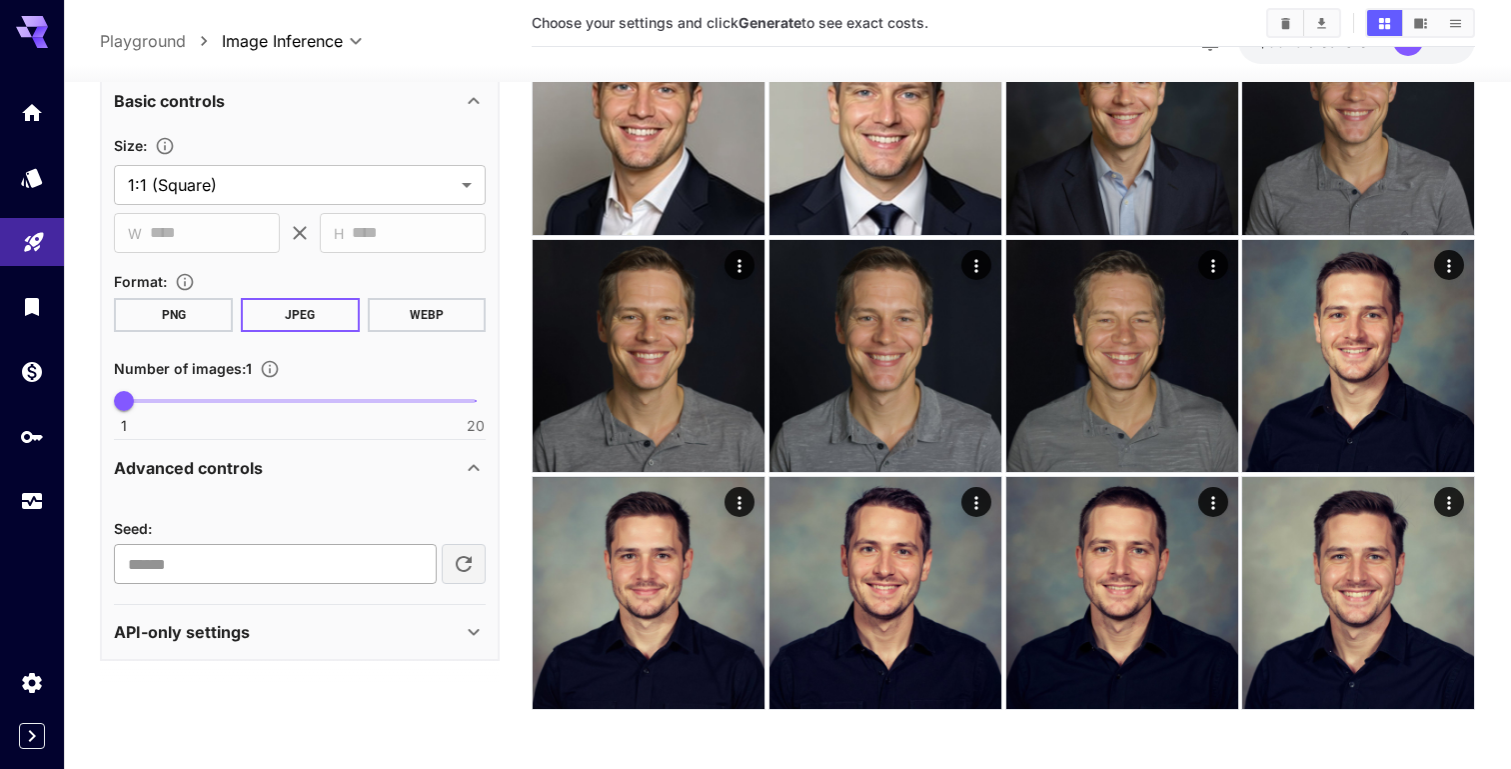
click at [353, 570] on input "number" at bounding box center [275, 564] width 323 height 40
click at [297, 628] on div "API-only settings" at bounding box center [288, 631] width 348 height 24
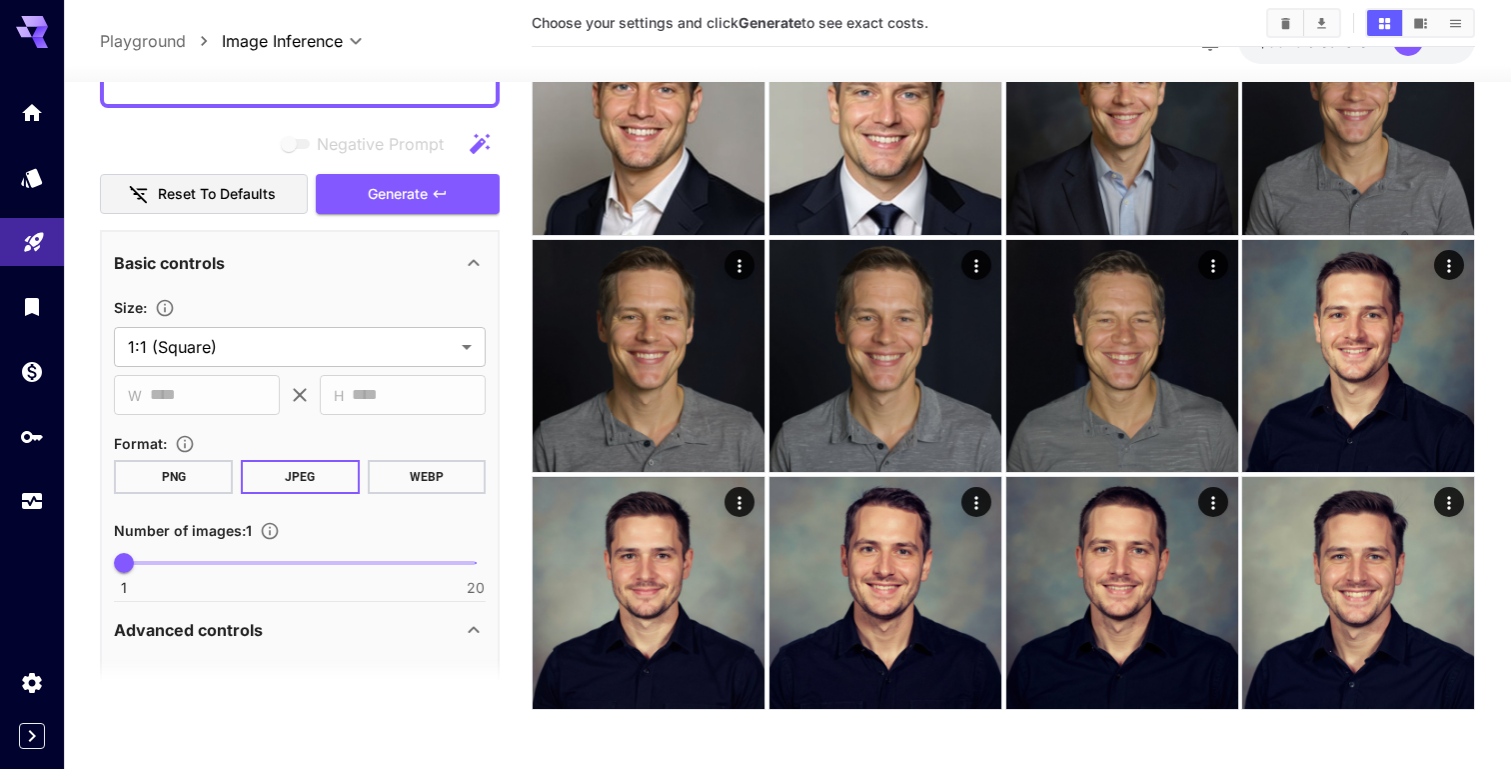
scroll to position [0, 0]
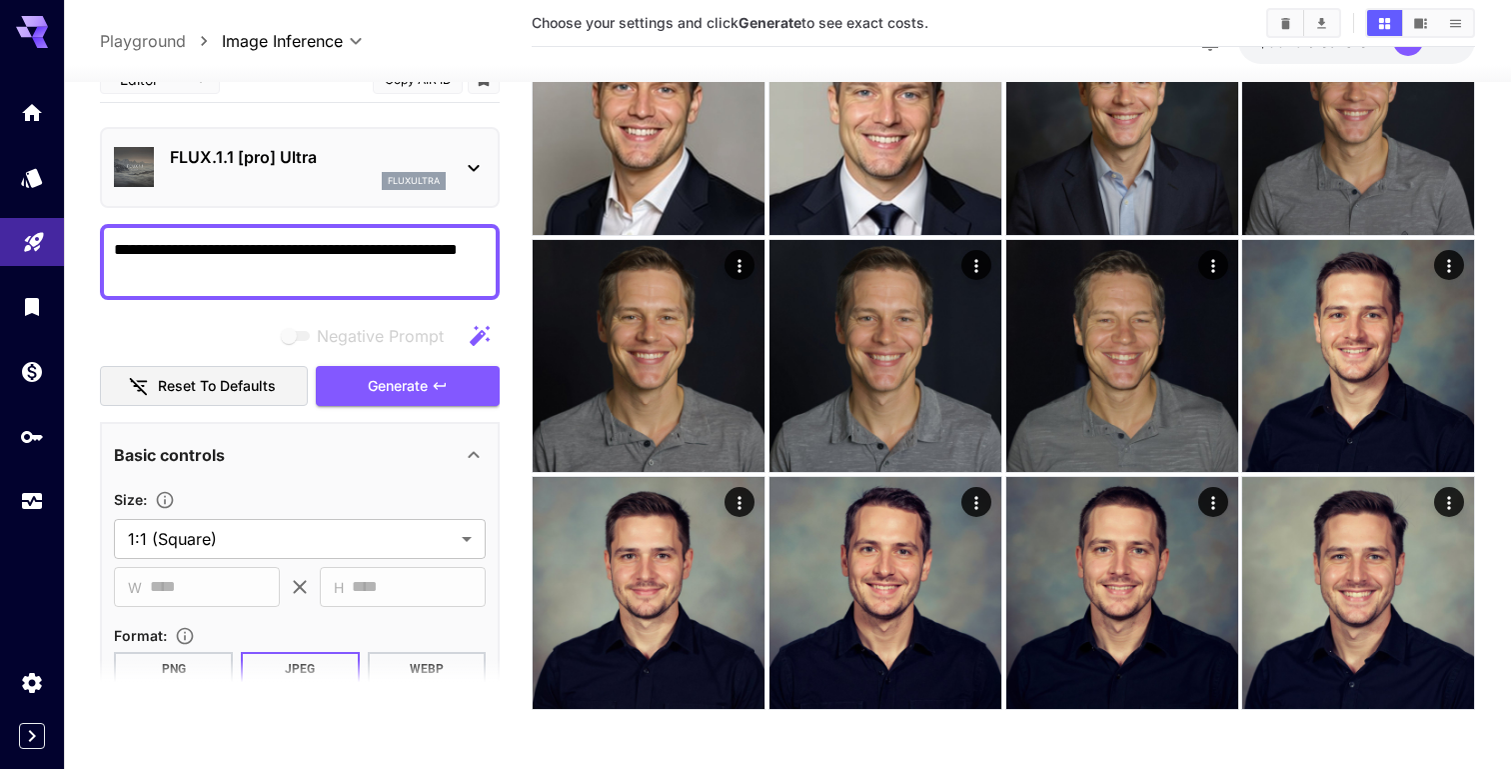
click at [383, 157] on p "FLUX.1.1 [pro] Ultra" at bounding box center [308, 157] width 276 height 24
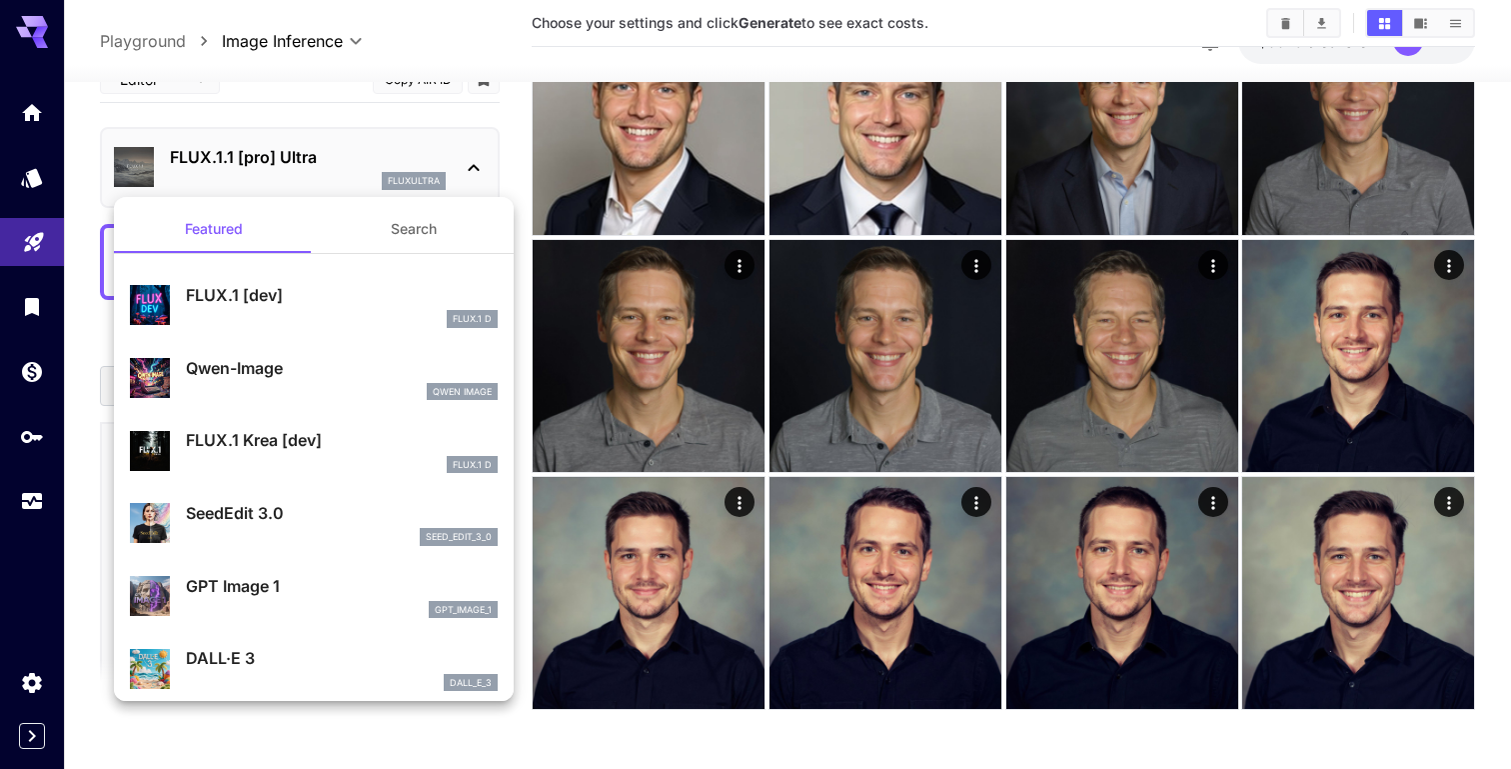
click at [383, 157] on div at bounding box center [755, 384] width 1511 height 769
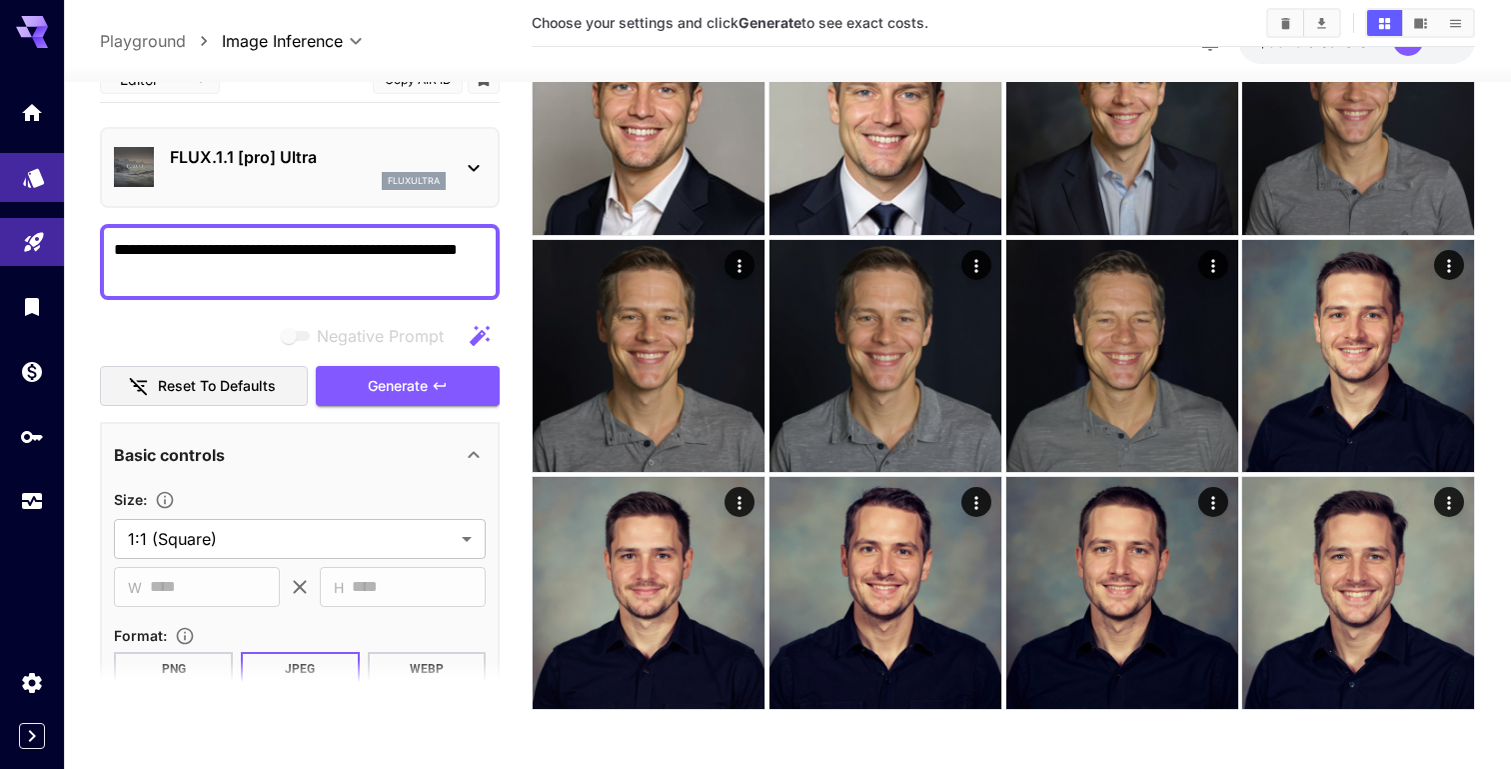
click at [60, 181] on link at bounding box center [32, 177] width 64 height 49
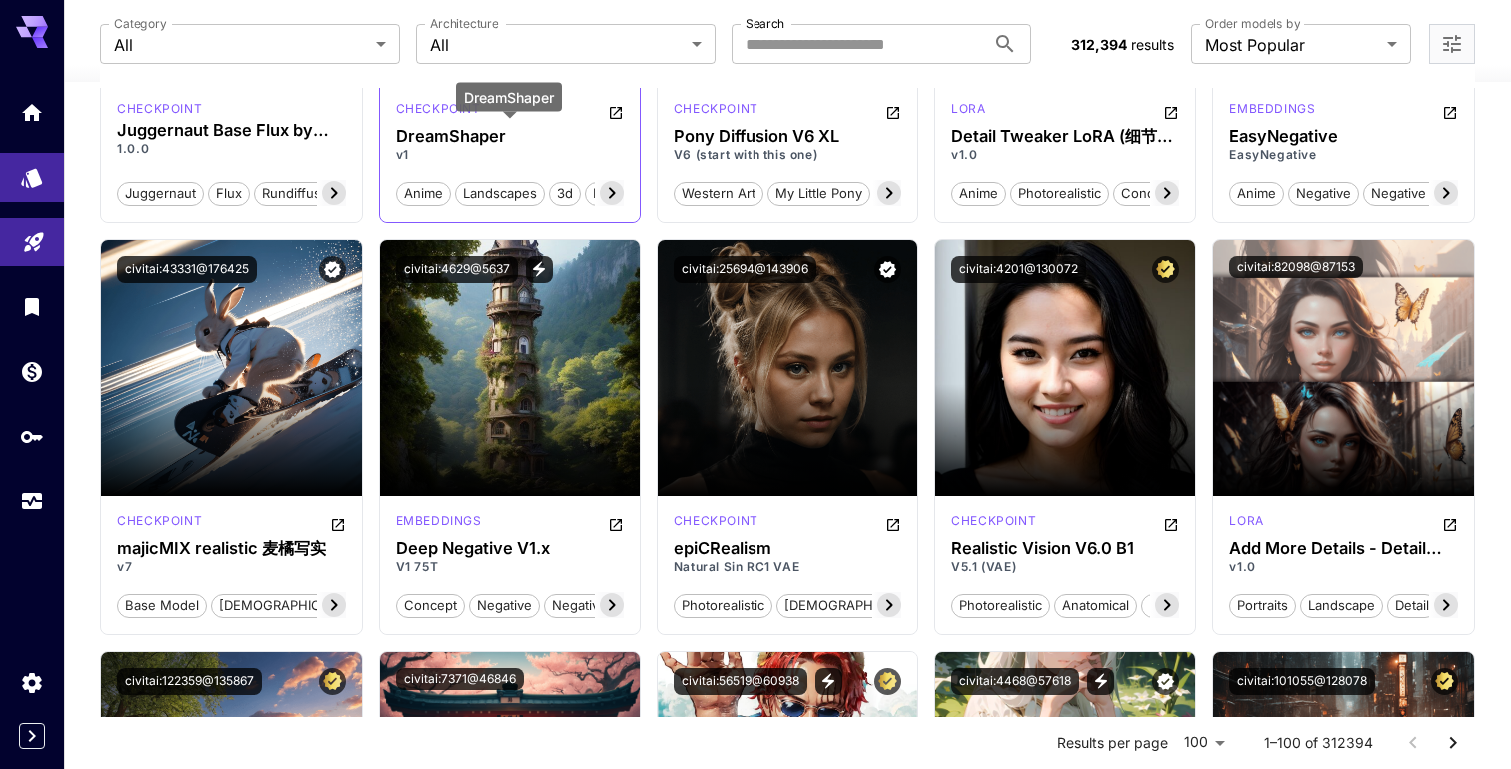
scroll to position [2053, 0]
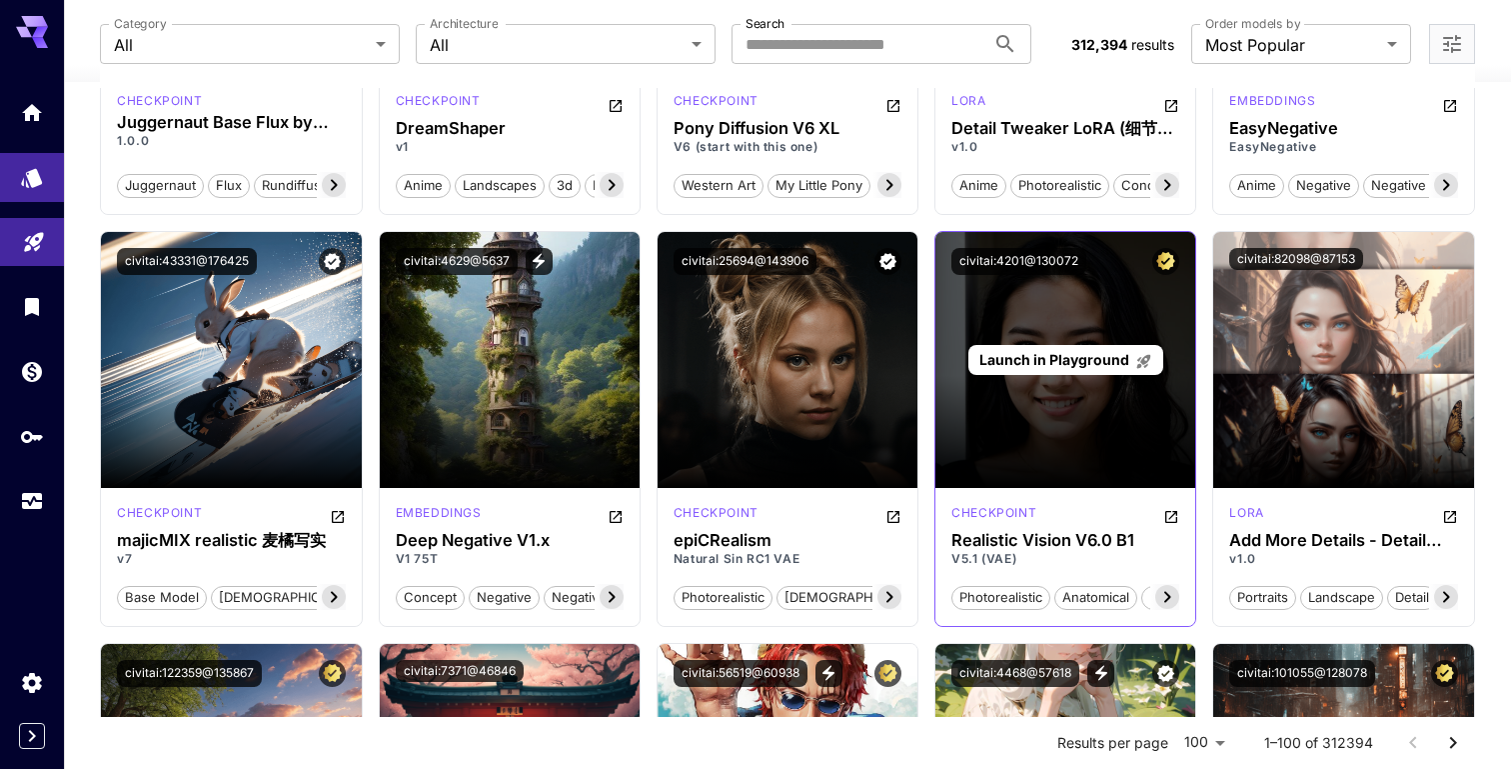
click at [1064, 420] on div "Launch in Playground" at bounding box center [1066, 360] width 260 height 256
click at [1081, 363] on span "Launch in Playground" at bounding box center [1055, 359] width 150 height 17
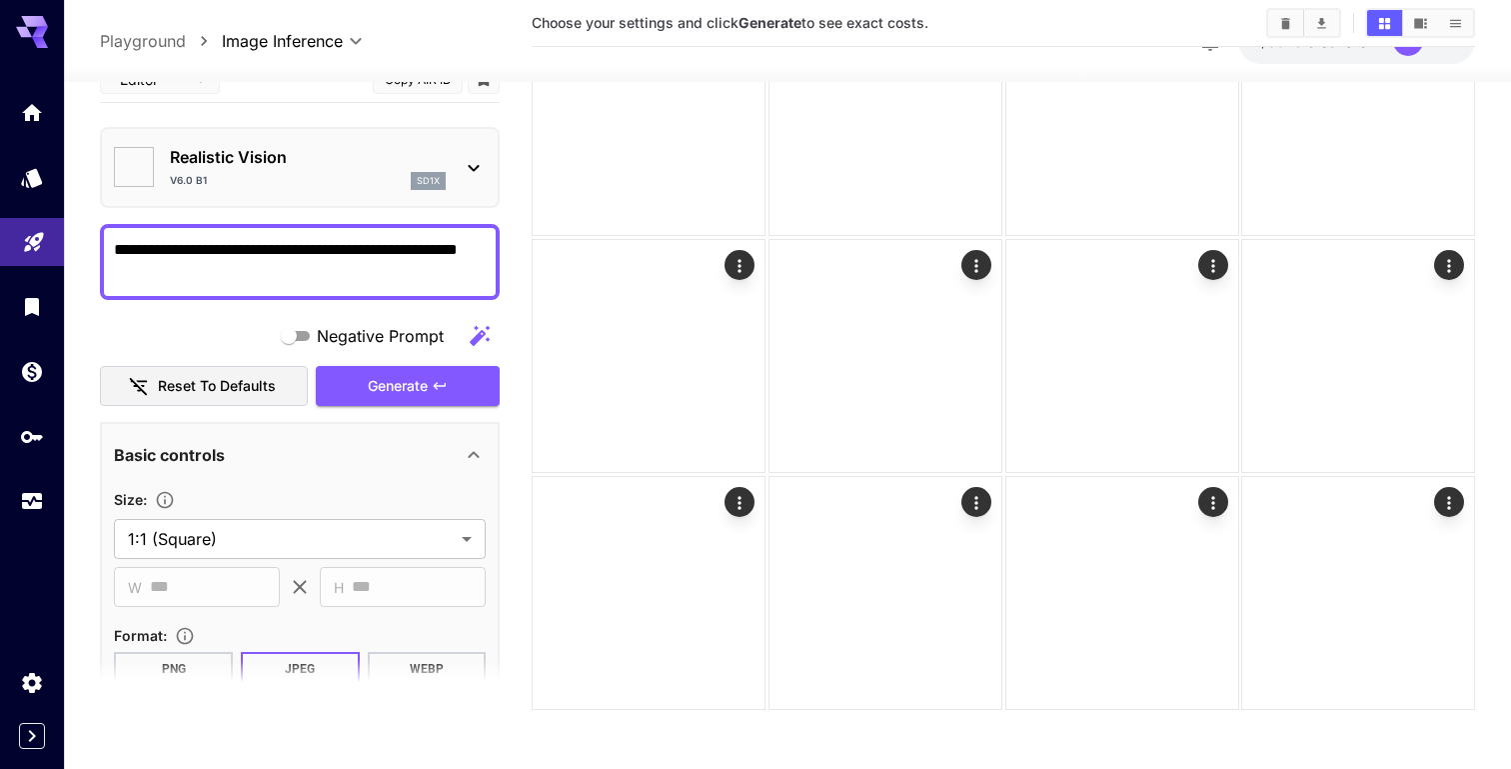
type input "*******"
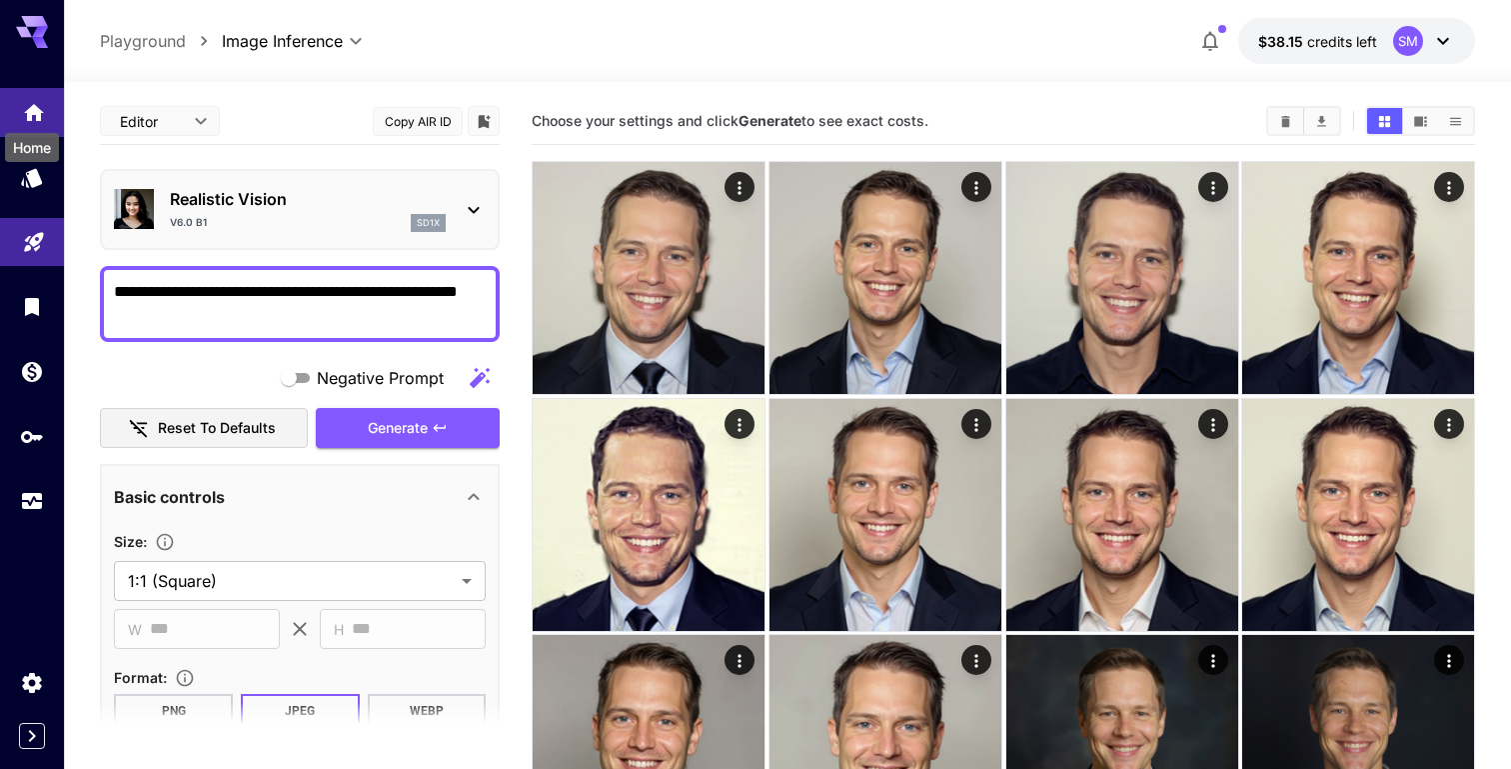
click at [28, 113] on icon "Home" at bounding box center [34, 106] width 20 height 17
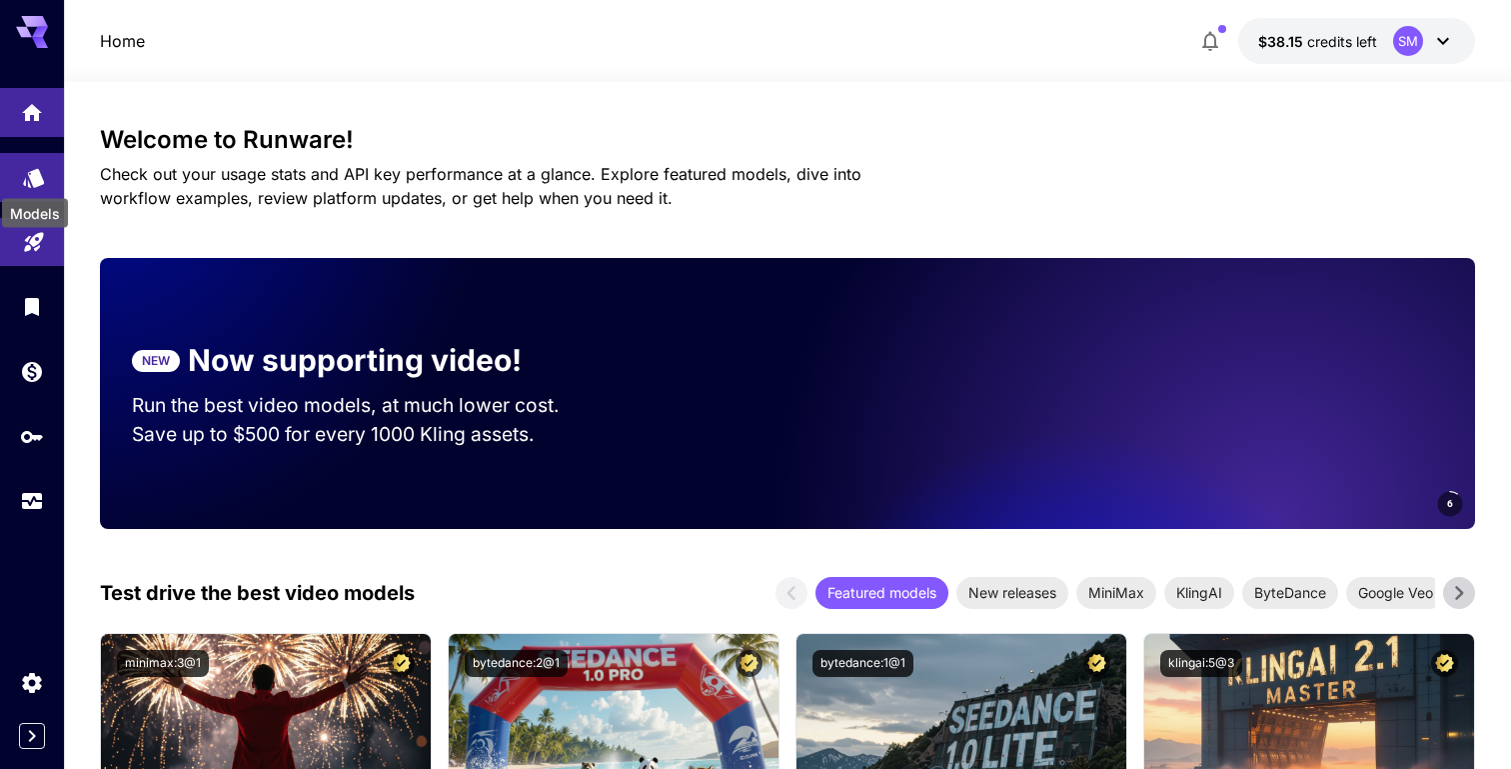
click at [33, 173] on icon "Models" at bounding box center [33, 172] width 21 height 19
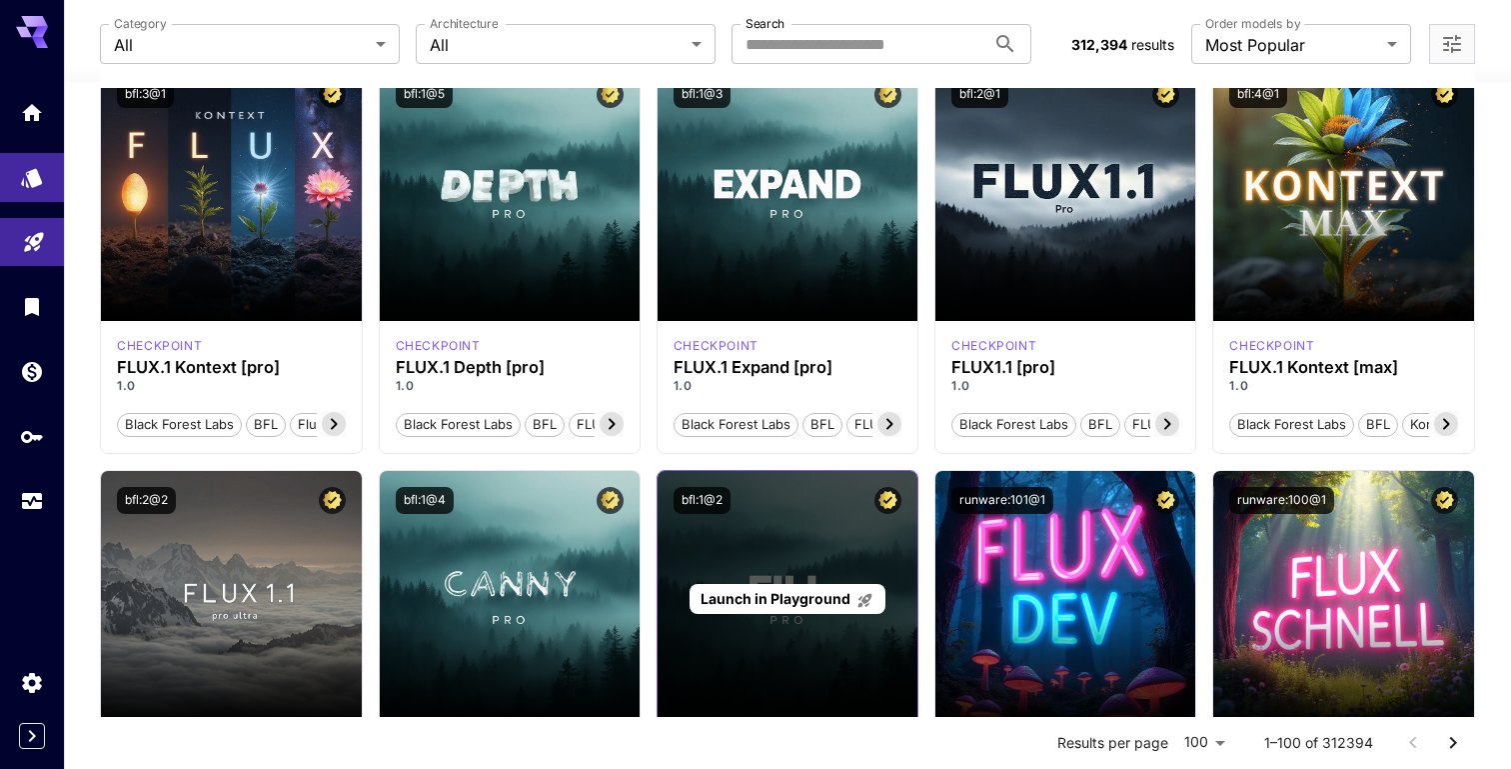
scroll to position [592, 0]
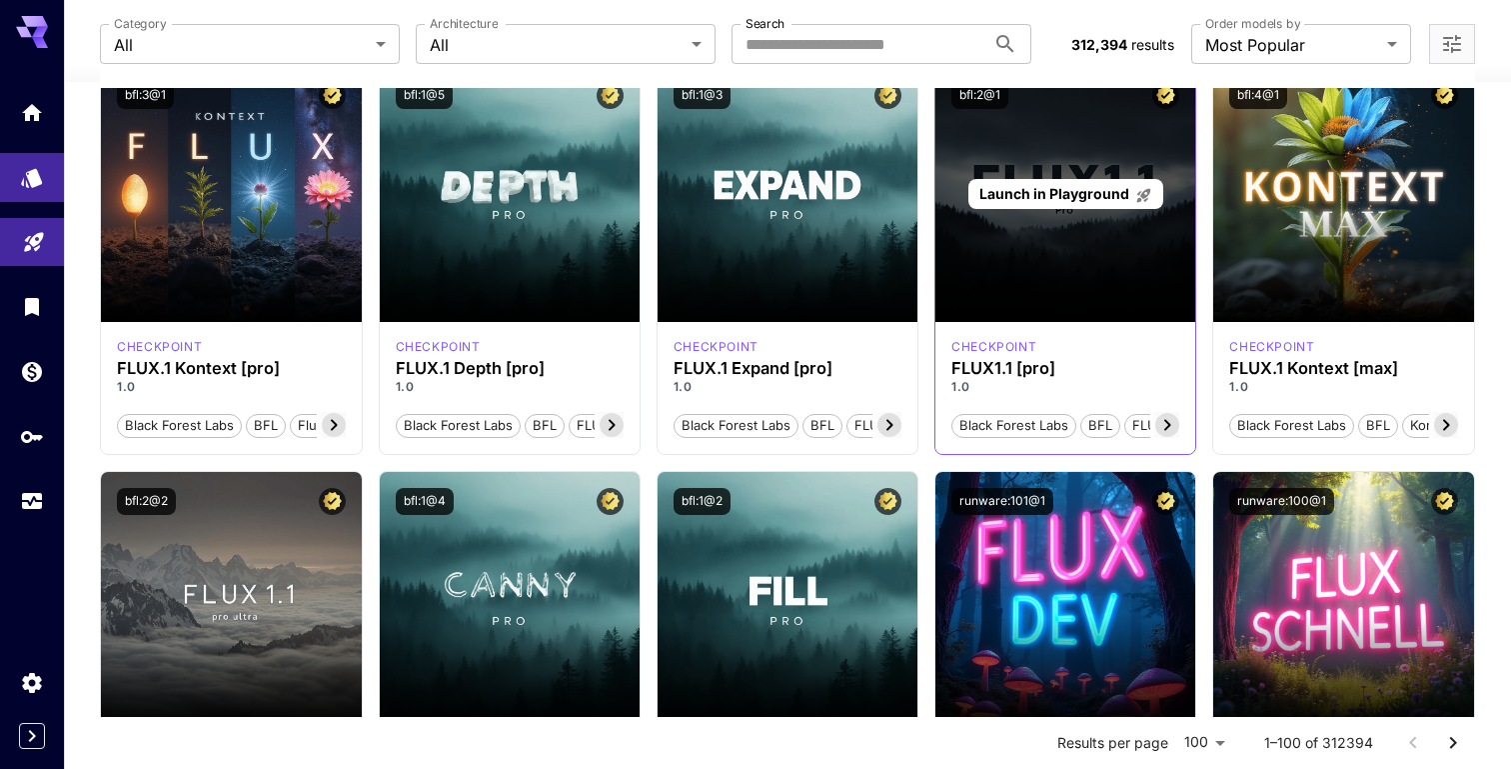
click at [1077, 193] on span "Launch in Playground" at bounding box center [1055, 193] width 150 height 17
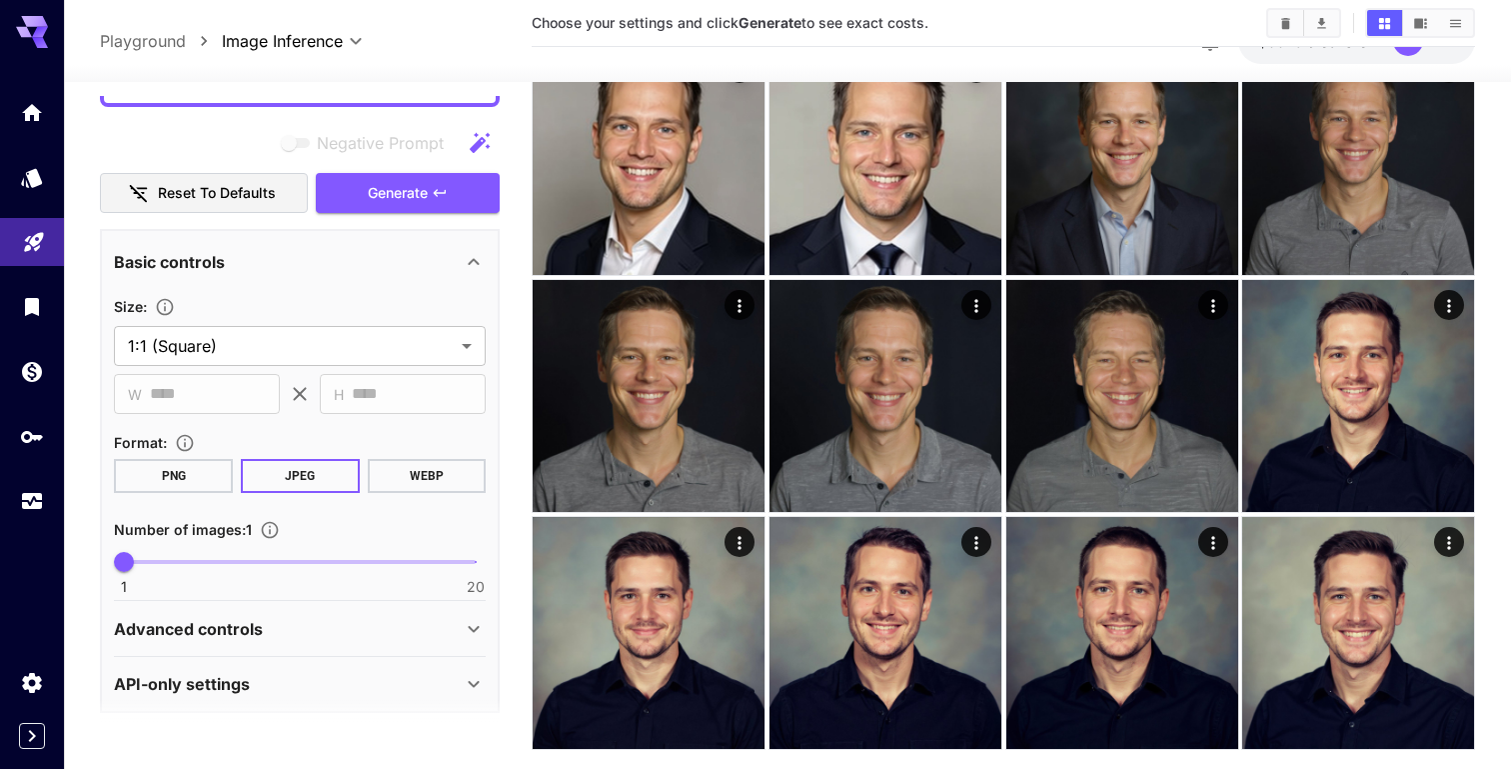
scroll to position [246, 0]
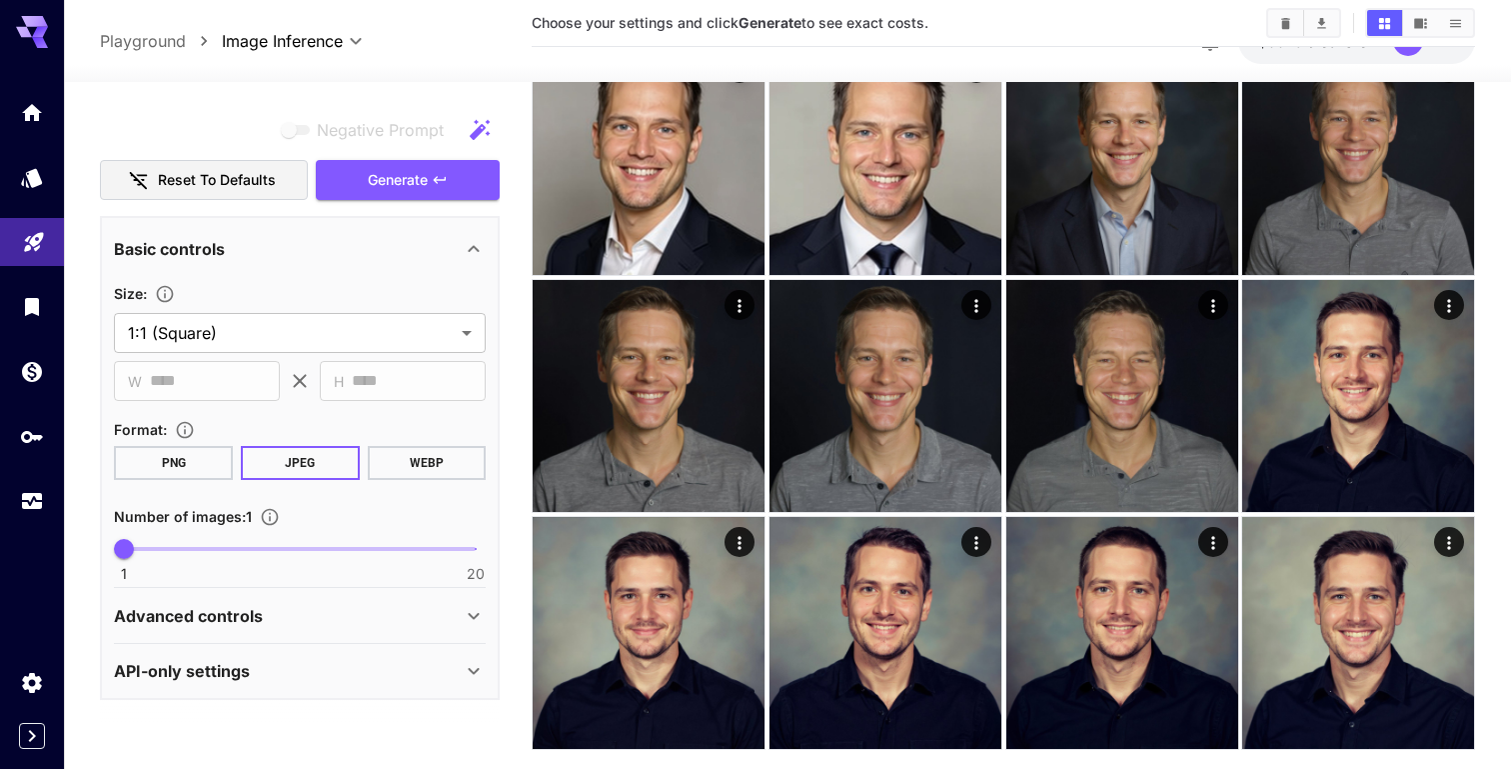
click at [312, 628] on div "Advanced controls" at bounding box center [300, 615] width 372 height 48
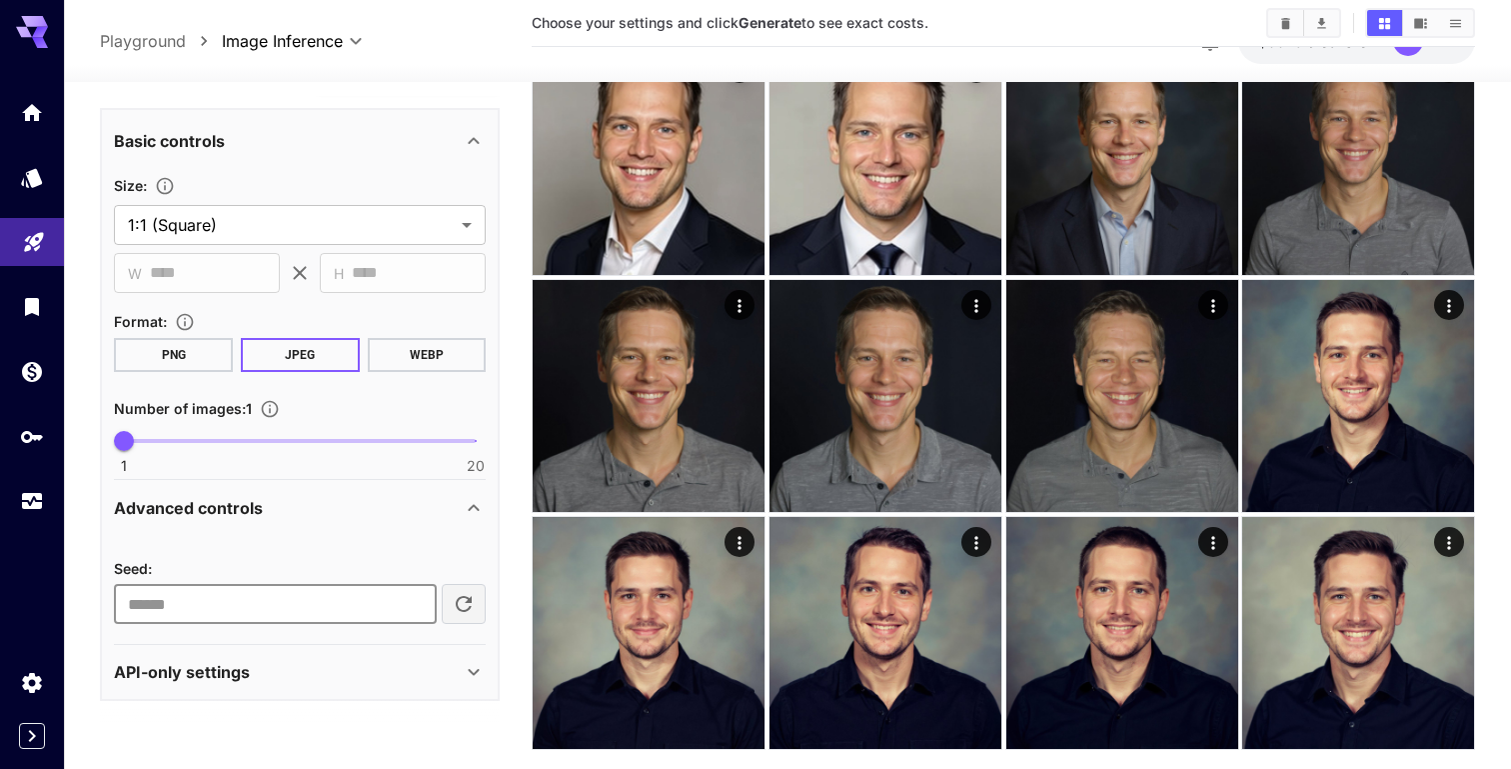
click at [367, 627] on div "Seed : ​" at bounding box center [300, 585] width 372 height 109
click at [392, 608] on input "number" at bounding box center [275, 604] width 323 height 40
click at [419, 595] on input "*" at bounding box center [275, 604] width 323 height 40
click at [417, 612] on input "*" at bounding box center [275, 604] width 323 height 40
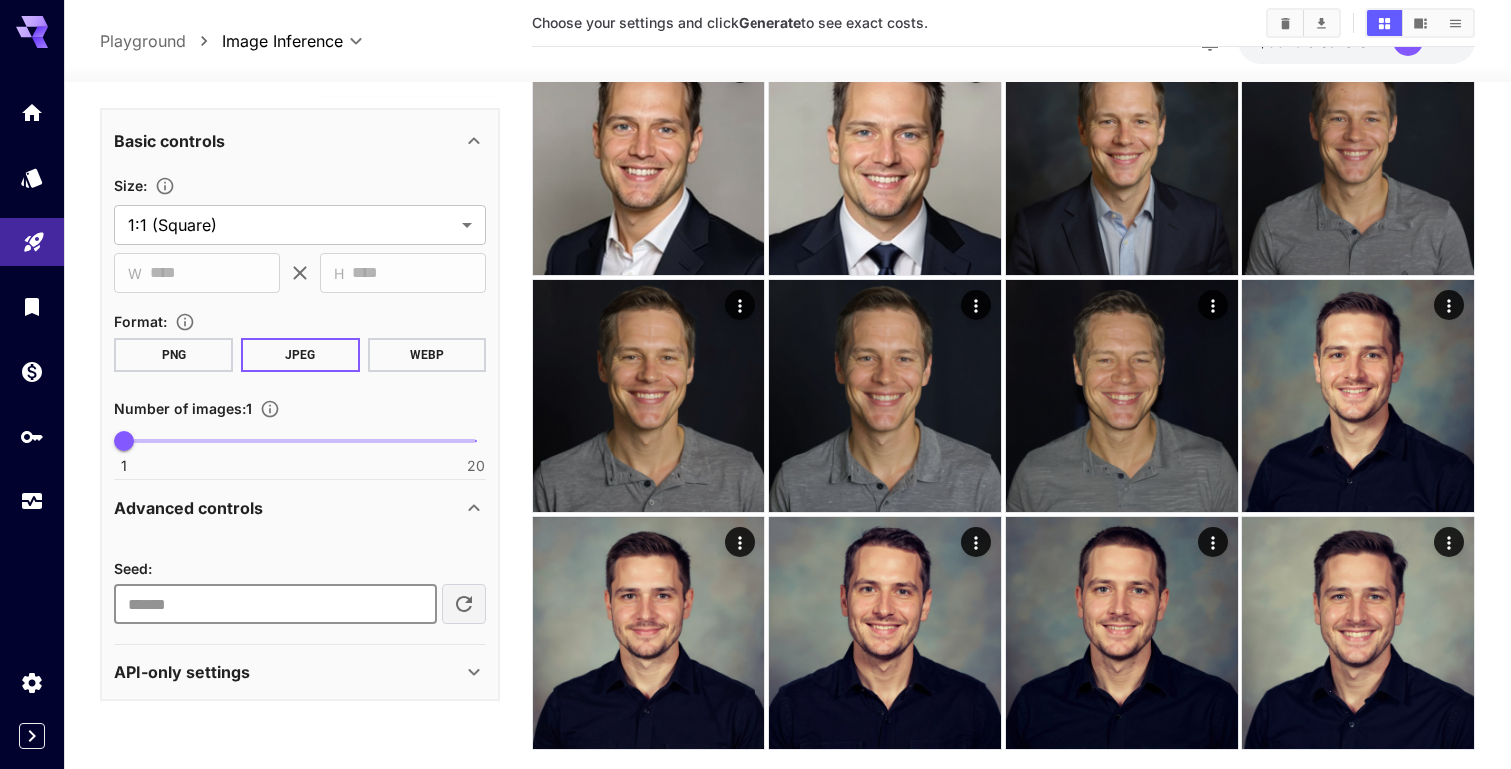
click at [417, 612] on input "*" at bounding box center [275, 604] width 323 height 40
click at [460, 609] on icon "button" at bounding box center [464, 604] width 16 height 16
type input "**********"
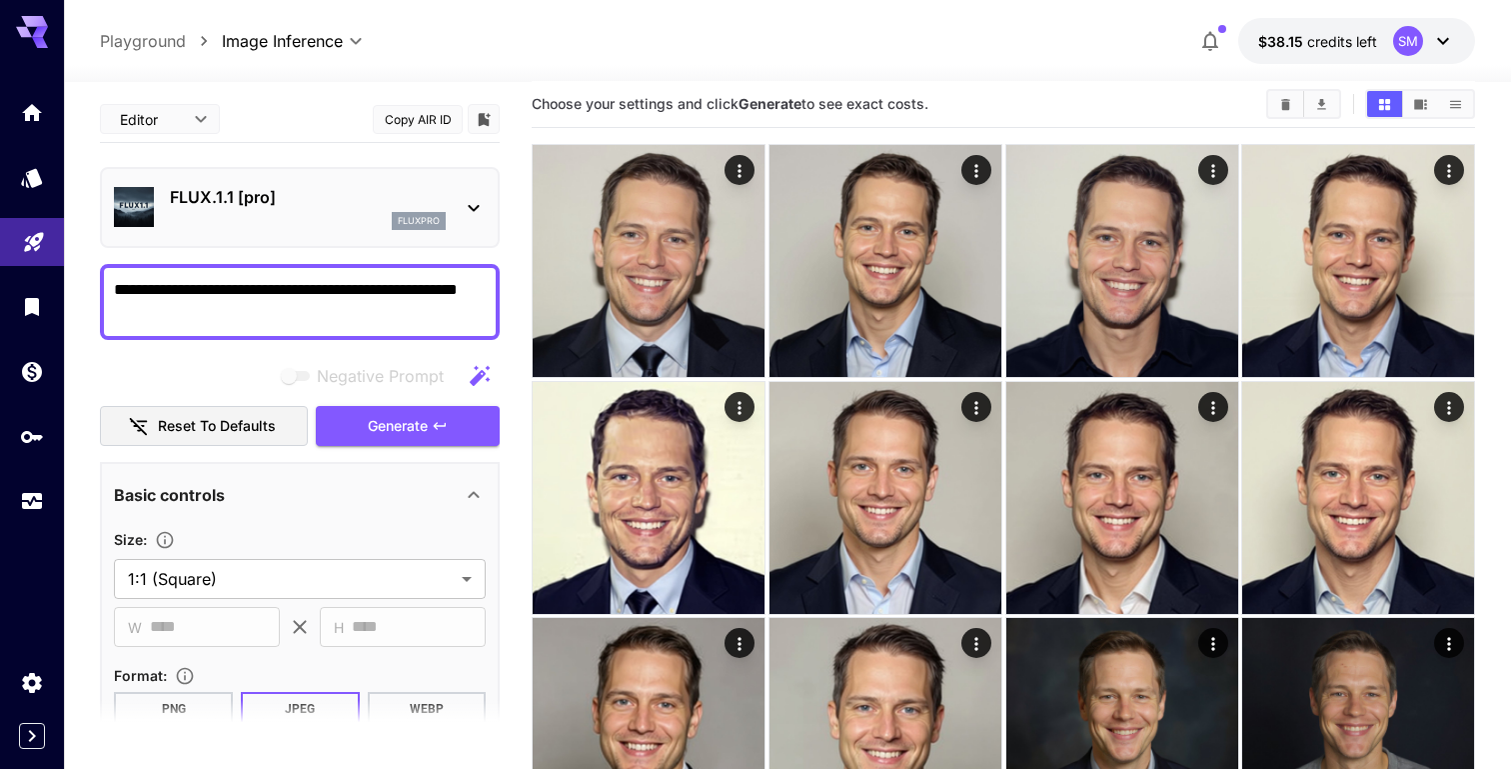
scroll to position [0, 0]
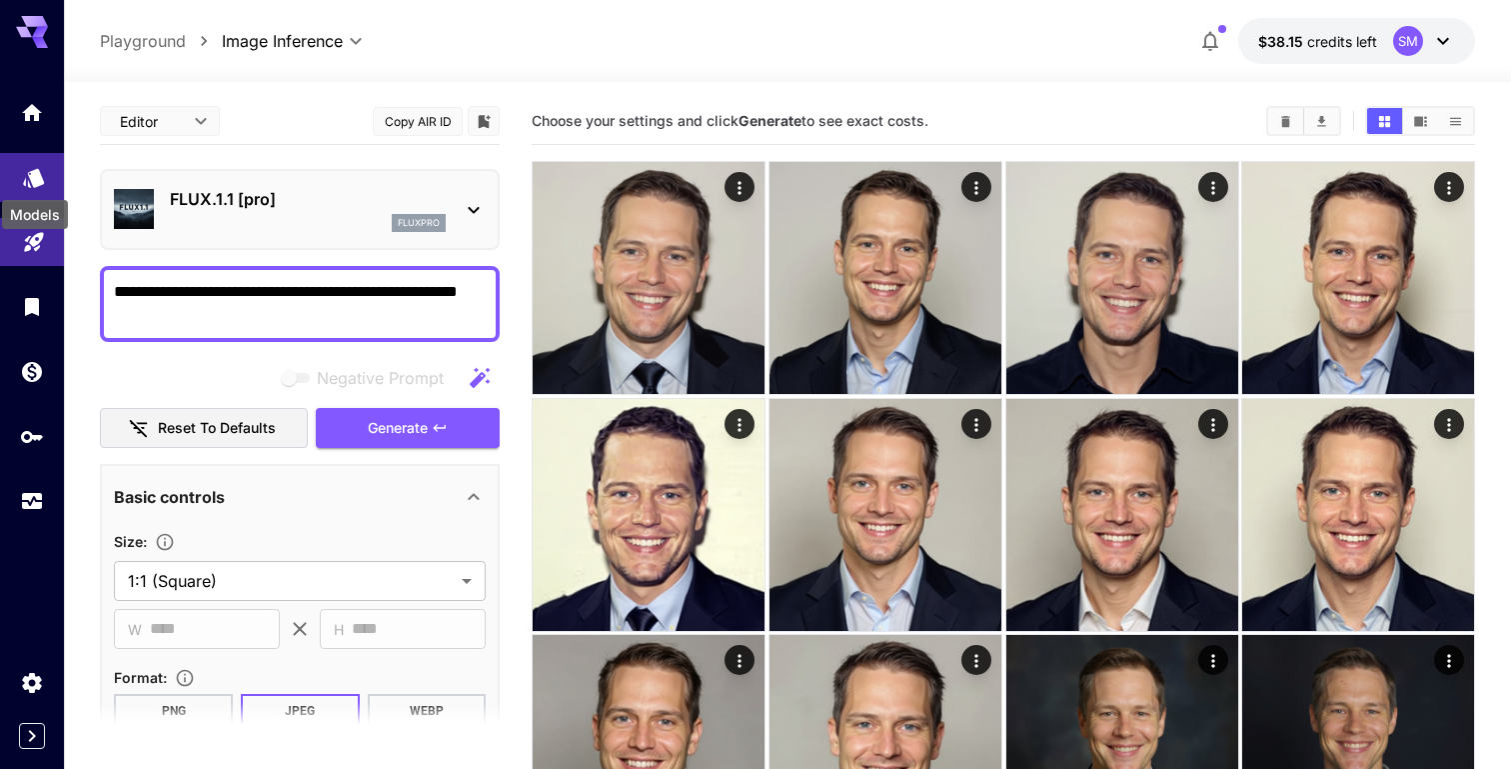
click at [41, 165] on icon "Models" at bounding box center [34, 171] width 24 height 24
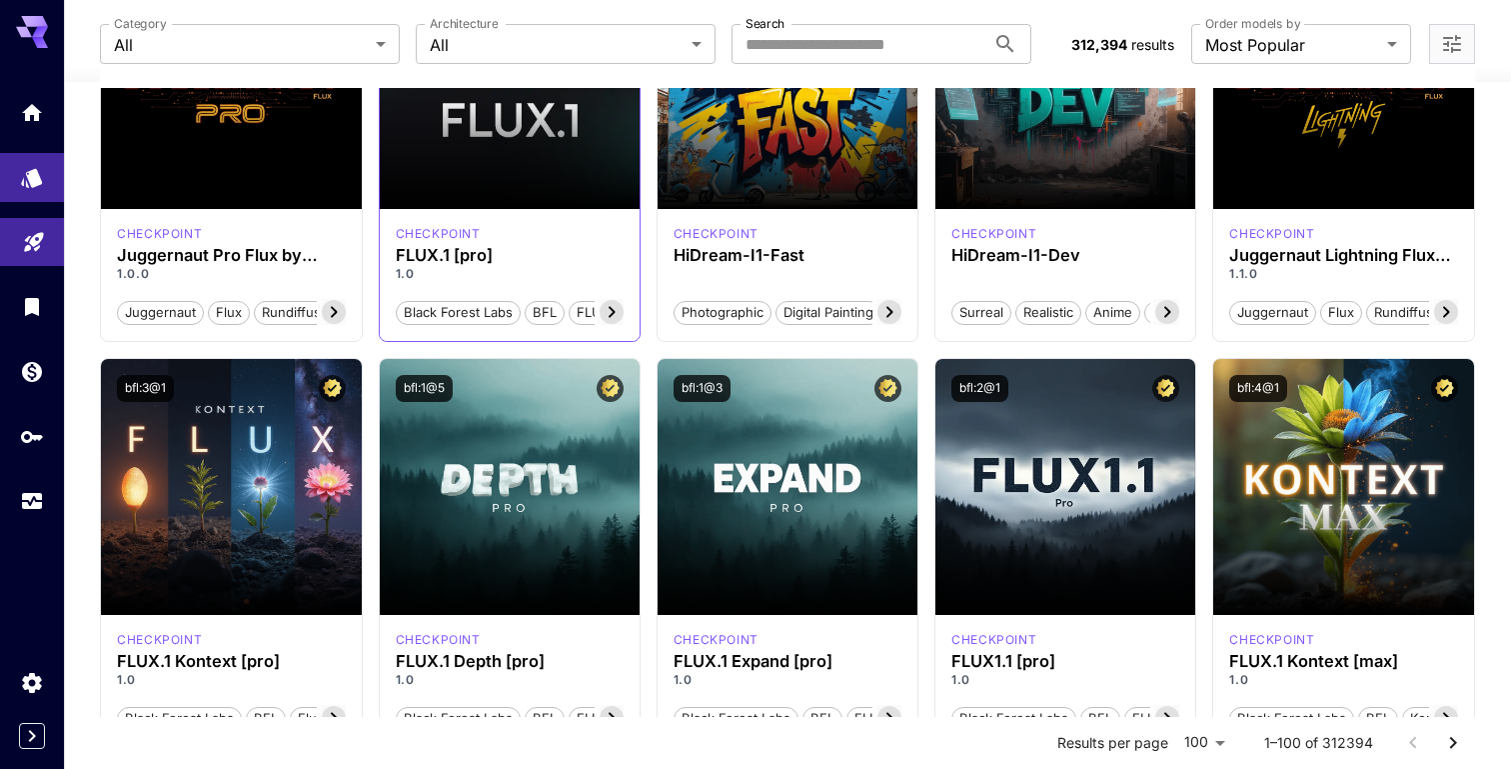
scroll to position [300, 0]
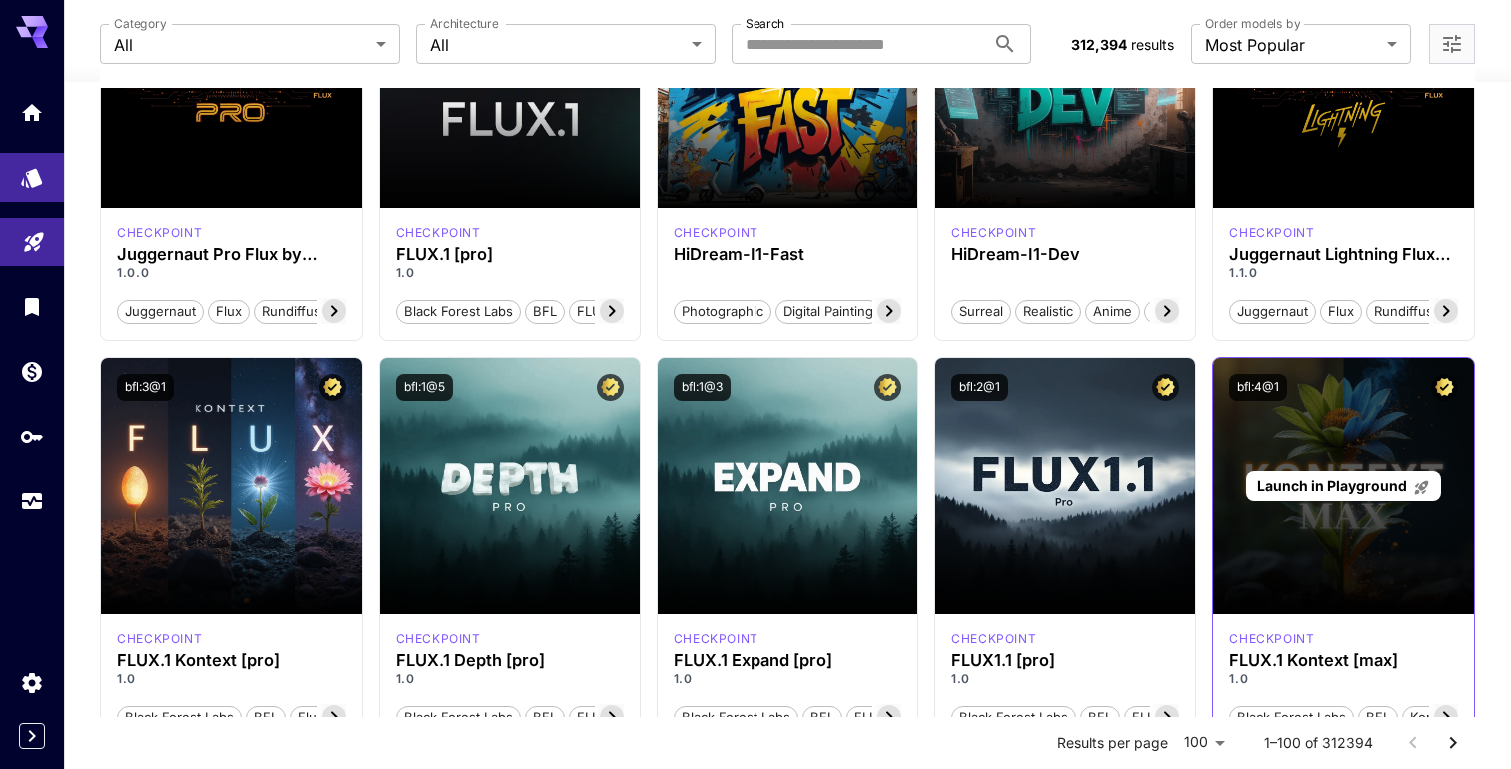
click at [1354, 487] on span "Launch in Playground" at bounding box center [1332, 485] width 150 height 17
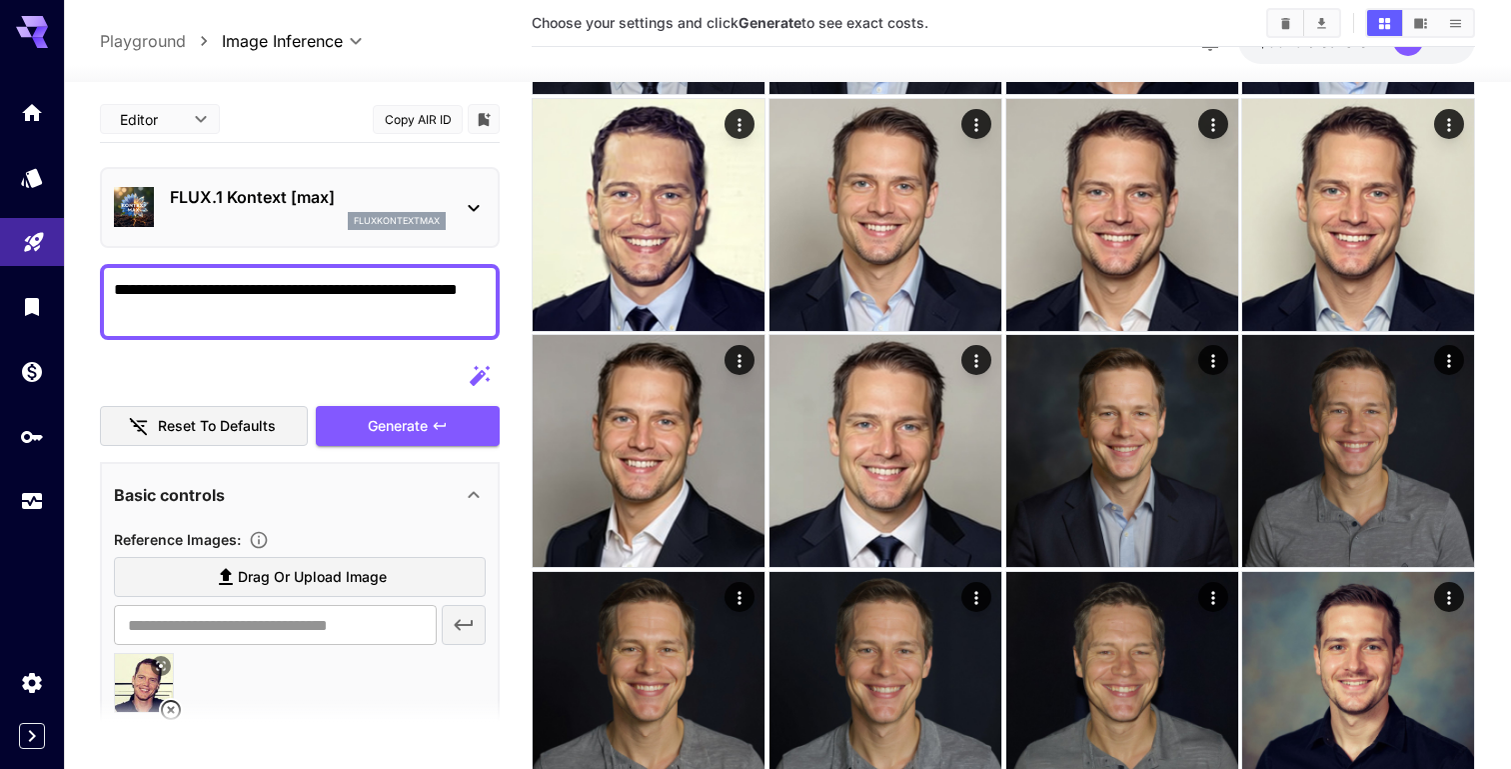
scroll to position [4, 0]
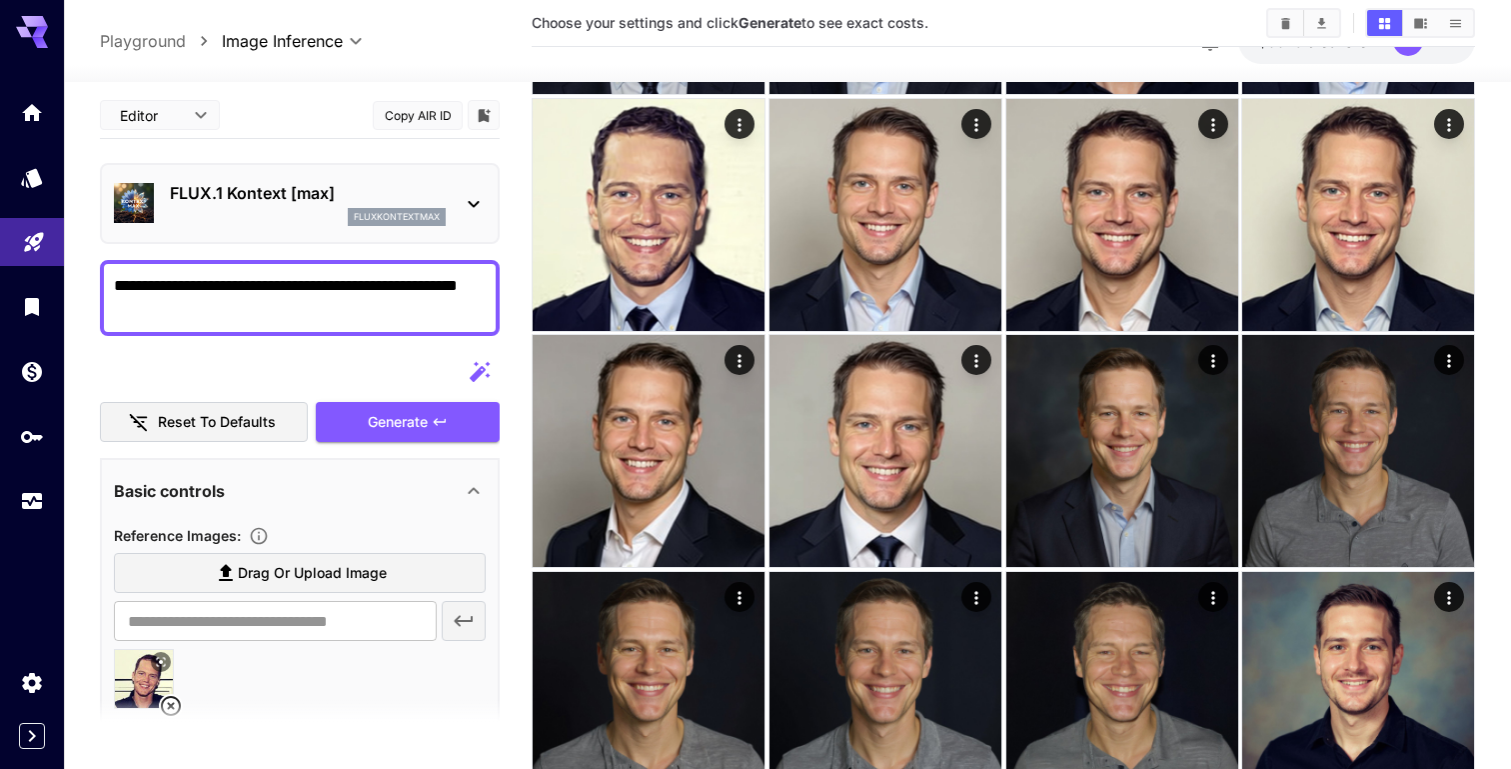
click at [321, 220] on div "fluxkontextmax" at bounding box center [308, 217] width 276 height 18
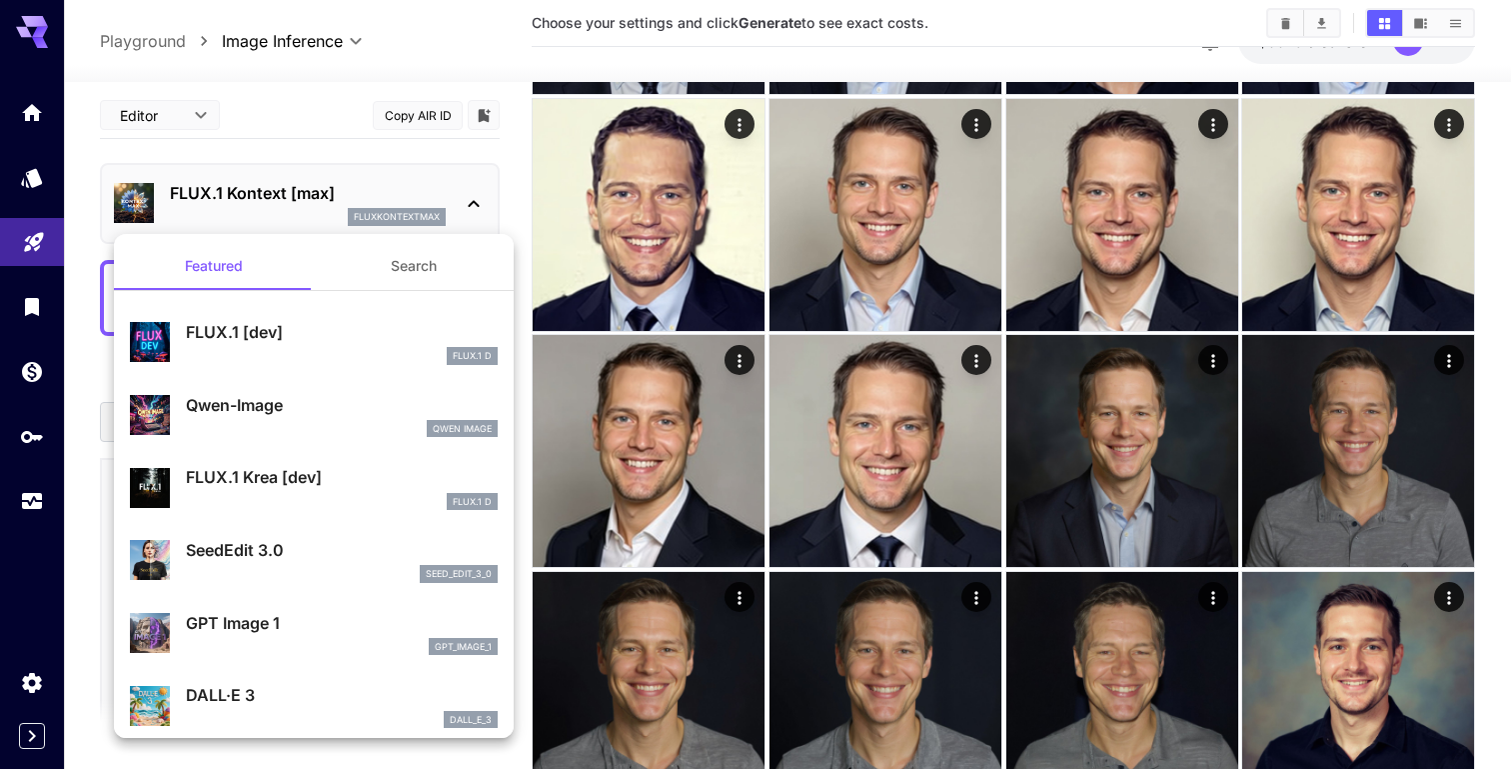
scroll to position [28, 0]
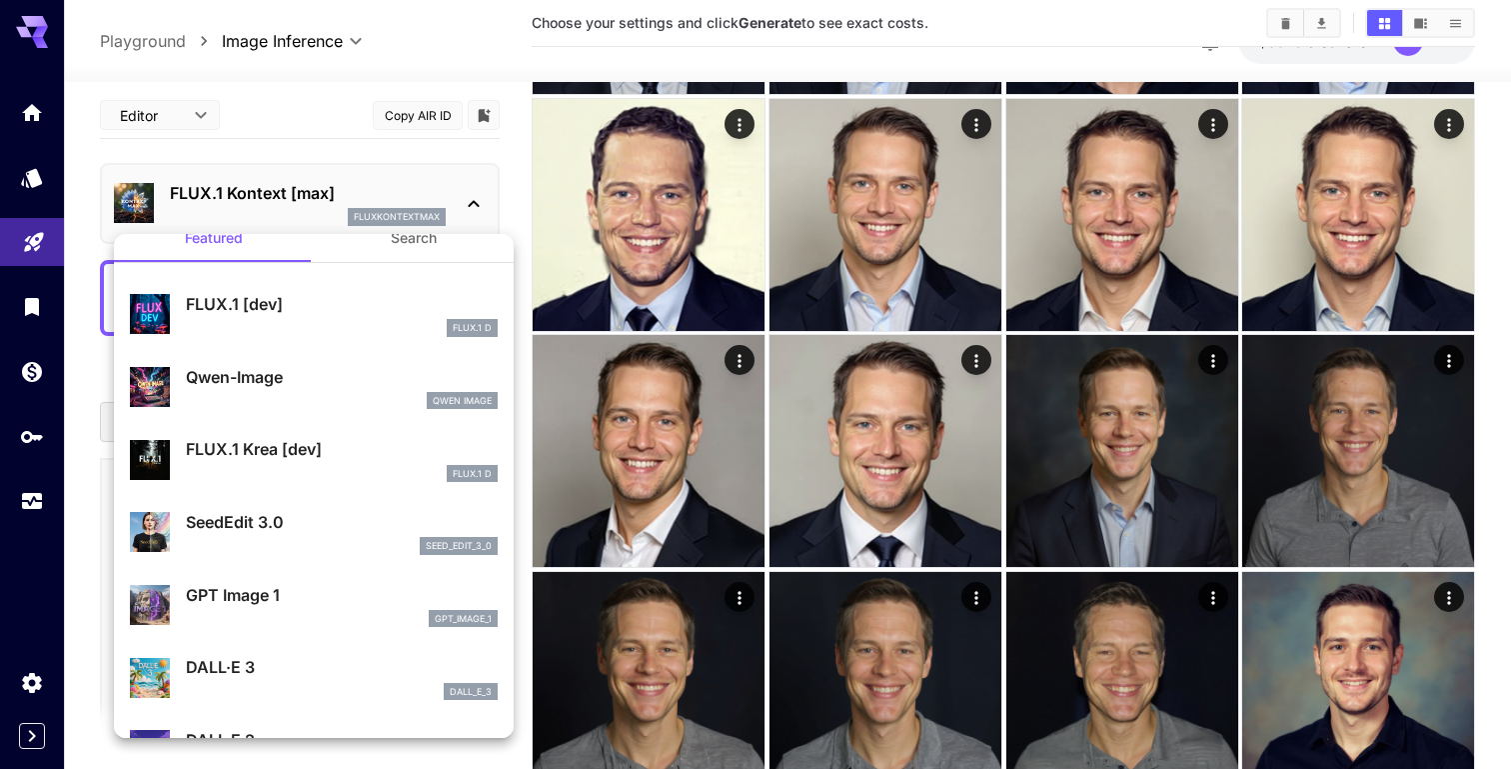
click at [272, 456] on p "FLUX.1 Krea [dev]" at bounding box center [342, 449] width 312 height 24
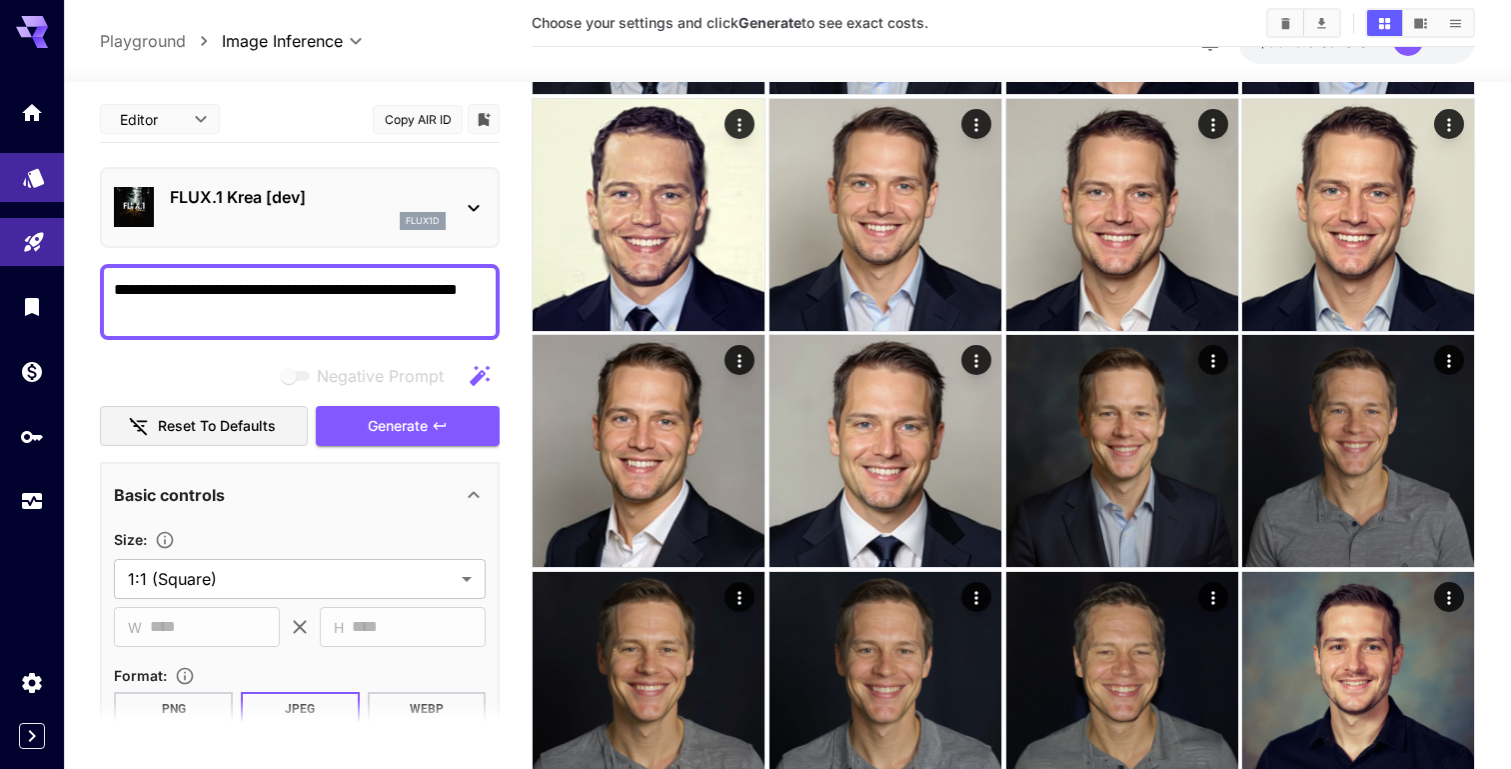
click at [23, 186] on link at bounding box center [32, 177] width 64 height 49
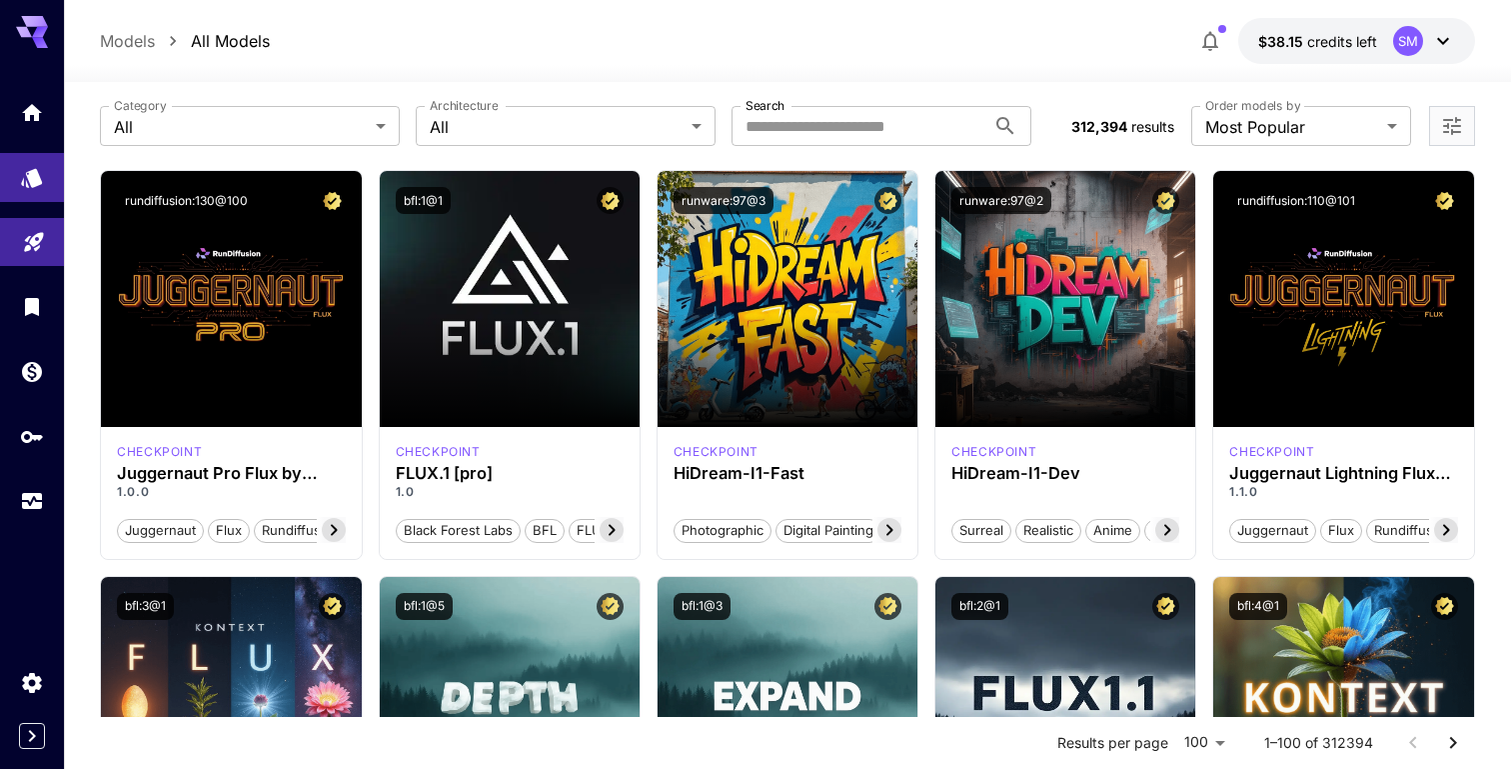
scroll to position [73, 0]
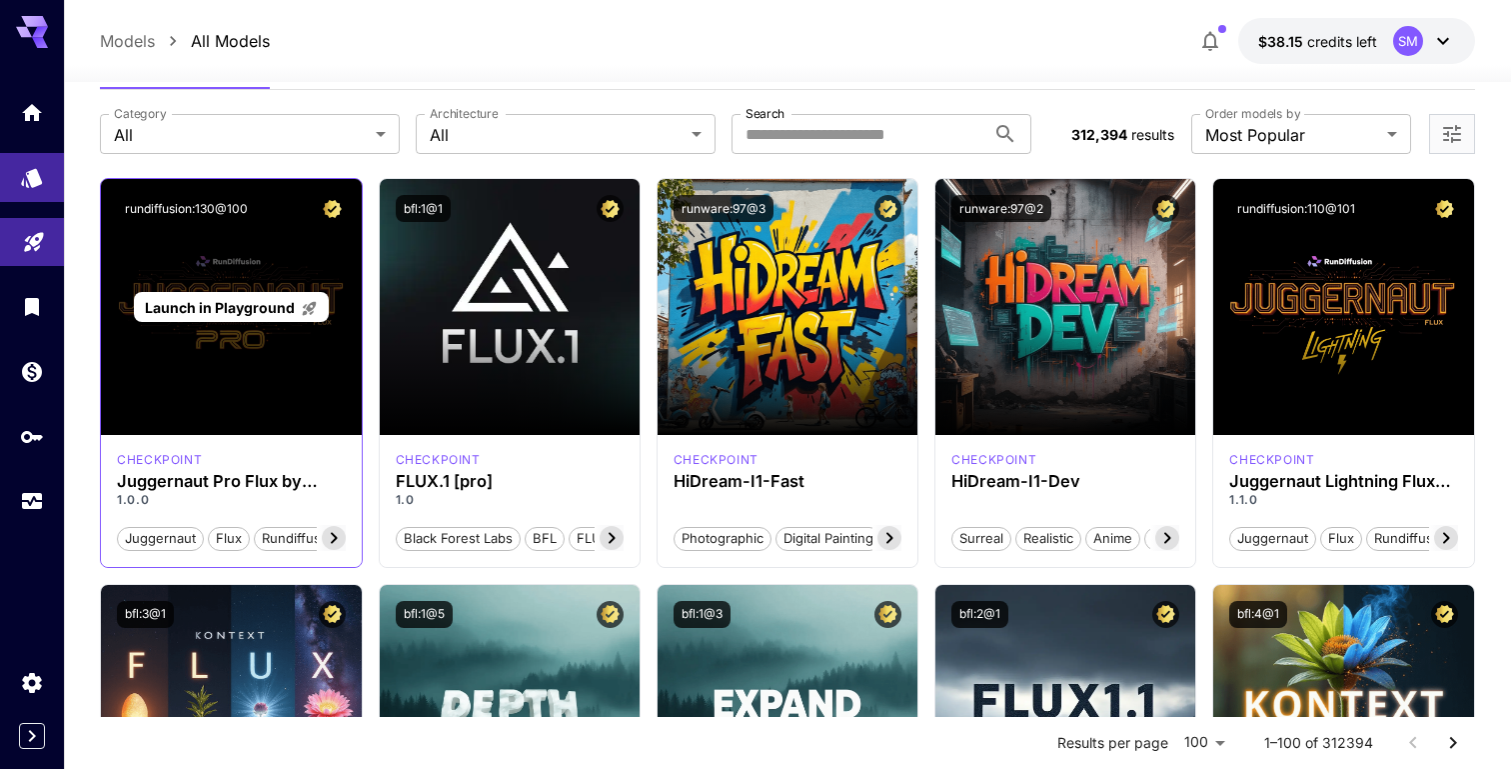
click at [250, 313] on span "Launch in Playground" at bounding box center [220, 307] width 150 height 17
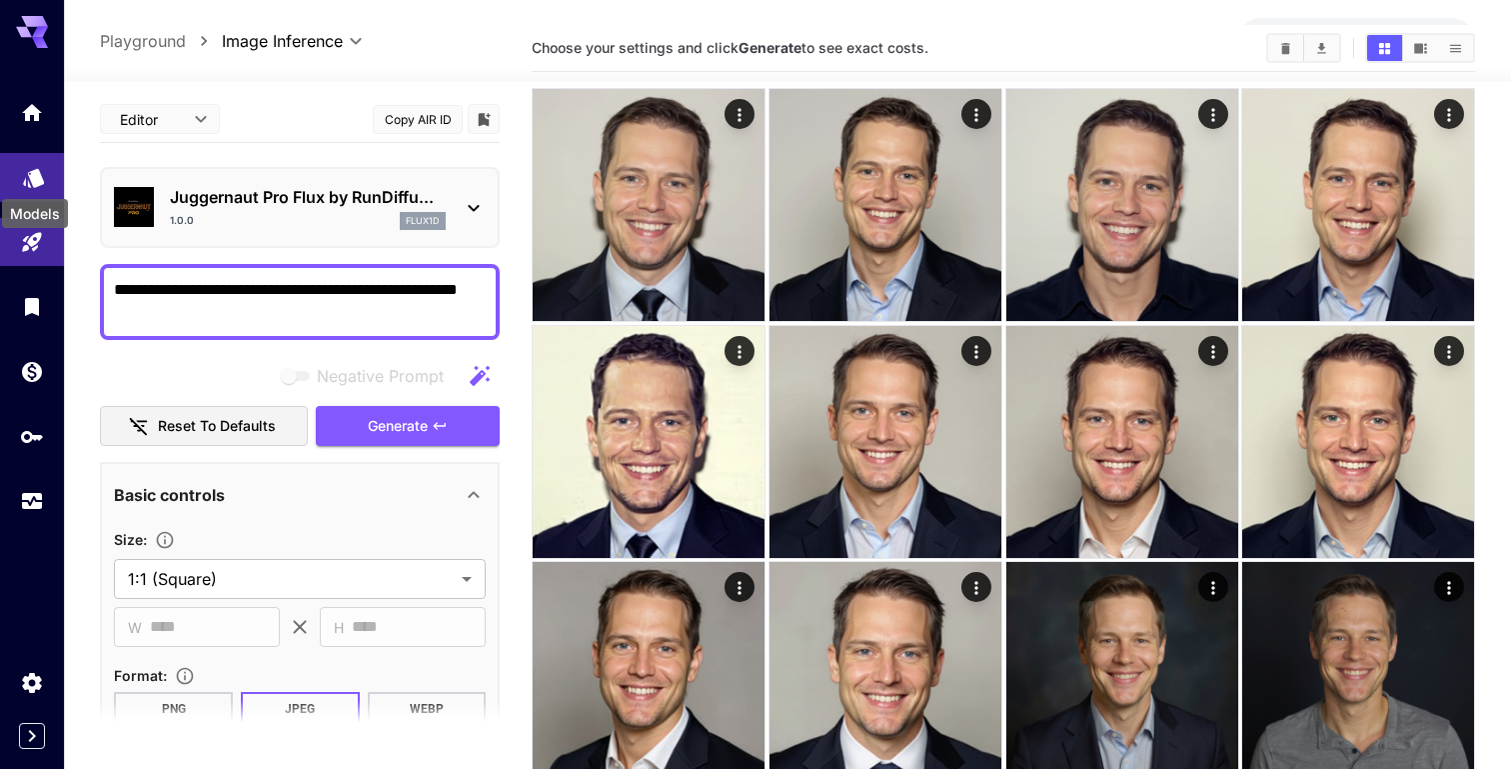
click at [29, 181] on icon "Models" at bounding box center [33, 171] width 21 height 19
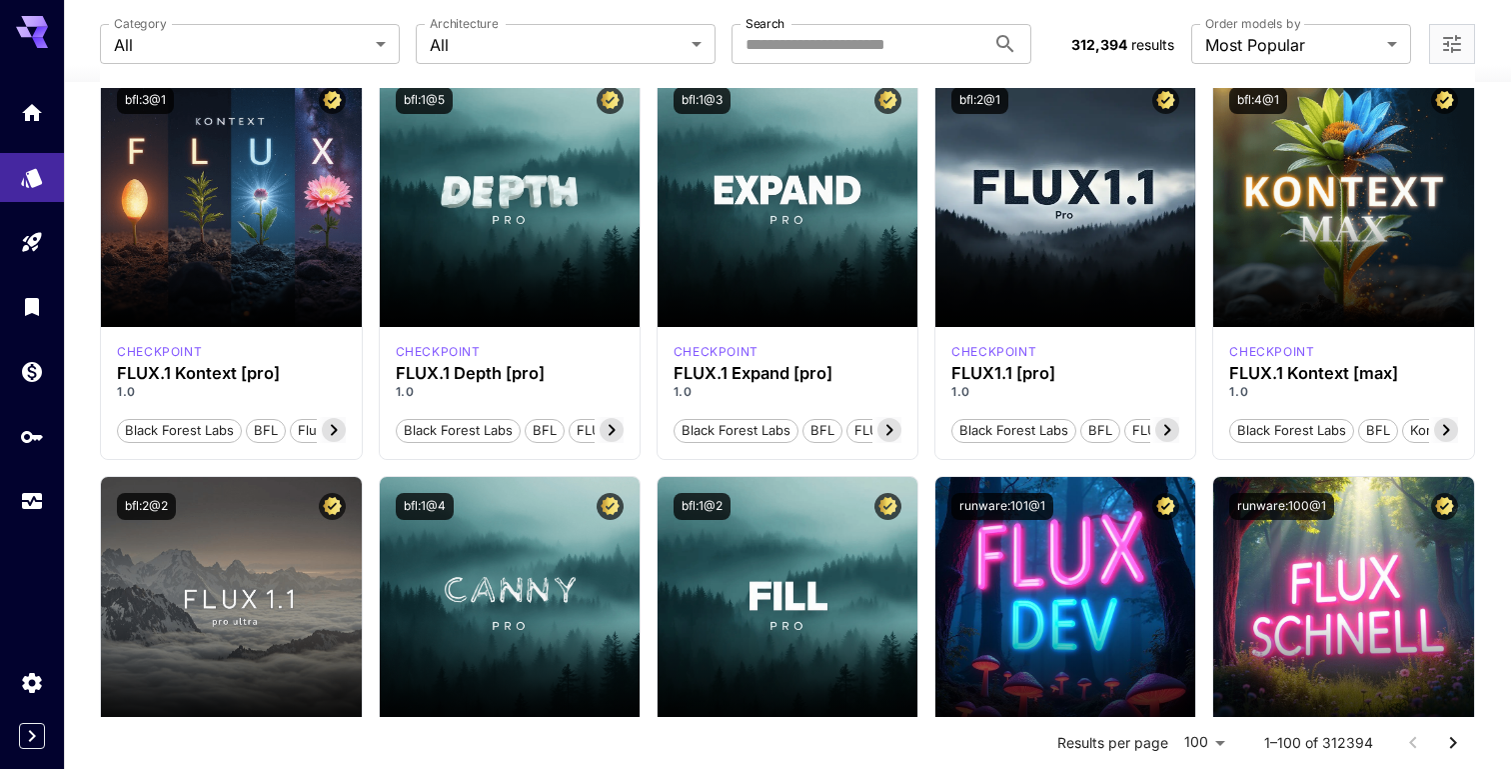
scroll to position [589, 0]
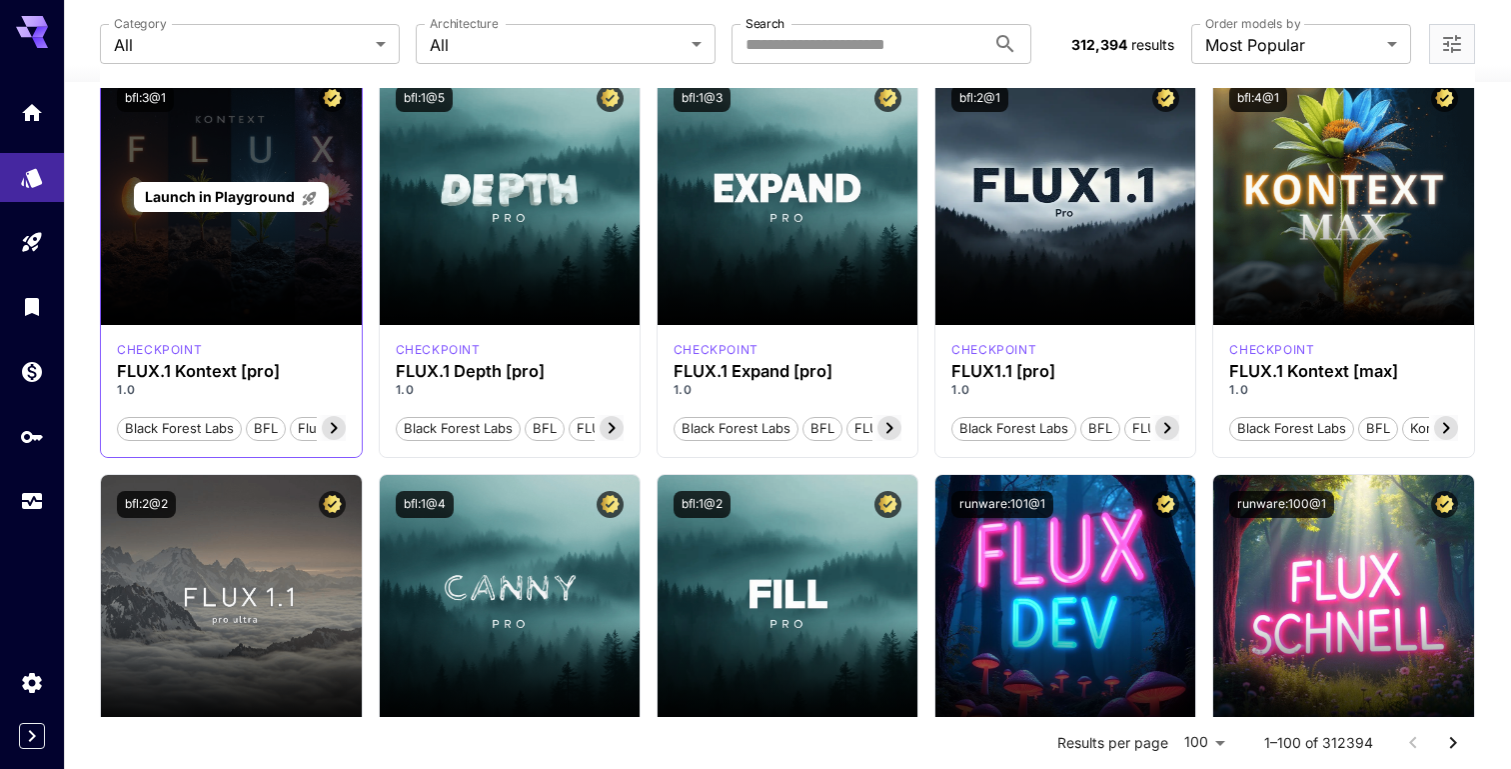
click at [238, 204] on span "Launch in Playground" at bounding box center [220, 196] width 150 height 17
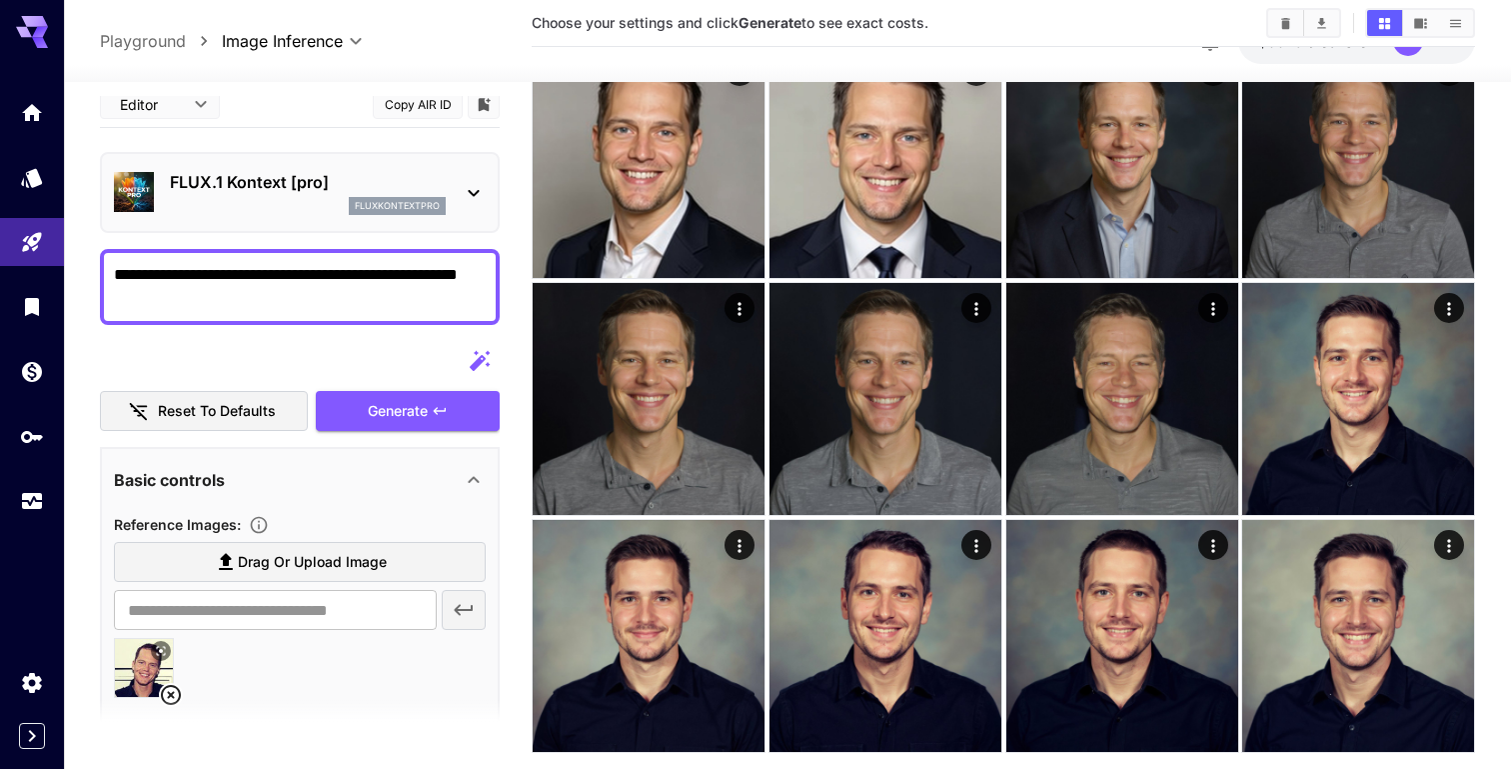
scroll to position [13, 0]
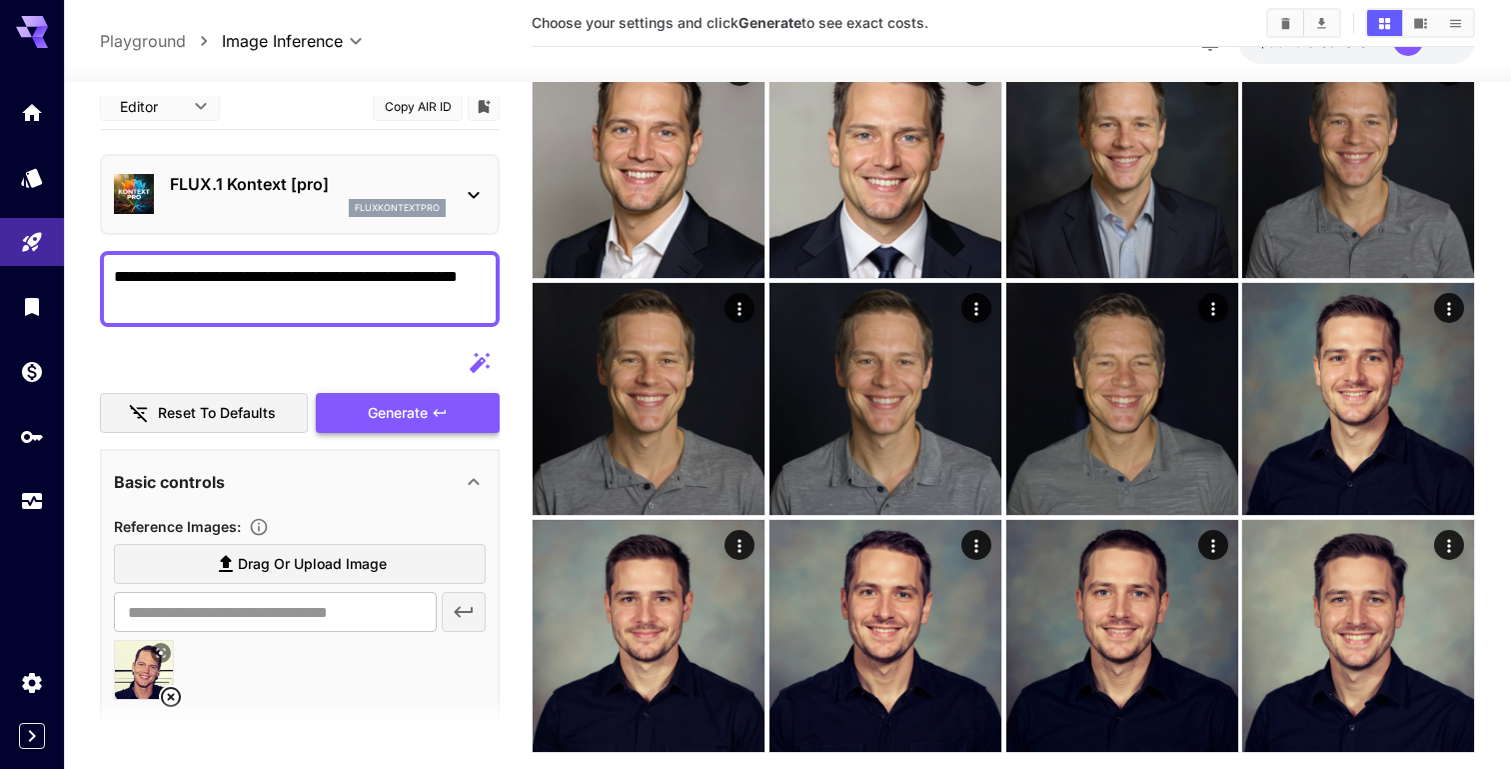
click at [399, 406] on span "Generate" at bounding box center [398, 413] width 60 height 25
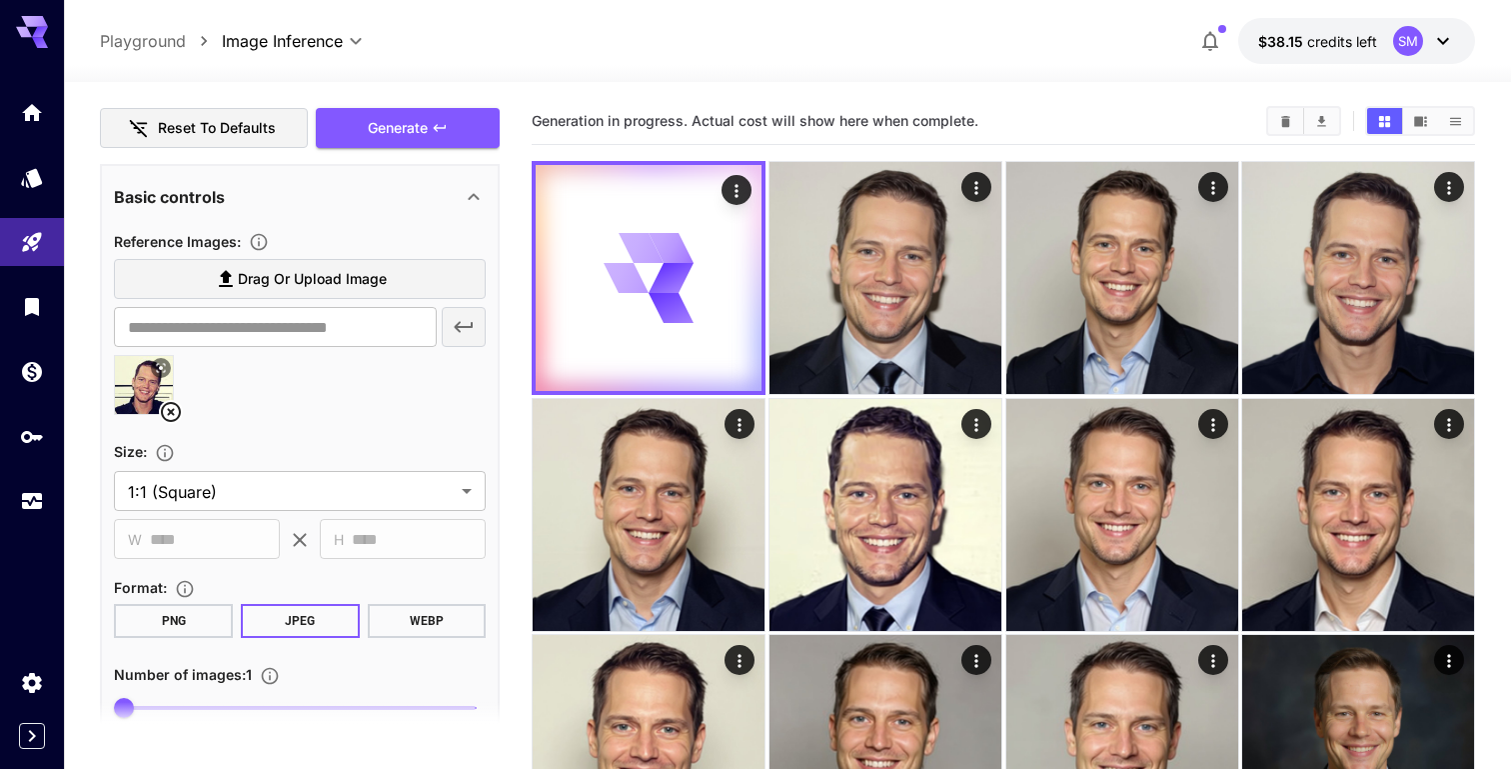
scroll to position [311, 0]
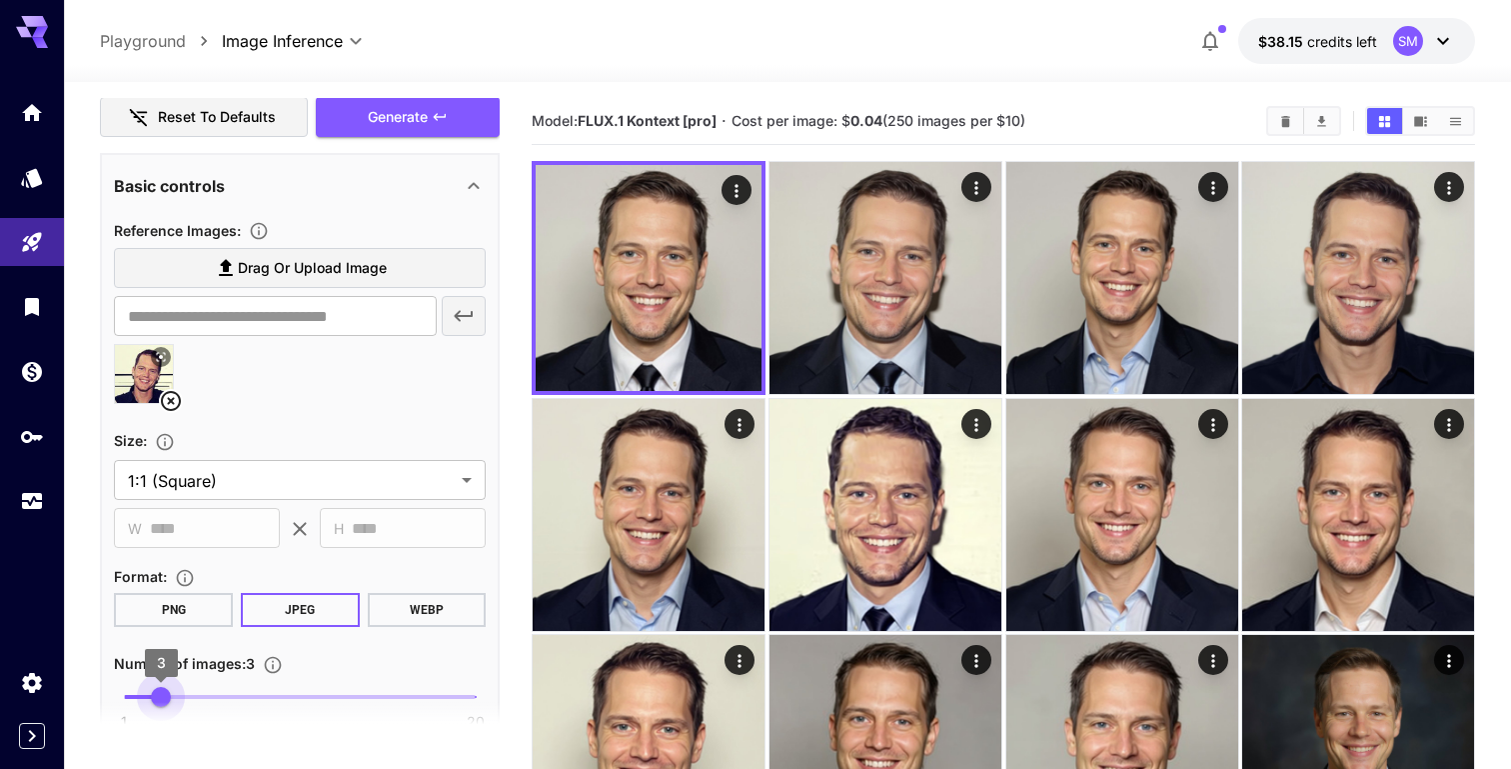
type input "*"
drag, startPoint x: 154, startPoint y: 692, endPoint x: 175, endPoint y: 698, distance: 21.8
click at [175, 698] on span "1 20 4" at bounding box center [300, 697] width 352 height 30
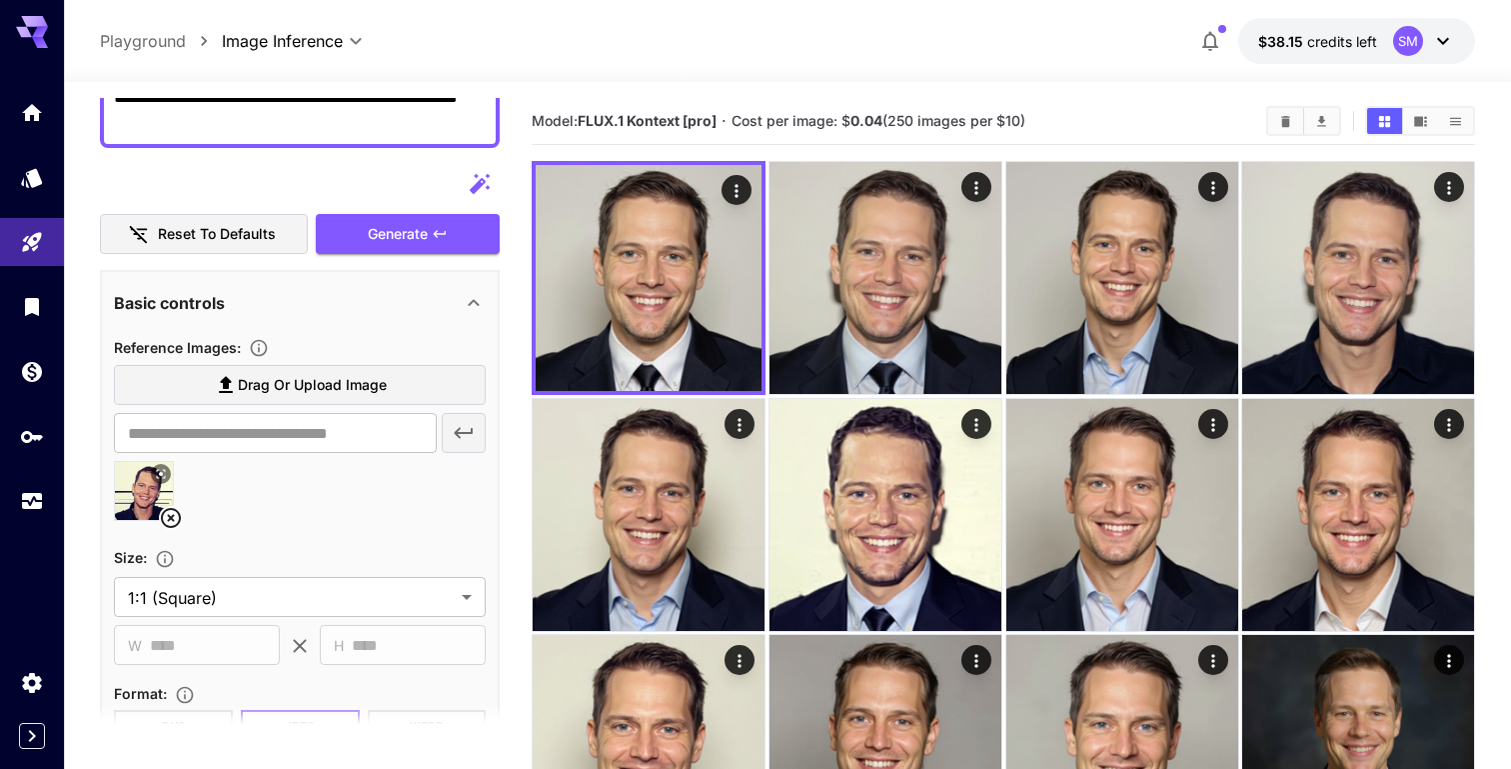
scroll to position [186, 0]
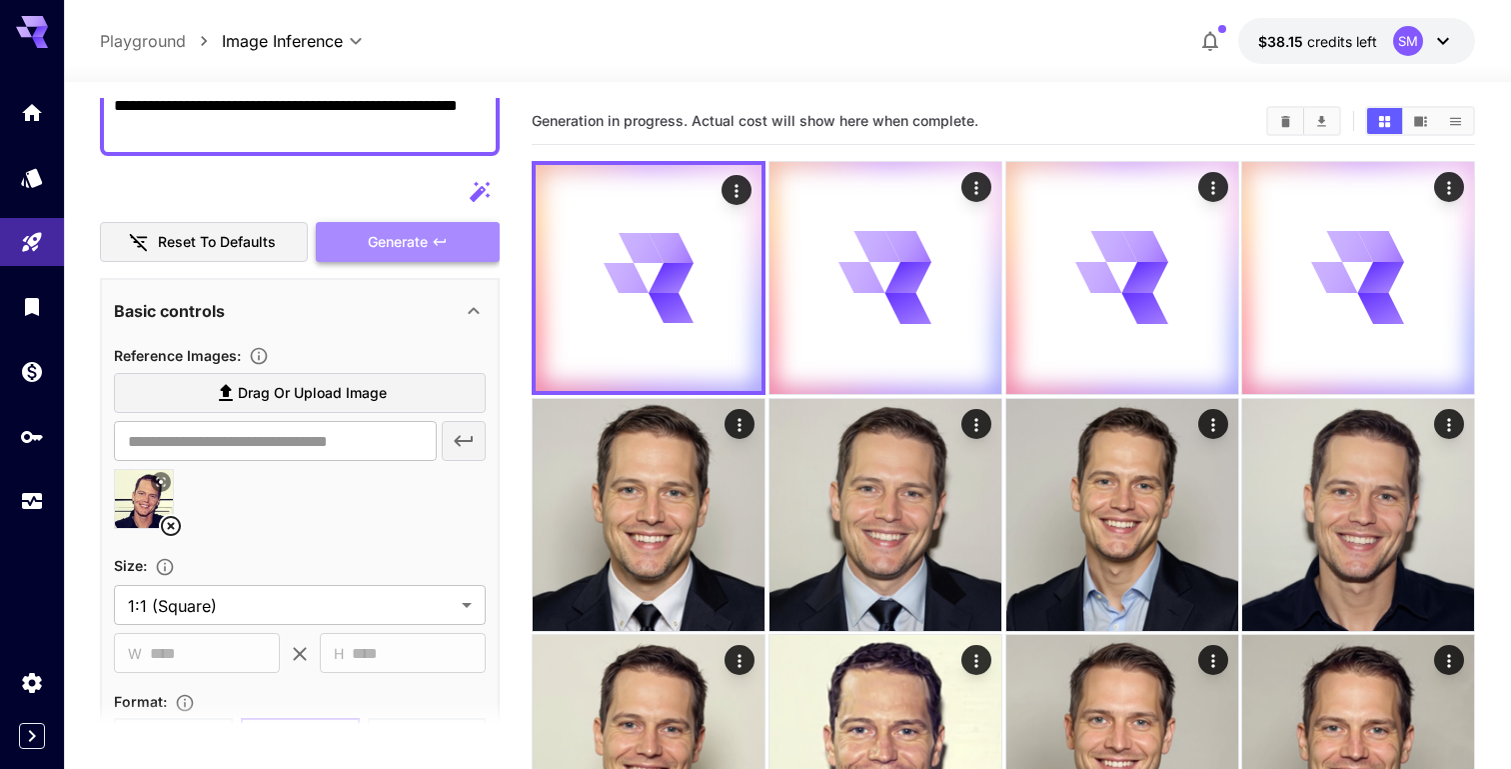
click at [467, 239] on button "Generate" at bounding box center [408, 242] width 184 height 41
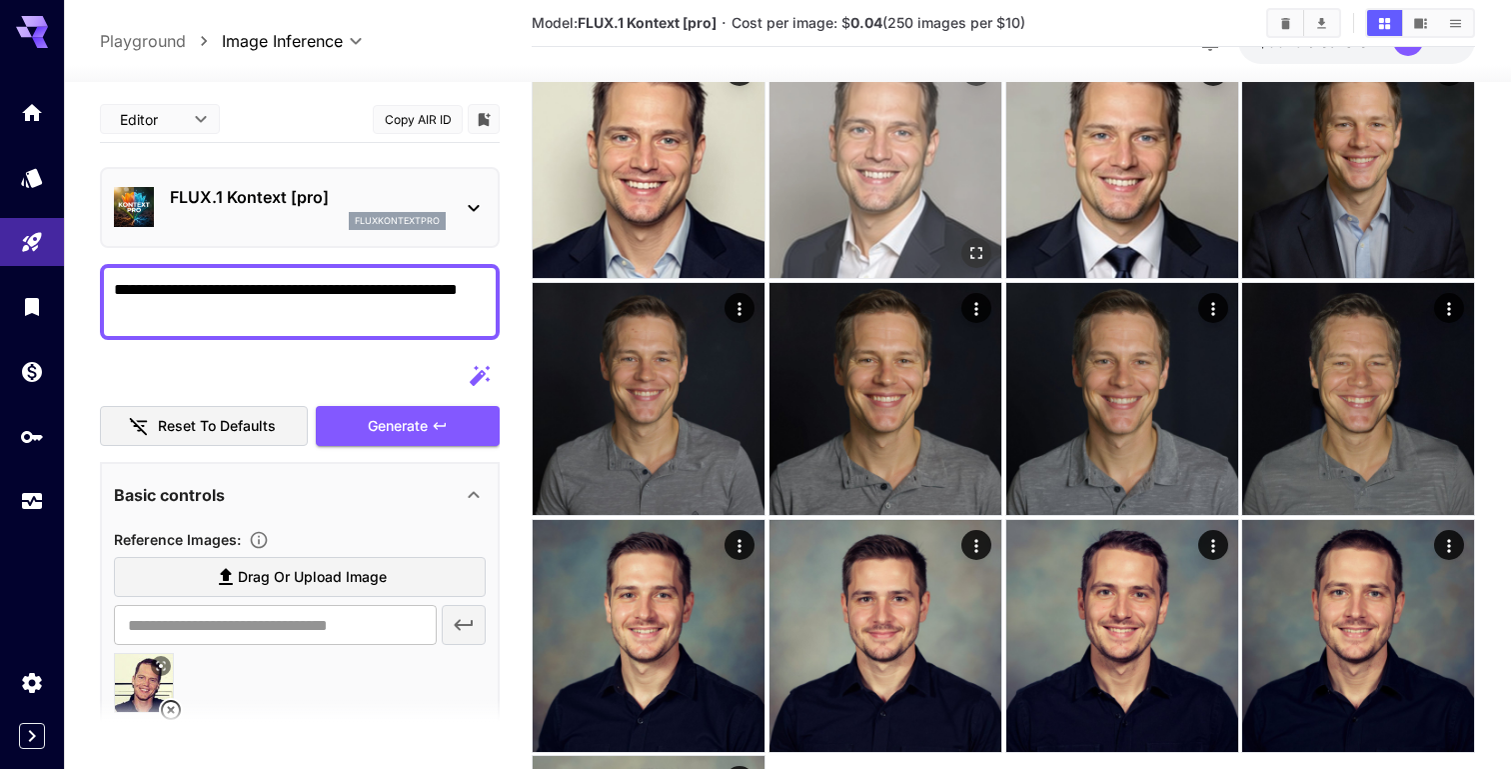
scroll to position [827, 0]
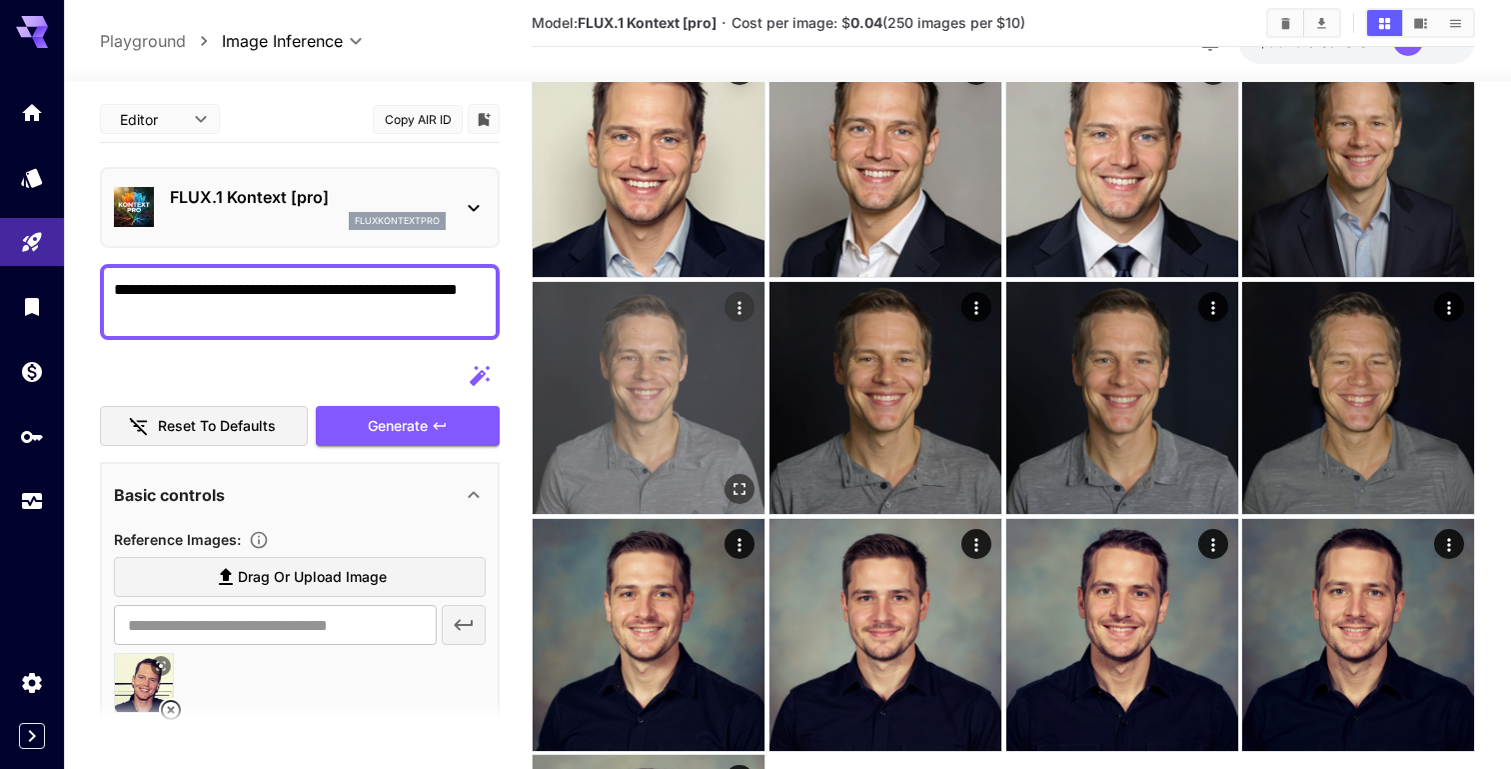
click at [667, 392] on img at bounding box center [649, 398] width 232 height 232
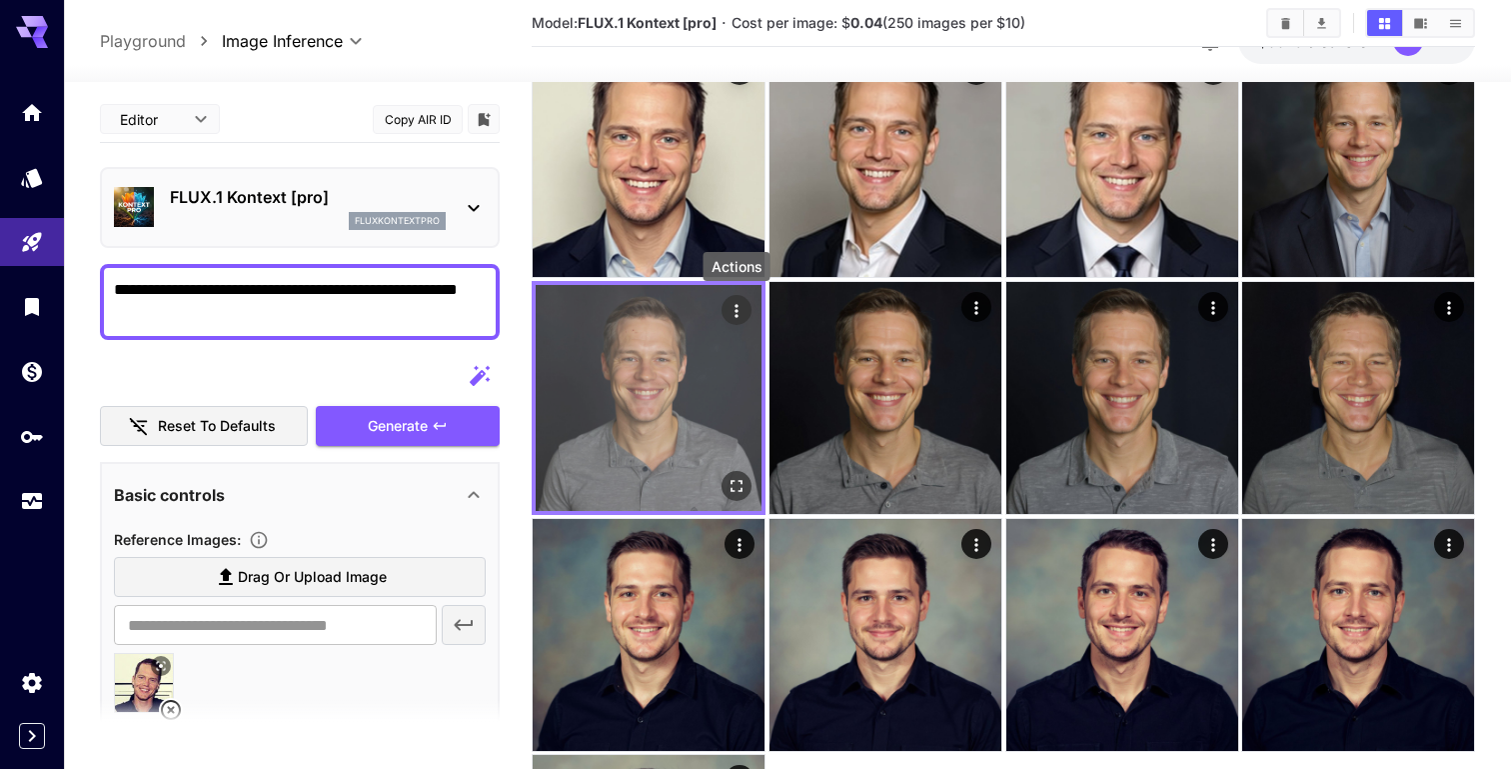
click at [738, 312] on icon "Actions" at bounding box center [737, 311] width 20 height 20
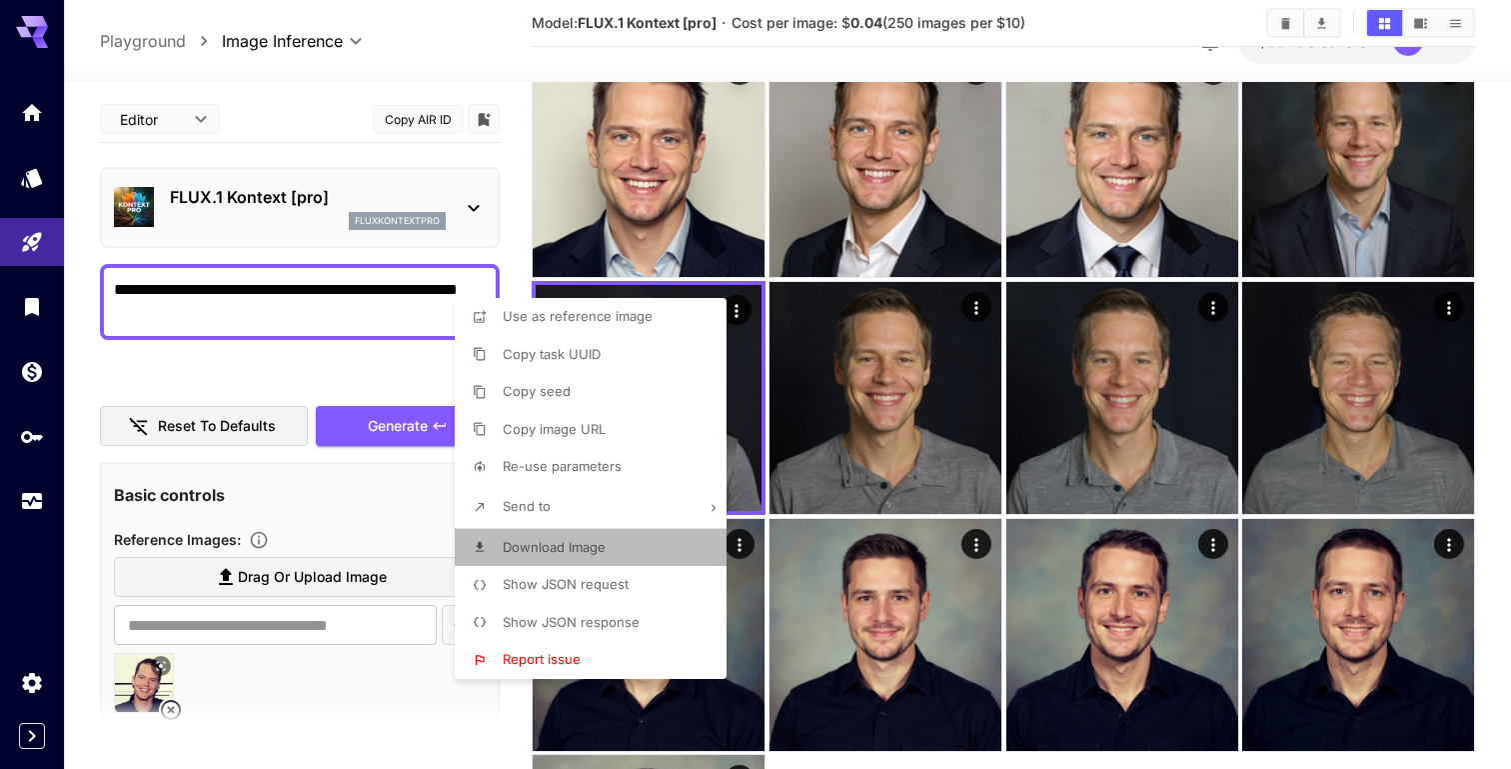
click at [589, 549] on span "Download Image" at bounding box center [554, 547] width 103 height 16
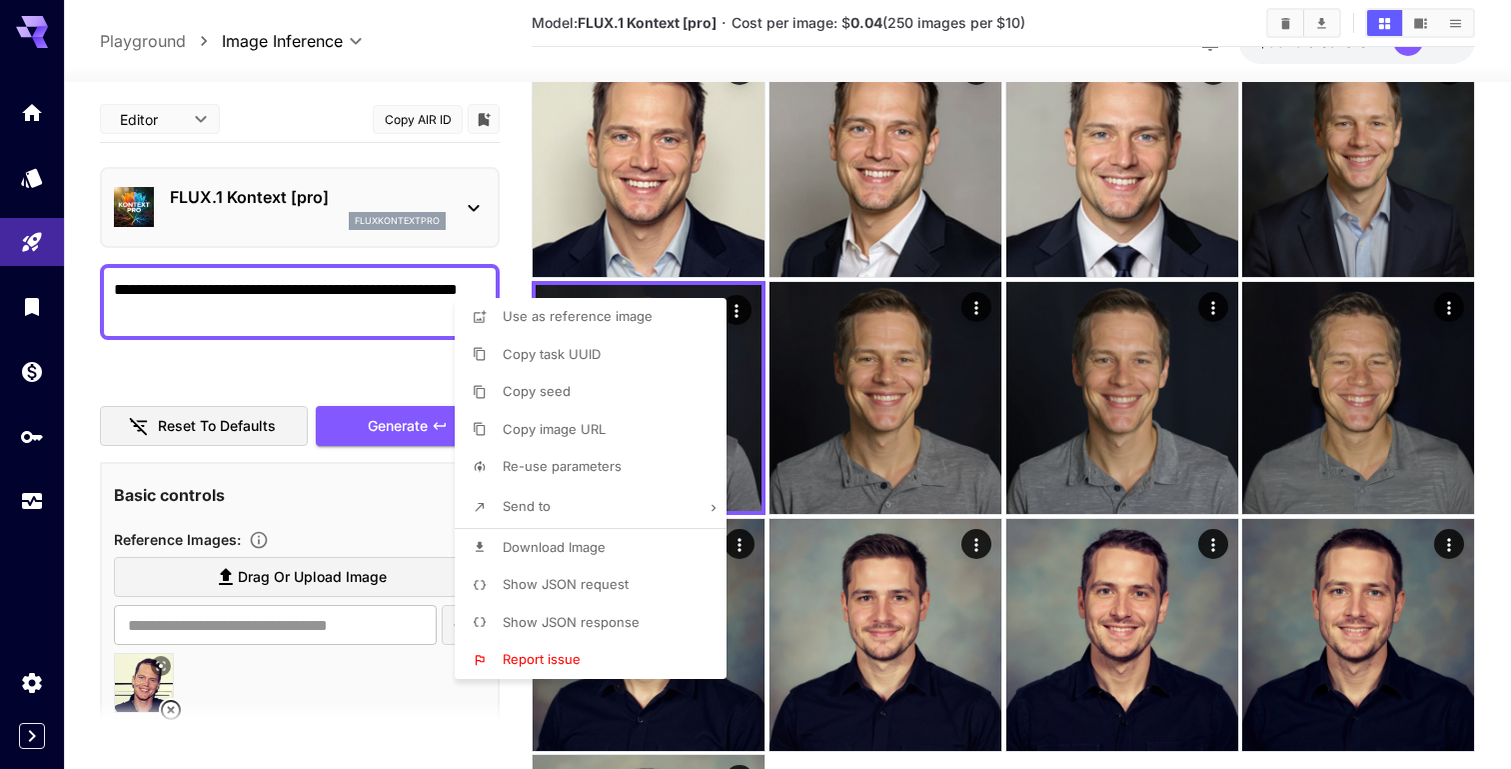
click at [1141, 40] on div at bounding box center [755, 384] width 1511 height 769
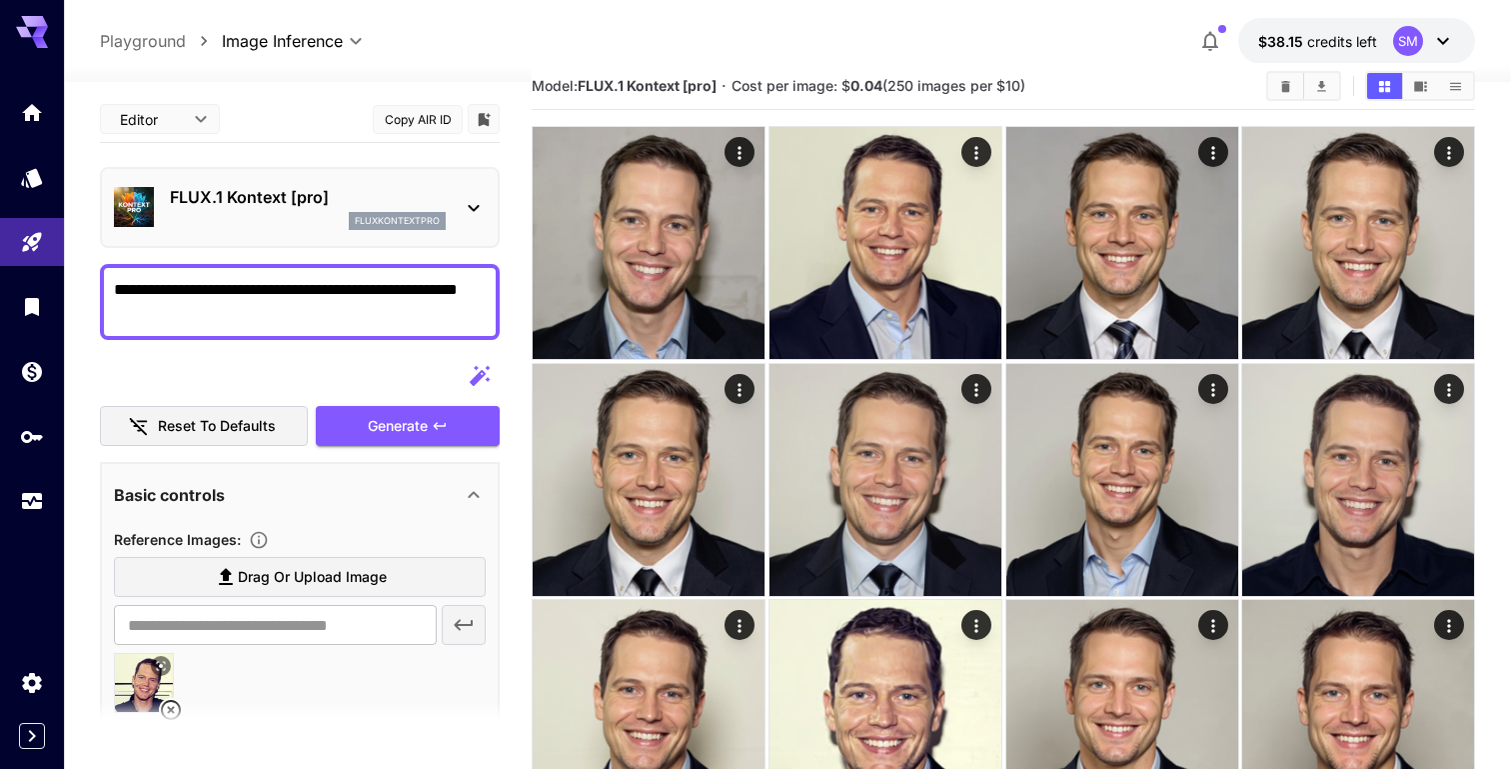
scroll to position [0, 0]
